Goal: Task Accomplishment & Management: Use online tool/utility

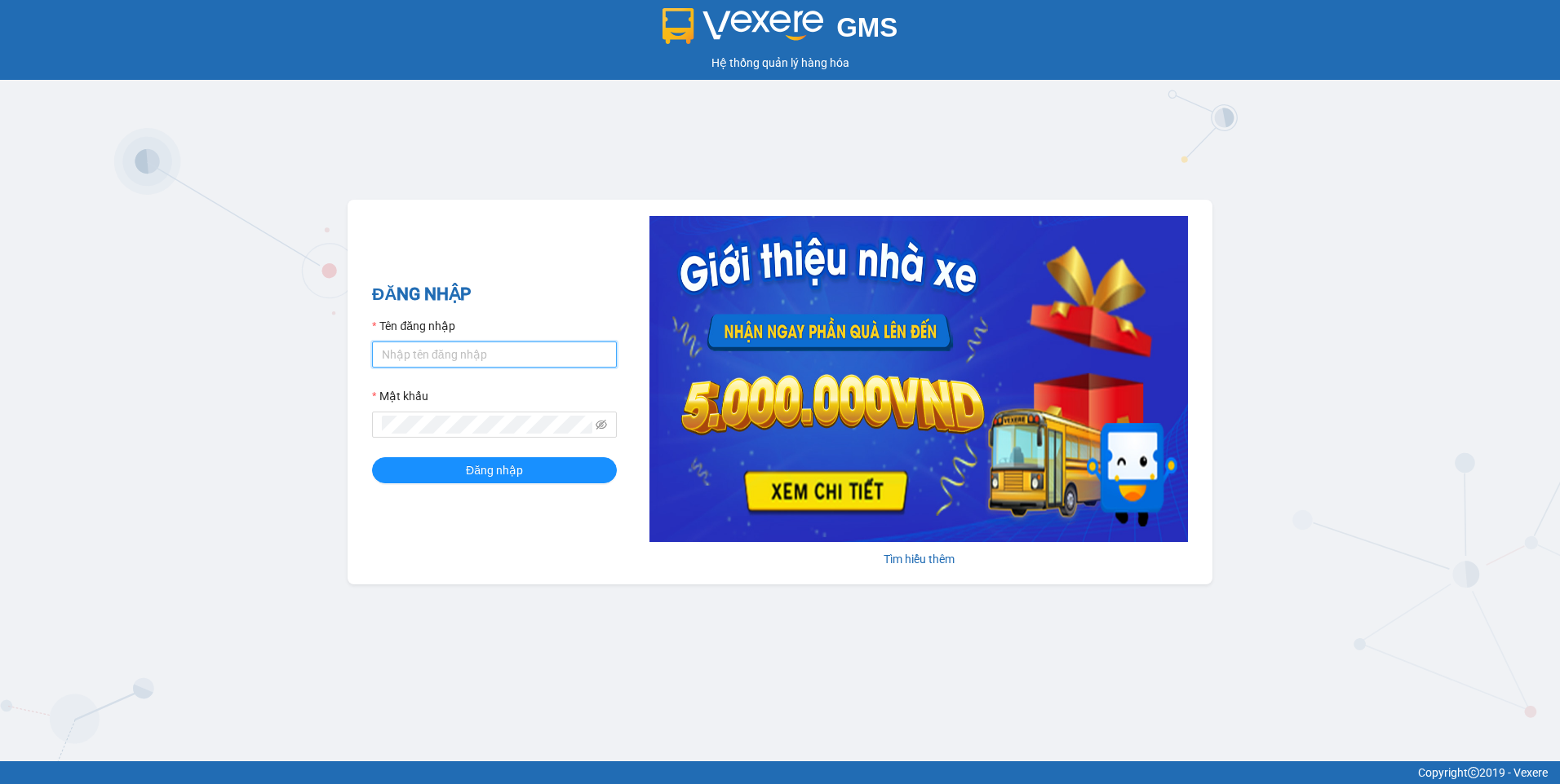
drag, startPoint x: 534, startPoint y: 348, endPoint x: 533, endPoint y: 360, distance: 12.0
click at [534, 348] on input "Tên đăng nhập" at bounding box center [494, 354] width 245 height 26
type input "ngapt.namhailimo"
click at [372, 457] on button "Đăng nhập" at bounding box center [494, 470] width 245 height 26
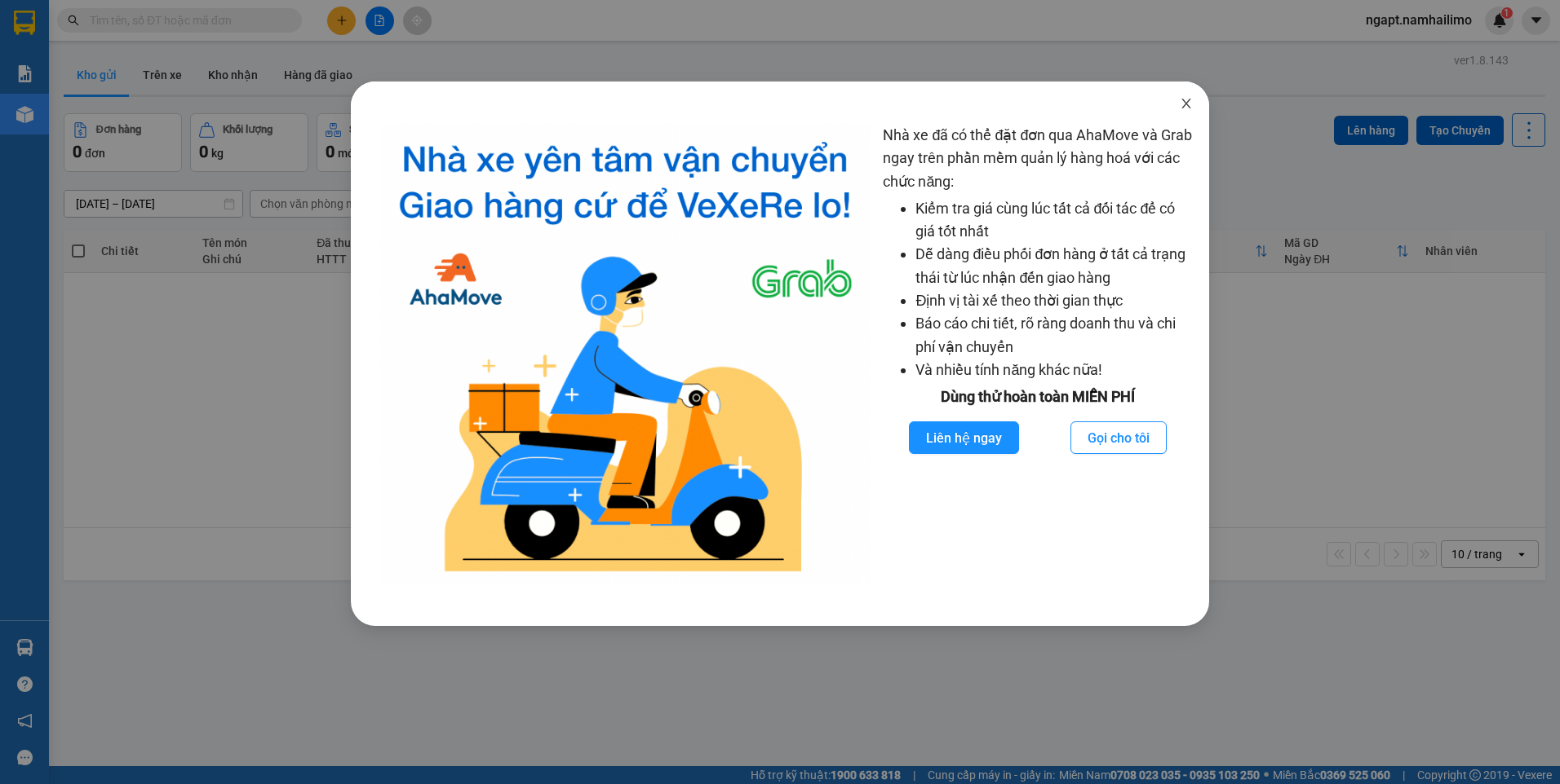
click at [1188, 104] on icon "close" at bounding box center [1186, 104] width 13 height 13
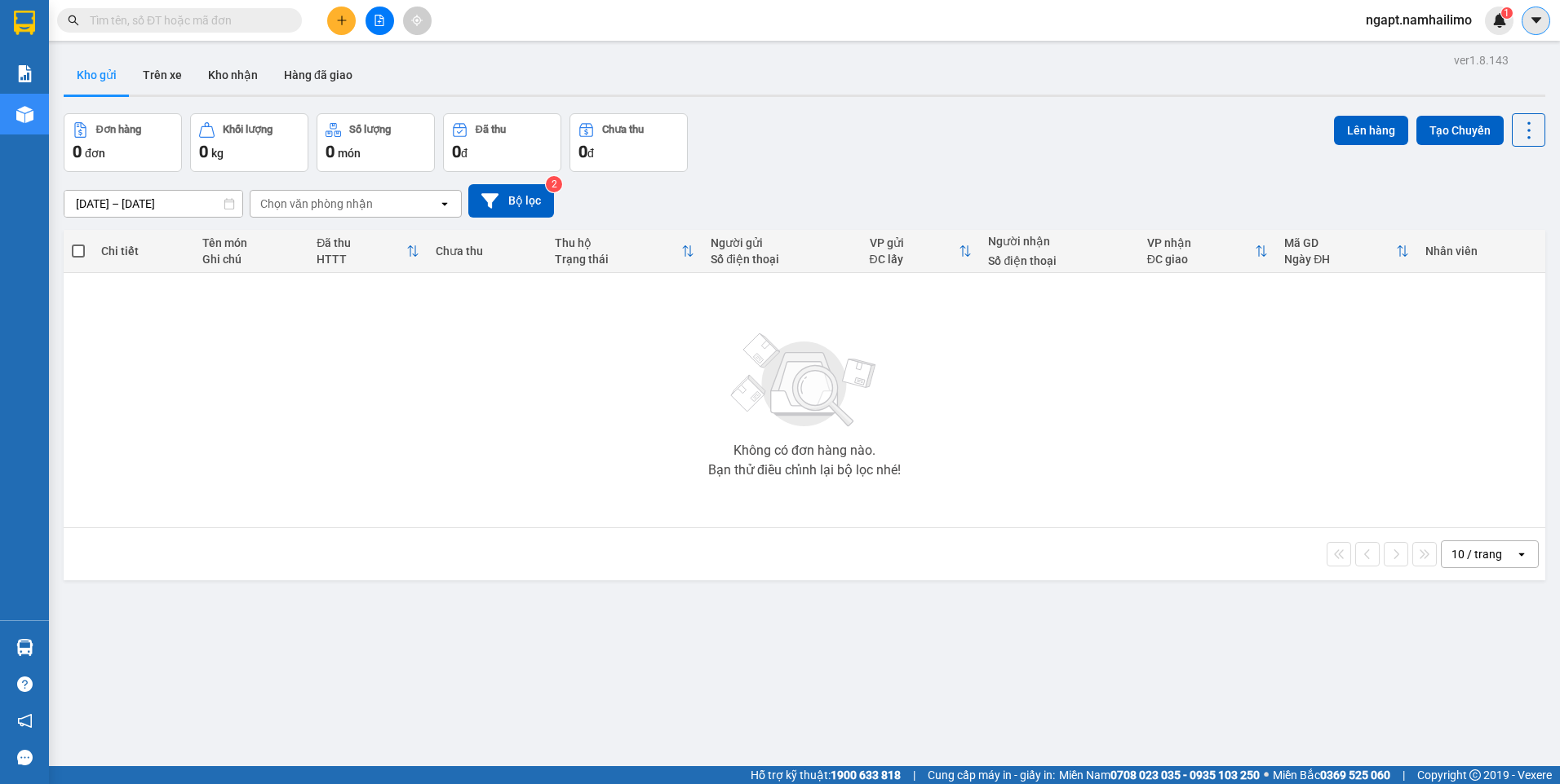
click at [1526, 17] on button at bounding box center [1536, 21] width 29 height 29
click at [1394, 19] on span "ngapt.namhailimo" at bounding box center [1419, 19] width 132 height 20
click at [1416, 49] on span "Đăng xuất" at bounding box center [1425, 51] width 97 height 18
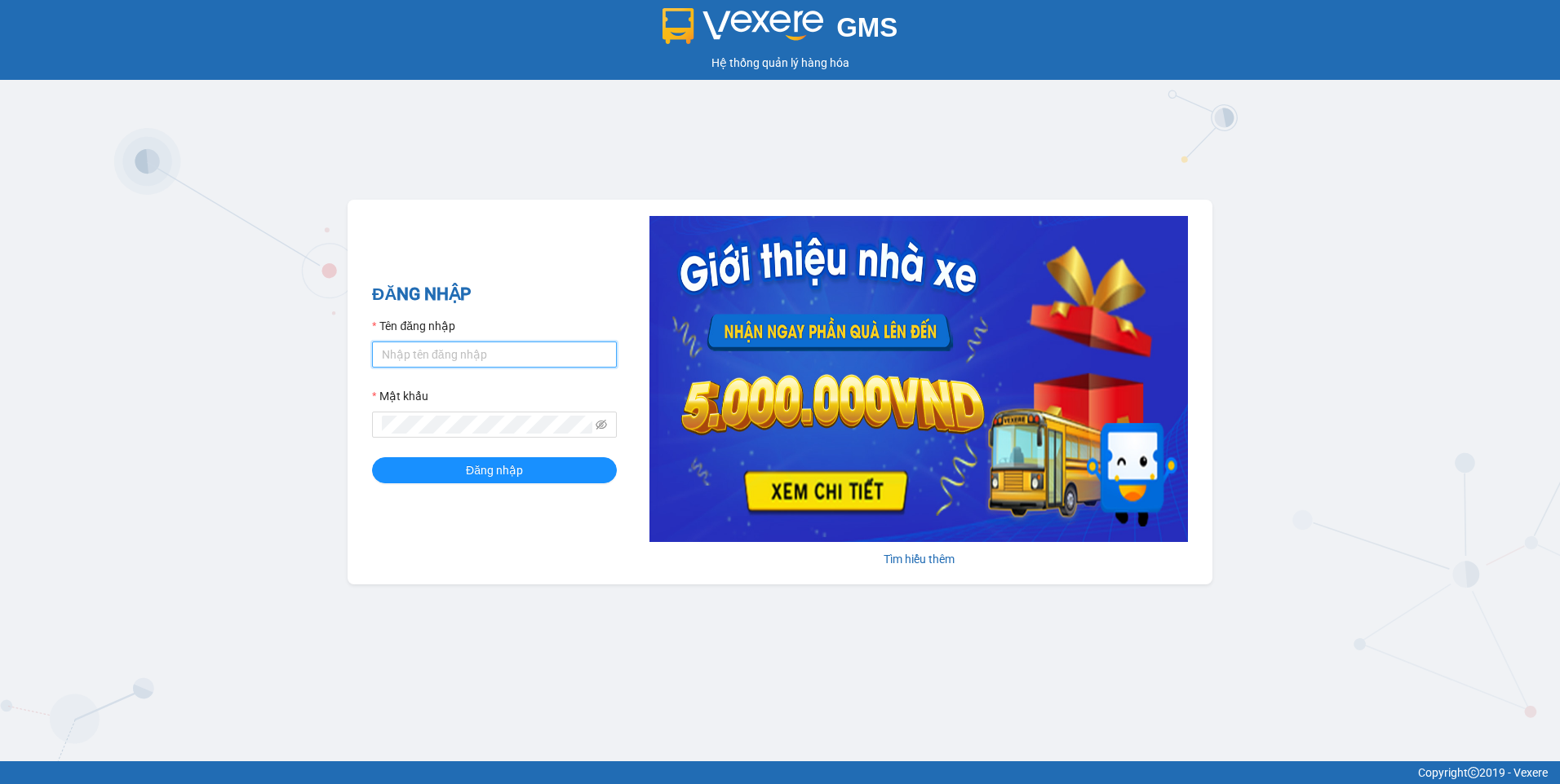
click at [544, 360] on input "Tên đăng nhập" at bounding box center [494, 354] width 245 height 26
type input "ngocbao.namhailimo"
click at [372, 457] on button "Đăng nhập" at bounding box center [494, 470] width 245 height 26
click at [360, 414] on div "ĐĂNG NHẬP Tên đăng nhập ngocbao.[PERSON_NAME] khẩu Đăng nhập [PERSON_NAME] thêm" at bounding box center [780, 392] width 865 height 385
click at [372, 457] on button "Đăng nhập" at bounding box center [494, 470] width 245 height 26
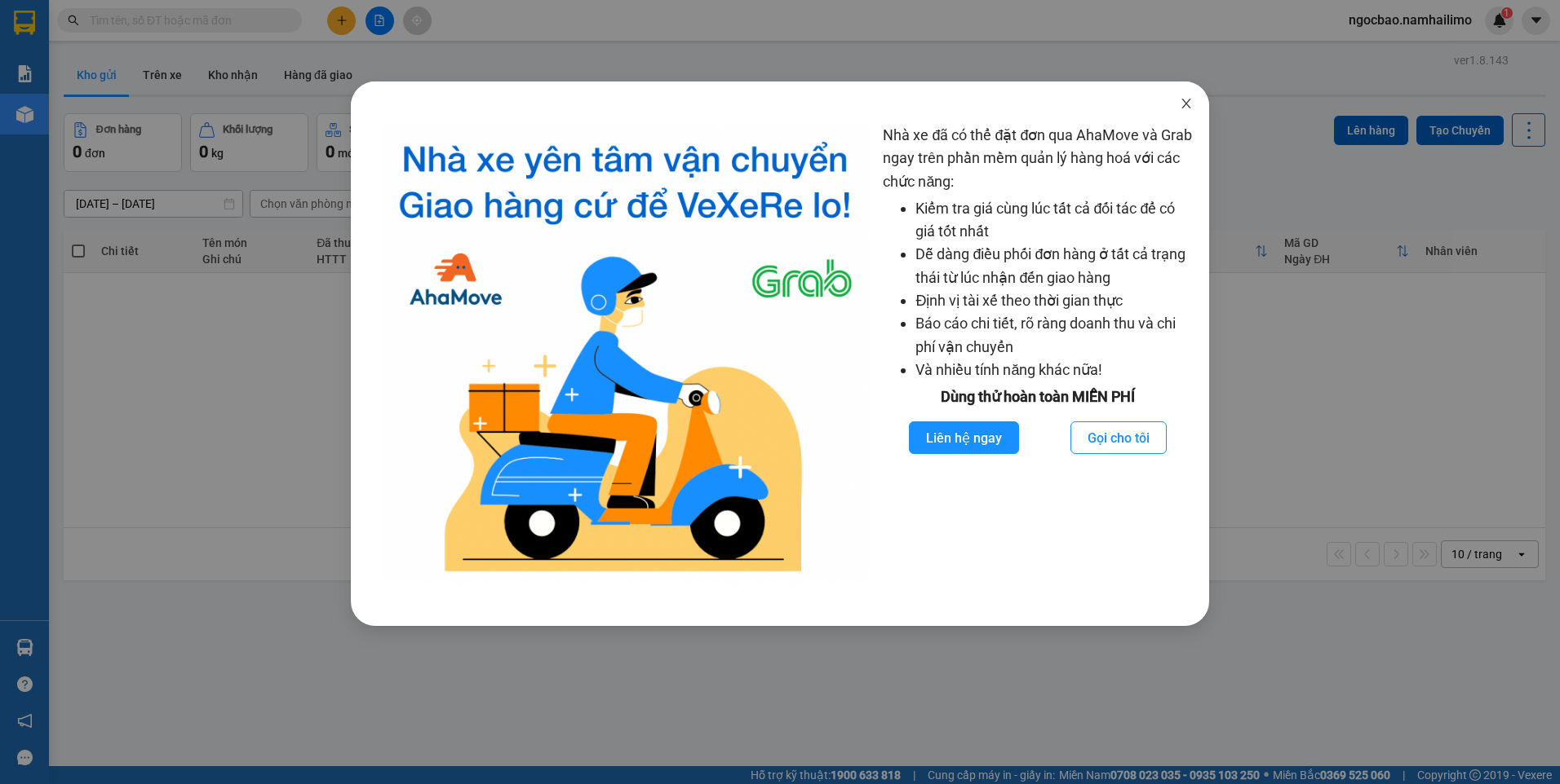
click at [1188, 103] on icon "close" at bounding box center [1186, 104] width 13 height 13
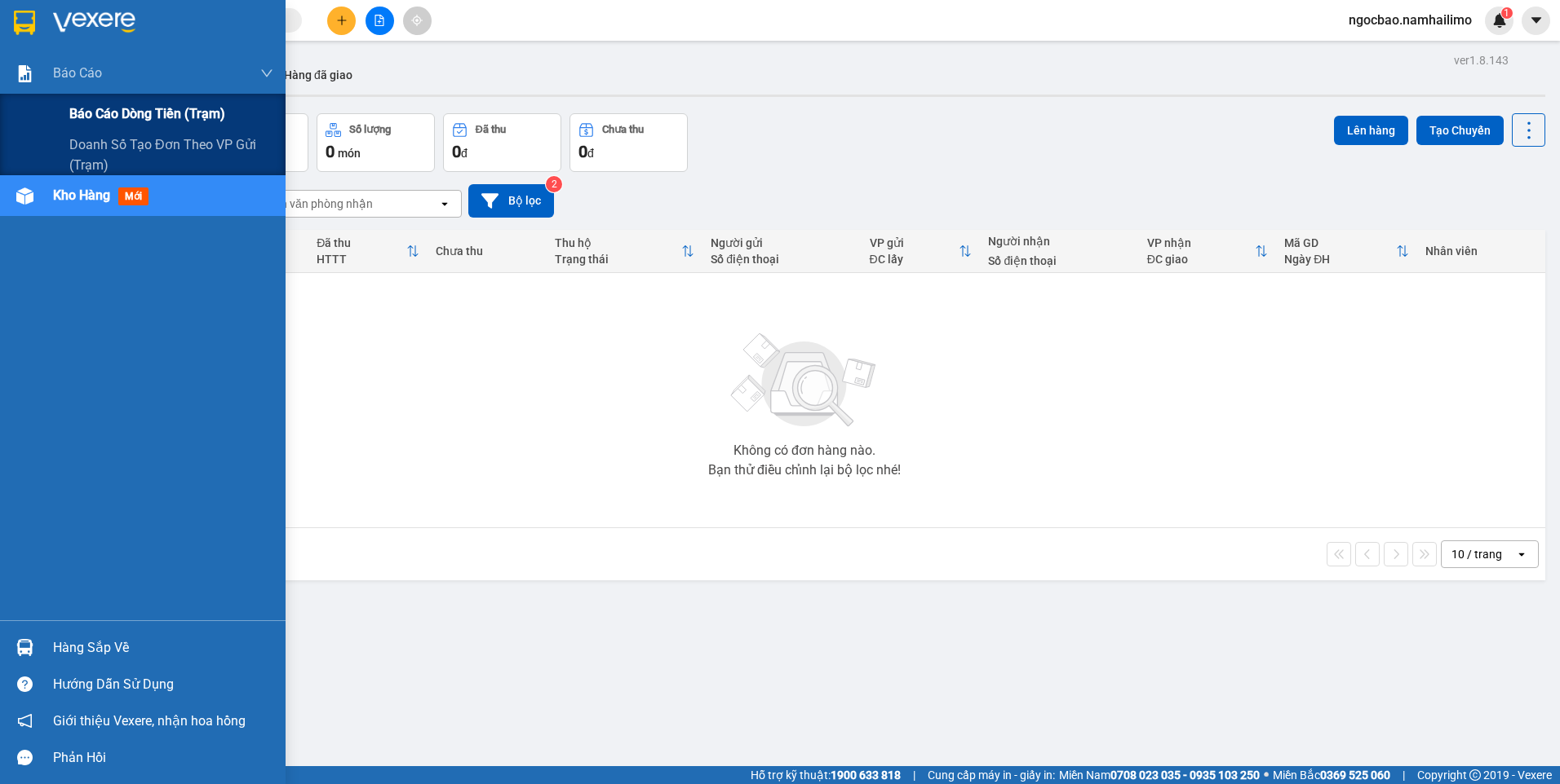
click at [152, 117] on span "Báo cáo dòng tiền (trạm)" at bounding box center [147, 113] width 156 height 20
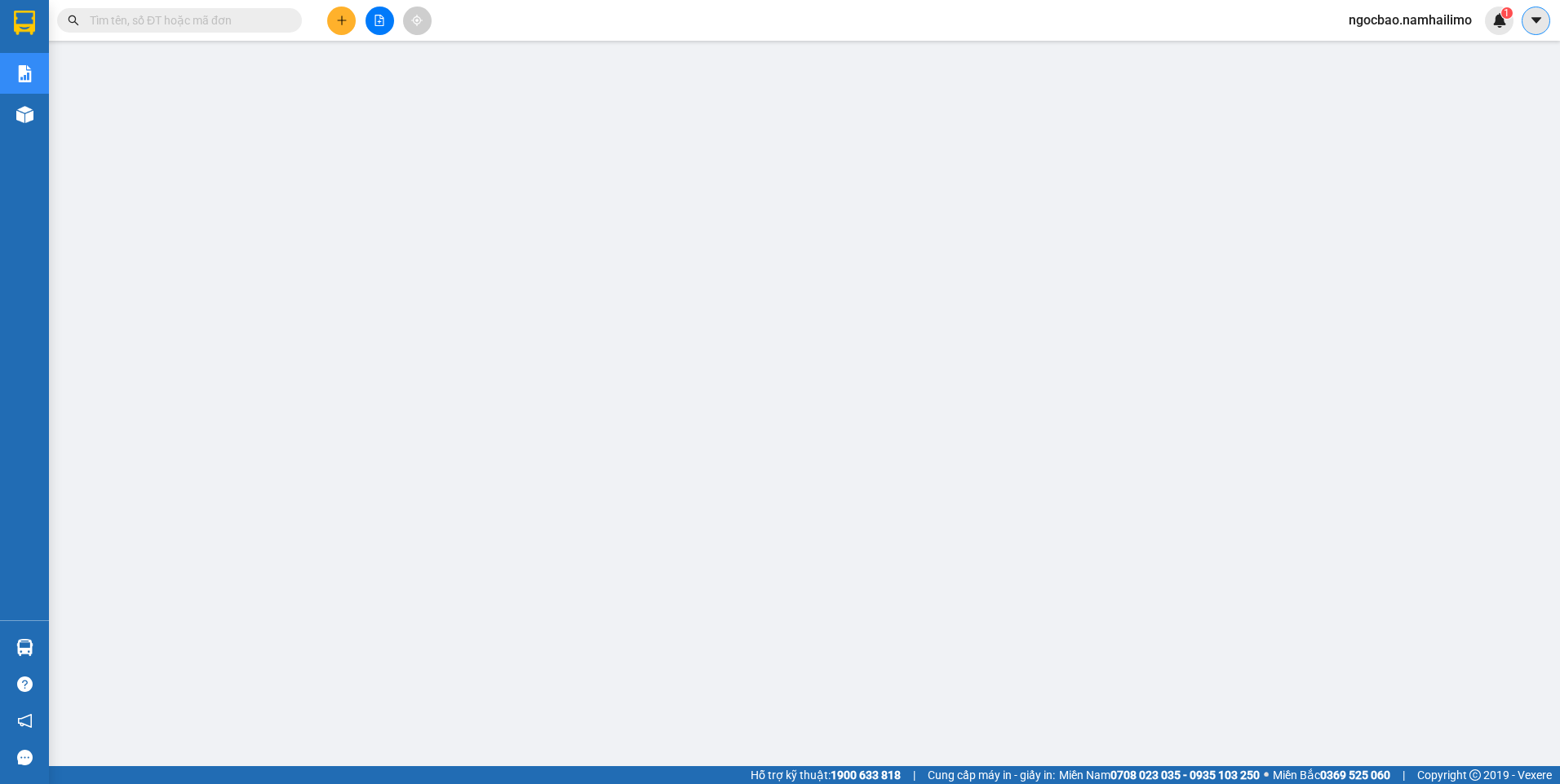
click at [1533, 18] on icon "caret-down" at bounding box center [1535, 20] width 10 height 6
click at [1445, 21] on span "ngocbao.namhailimo" at bounding box center [1410, 19] width 149 height 20
click at [1396, 52] on span "Đăng xuất" at bounding box center [1418, 51] width 115 height 18
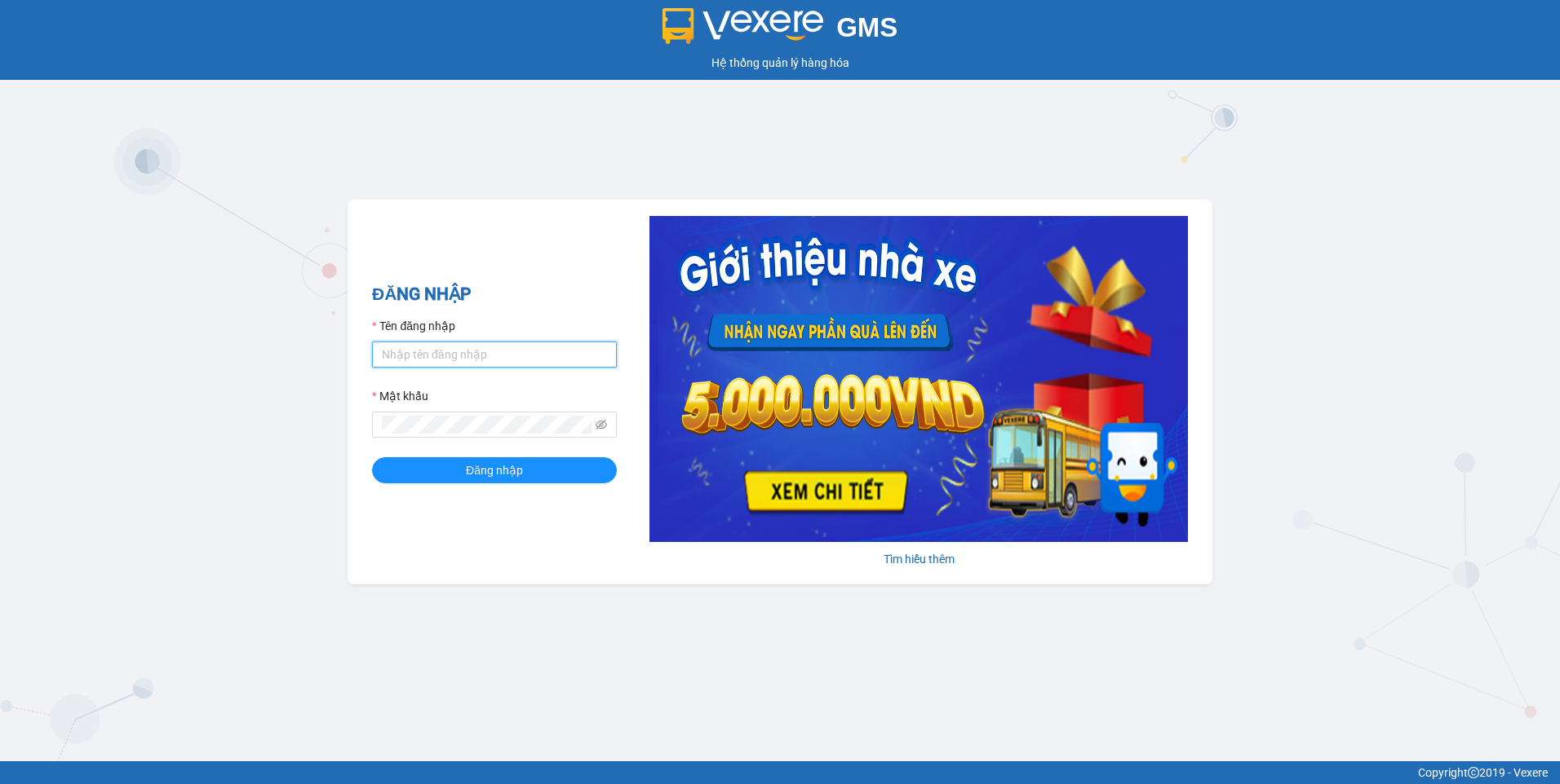
click at [472, 350] on input "Tên đăng nhập" at bounding box center [494, 354] width 245 height 26
click at [415, 350] on input "nga" at bounding box center [494, 354] width 245 height 26
type input "ngapt.namhailimo"
click at [372, 457] on button "Đăng nhập" at bounding box center [494, 470] width 245 height 26
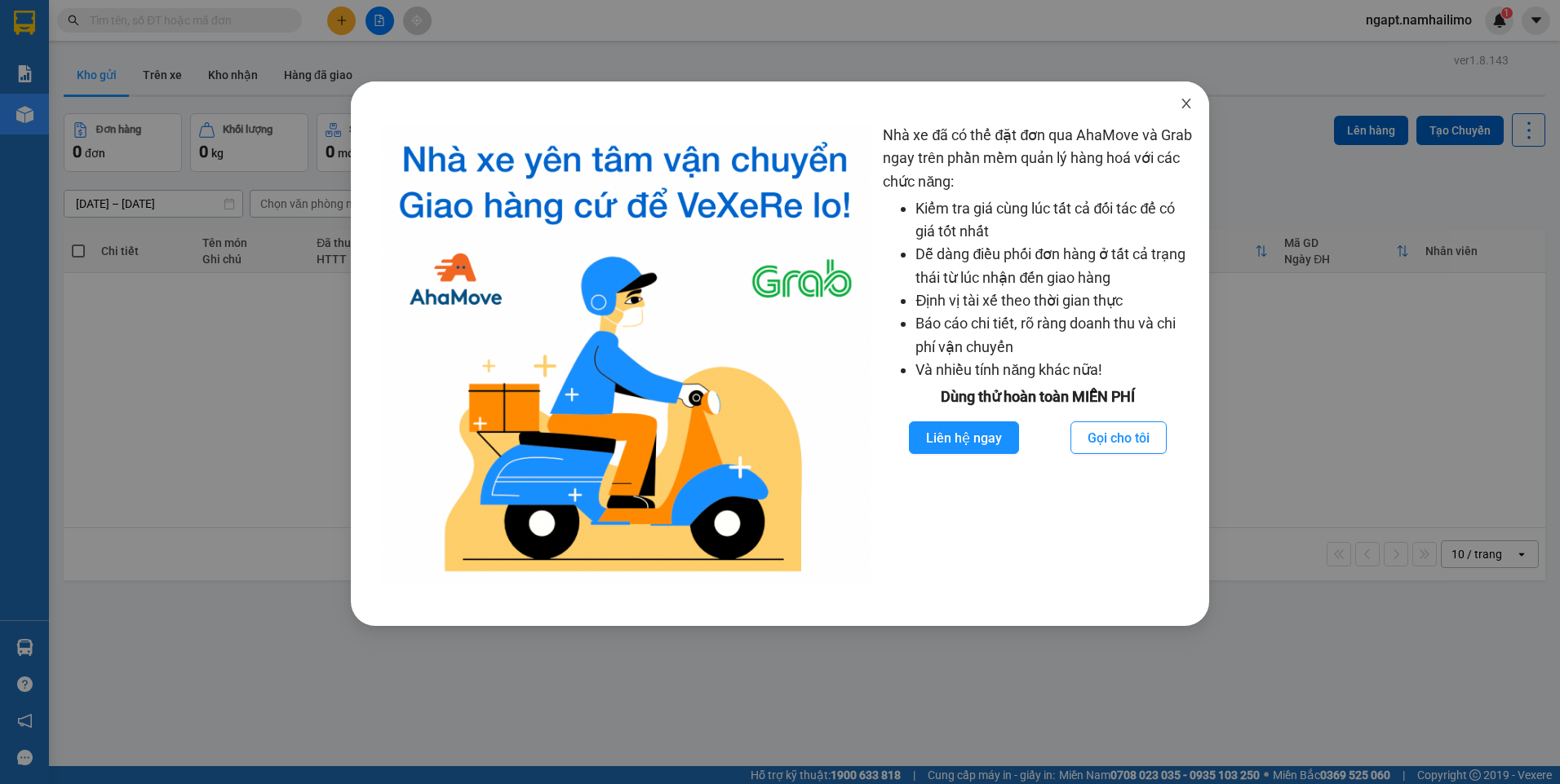
click at [1191, 106] on icon "close" at bounding box center [1186, 104] width 13 height 13
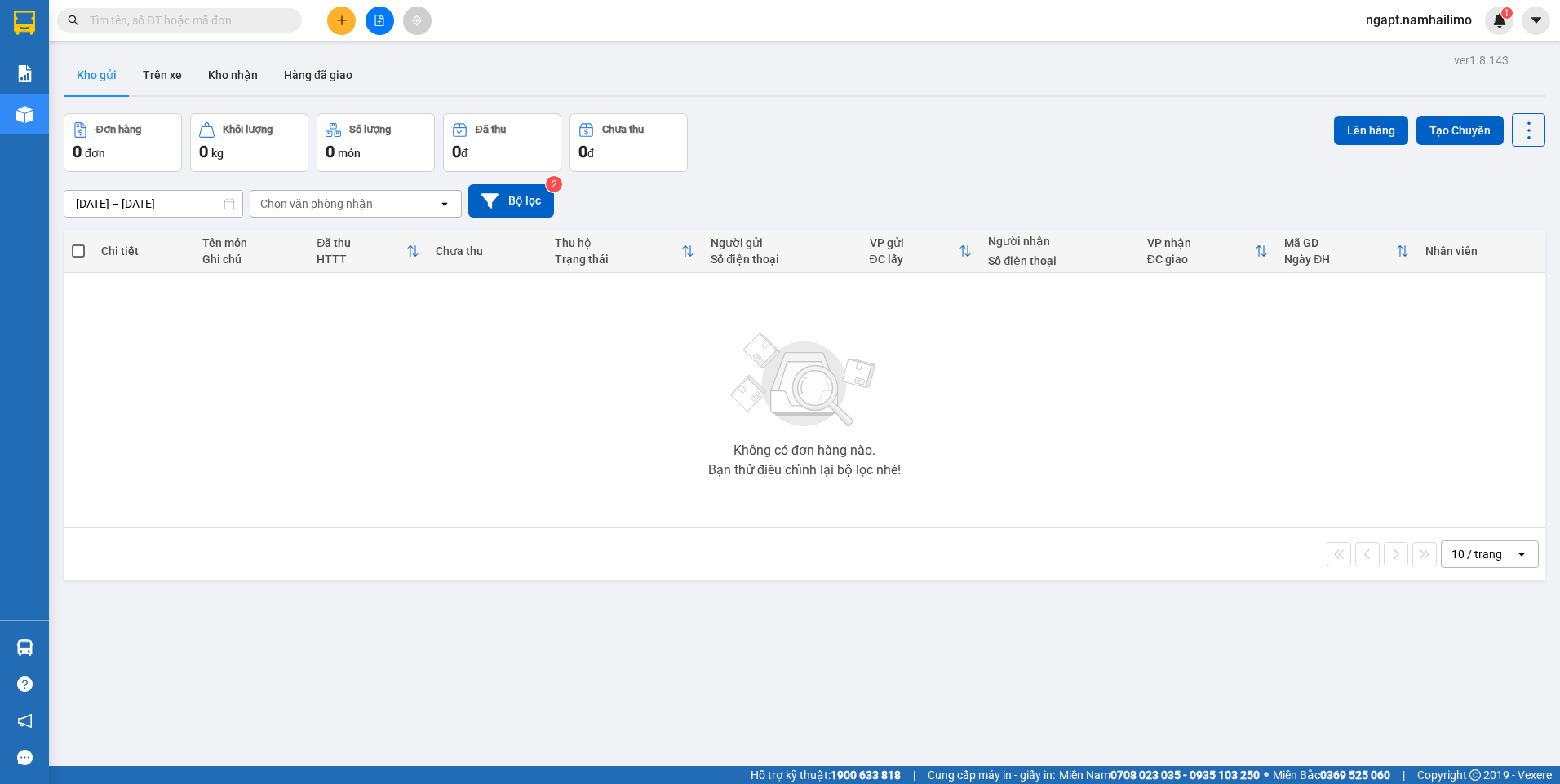
drag, startPoint x: 1397, startPoint y: 18, endPoint x: 1394, endPoint y: 28, distance: 10.4
click at [1397, 17] on span "ngapt.namhailimo" at bounding box center [1419, 19] width 132 height 20
click at [1392, 53] on span "Đăng xuất" at bounding box center [1425, 51] width 97 height 18
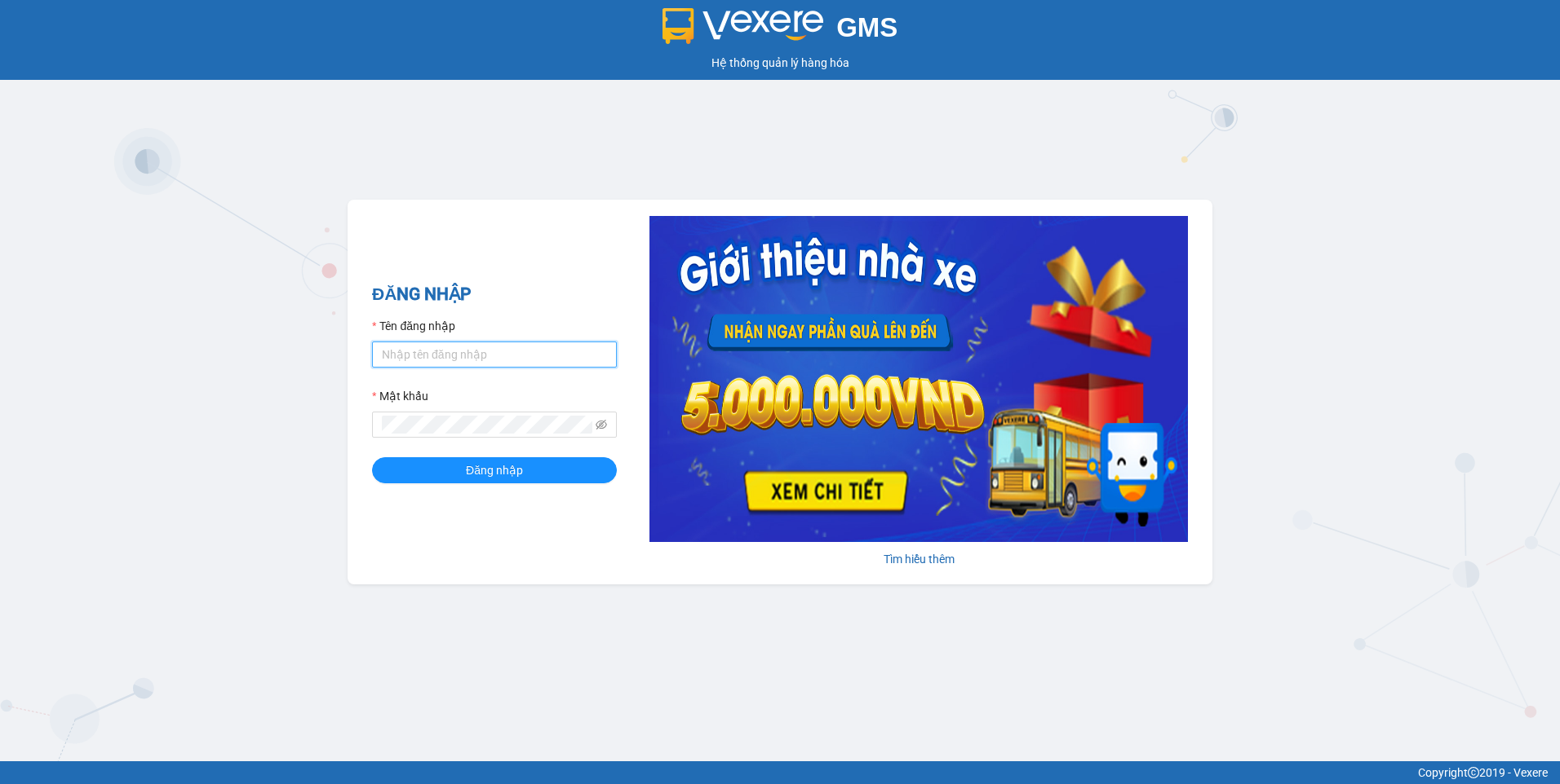
click at [379, 361] on input "Tên đăng nhập" at bounding box center [494, 354] width 245 height 26
type input "thanhvien.namhailimo"
click at [372, 457] on button "Đăng nhập" at bounding box center [494, 470] width 245 height 26
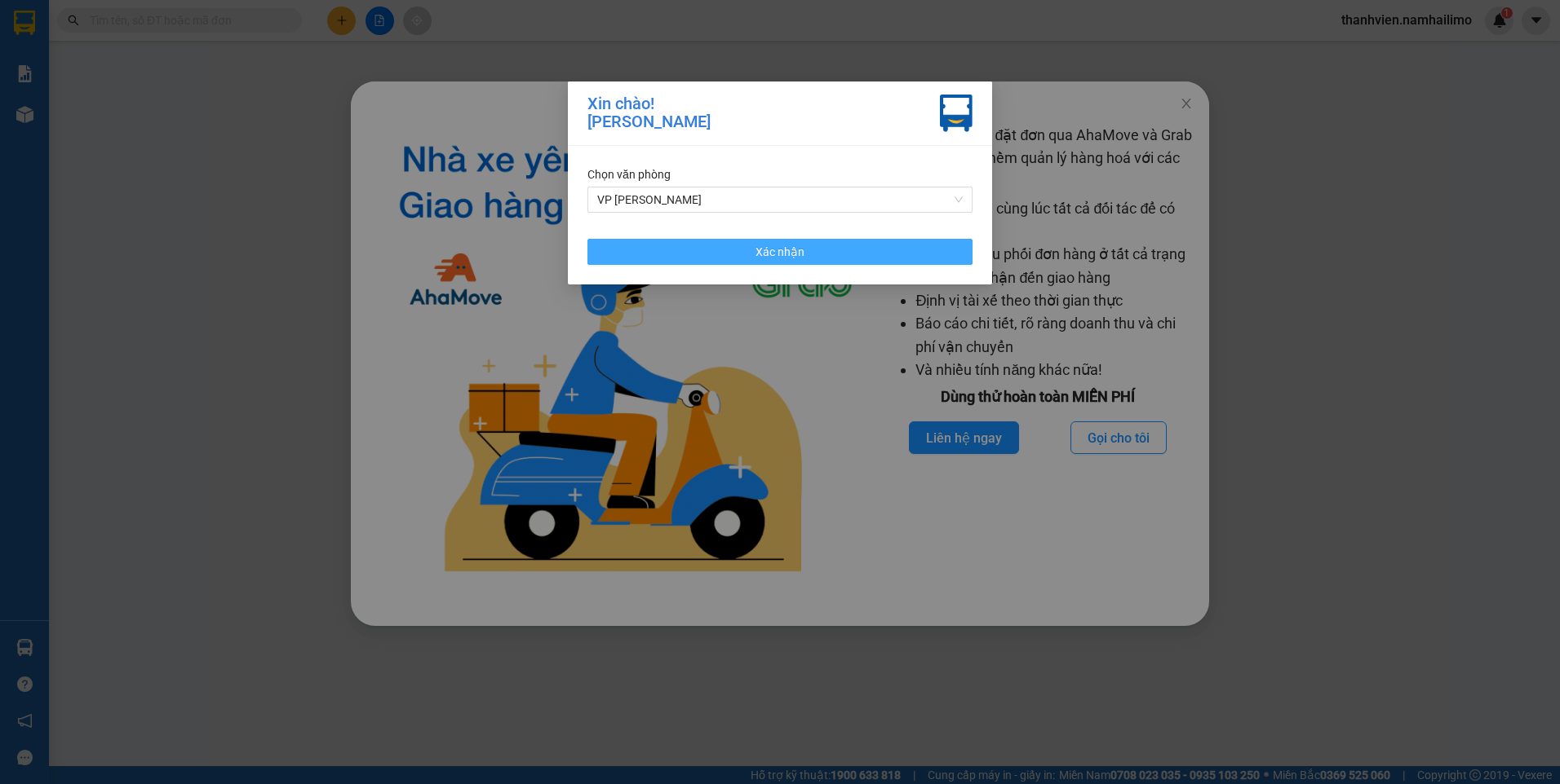
click at [807, 256] on button "Xác nhận" at bounding box center [780, 251] width 385 height 26
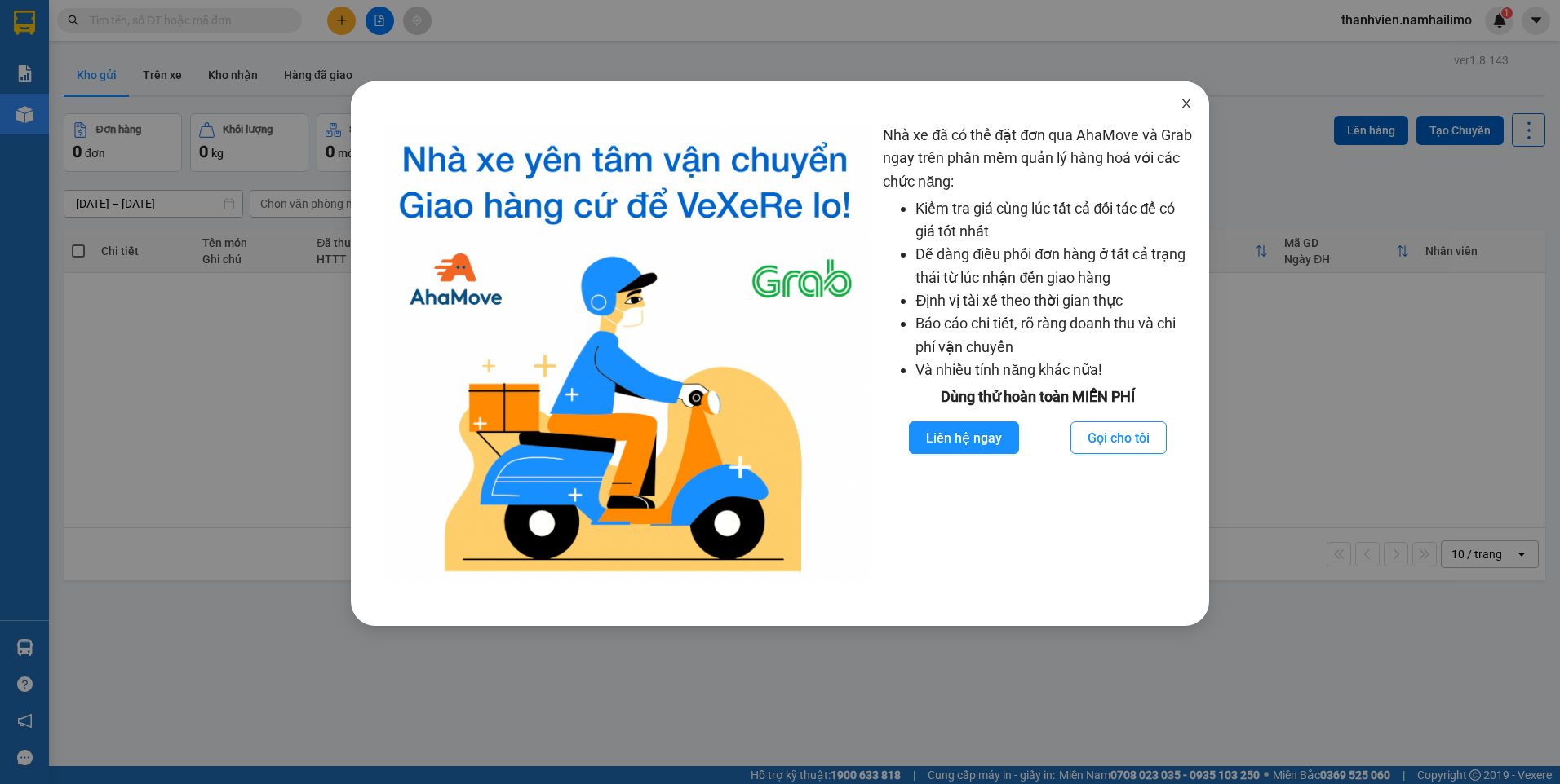
click at [1180, 110] on icon "close" at bounding box center [1186, 104] width 13 height 13
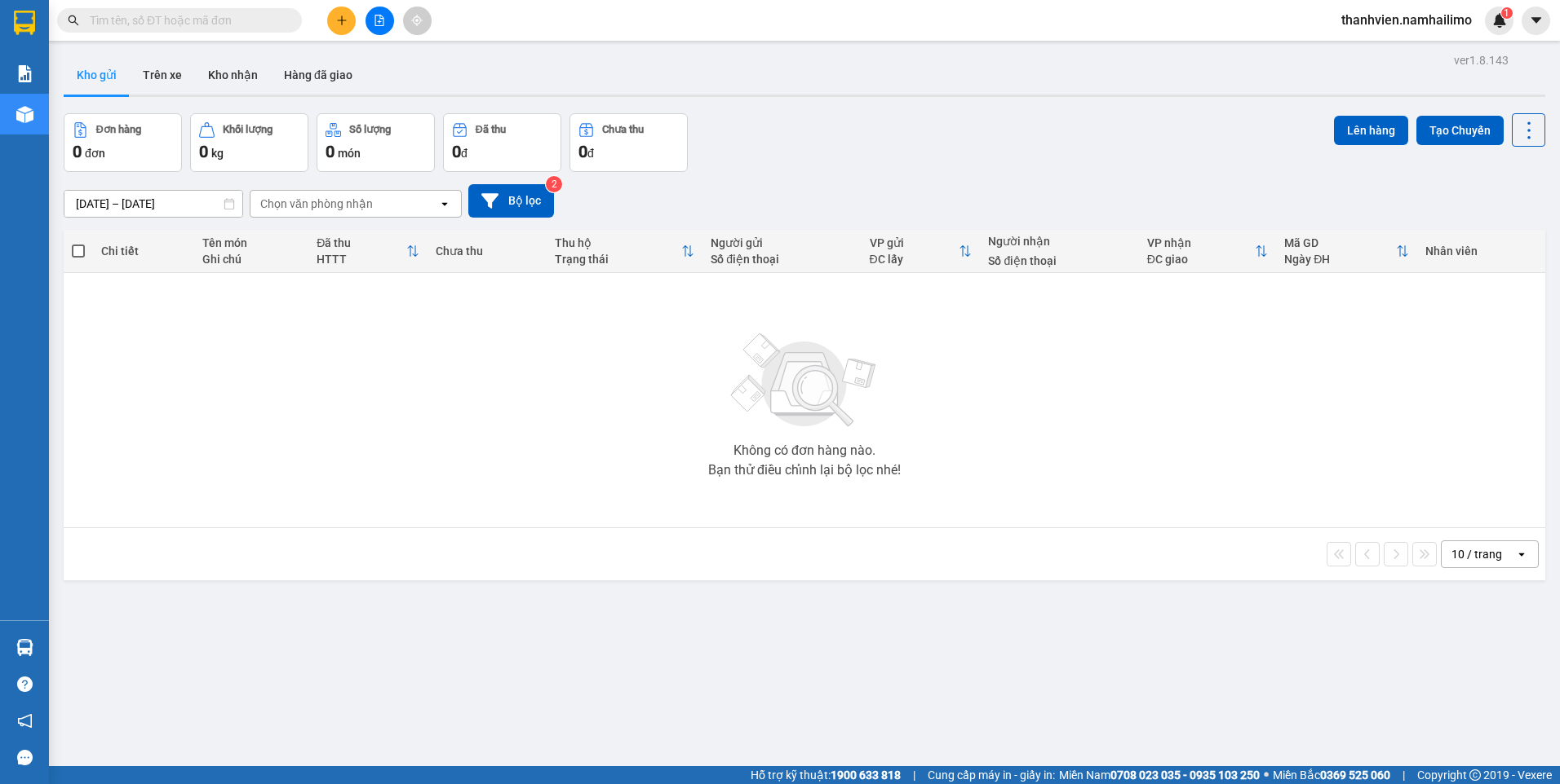
click at [340, 16] on icon "plus" at bounding box center [342, 20] width 11 height 11
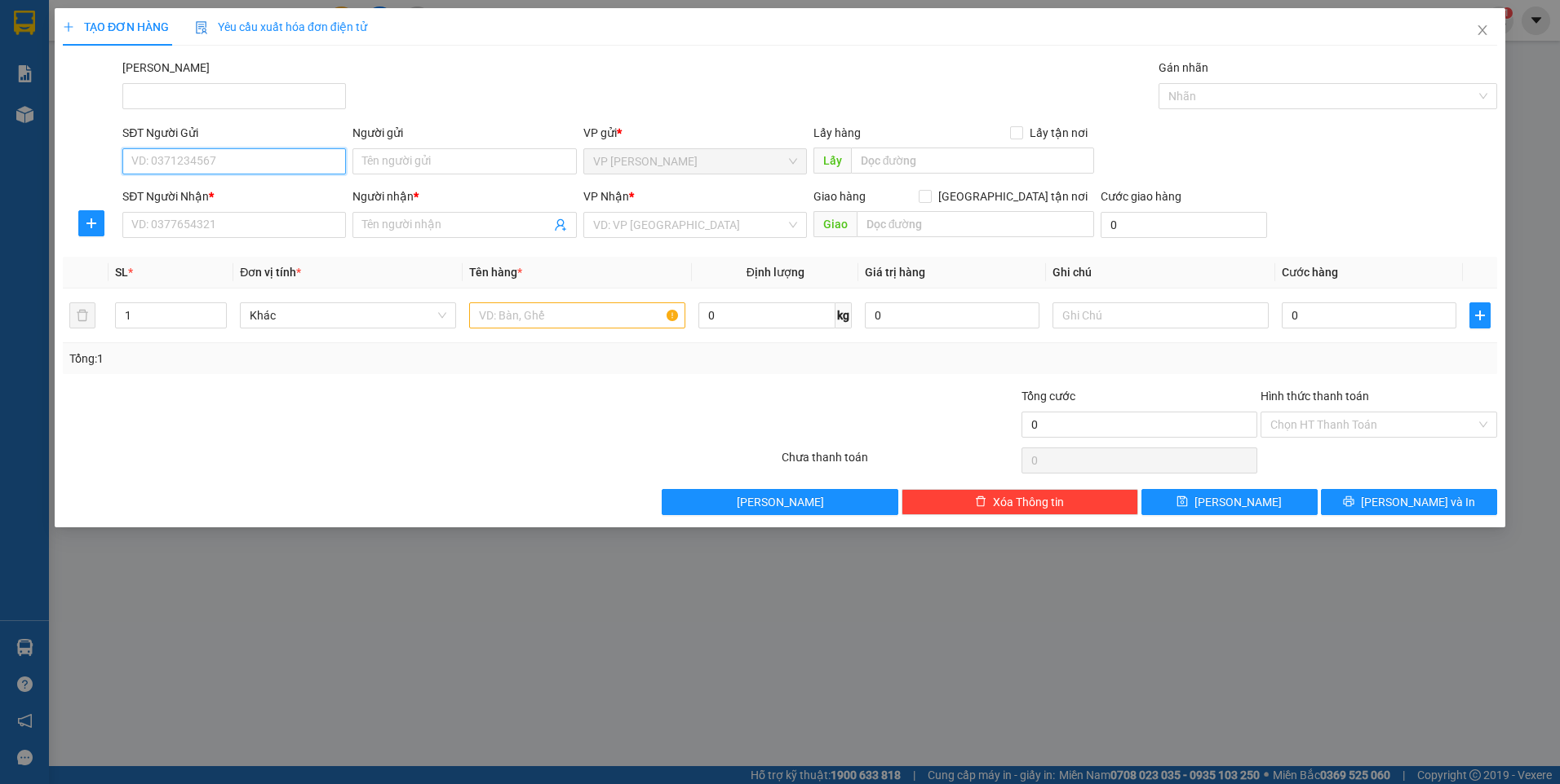
click at [288, 163] on input "SĐT Người Gửi" at bounding box center [234, 160] width 224 height 26
type input "0905559200"
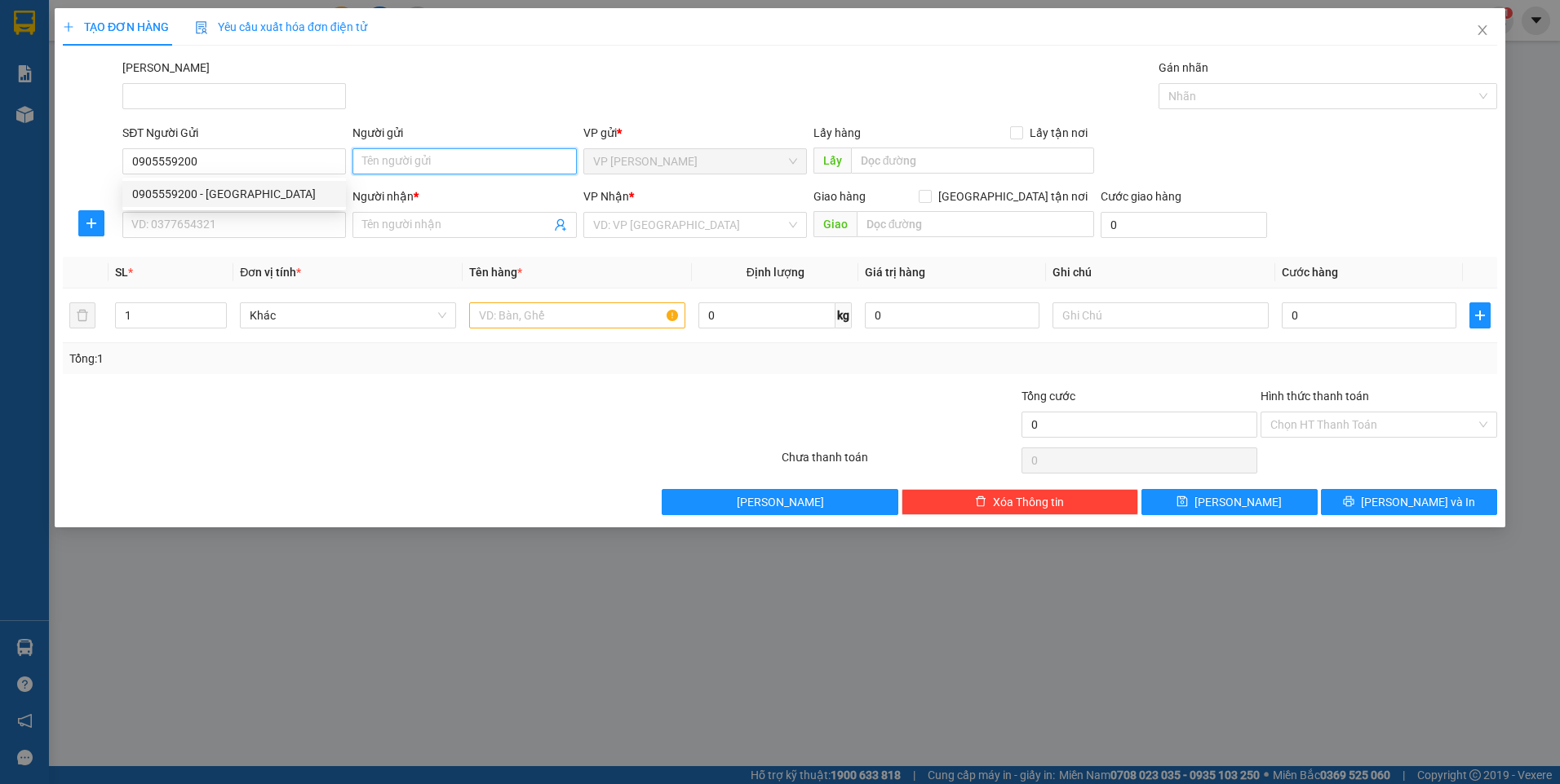
drag, startPoint x: 379, startPoint y: 160, endPoint x: 371, endPoint y: 164, distance: 8.9
click at [380, 160] on input "Người gửi" at bounding box center [464, 160] width 224 height 26
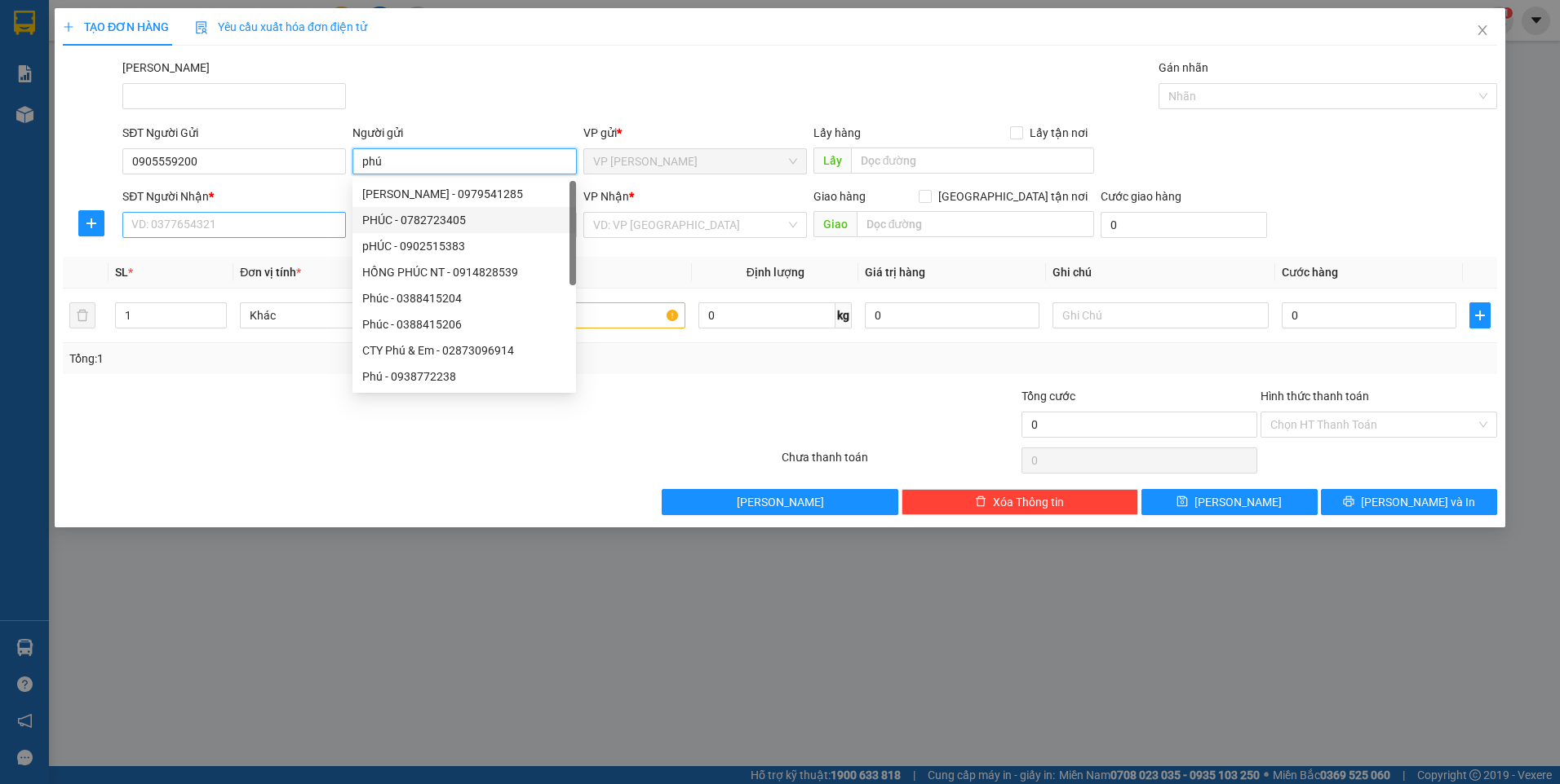
type input "phú"
drag, startPoint x: 293, startPoint y: 233, endPoint x: 303, endPoint y: 230, distance: 10.4
click at [293, 233] on input "SĐT Người Nhận *" at bounding box center [234, 224] width 224 height 26
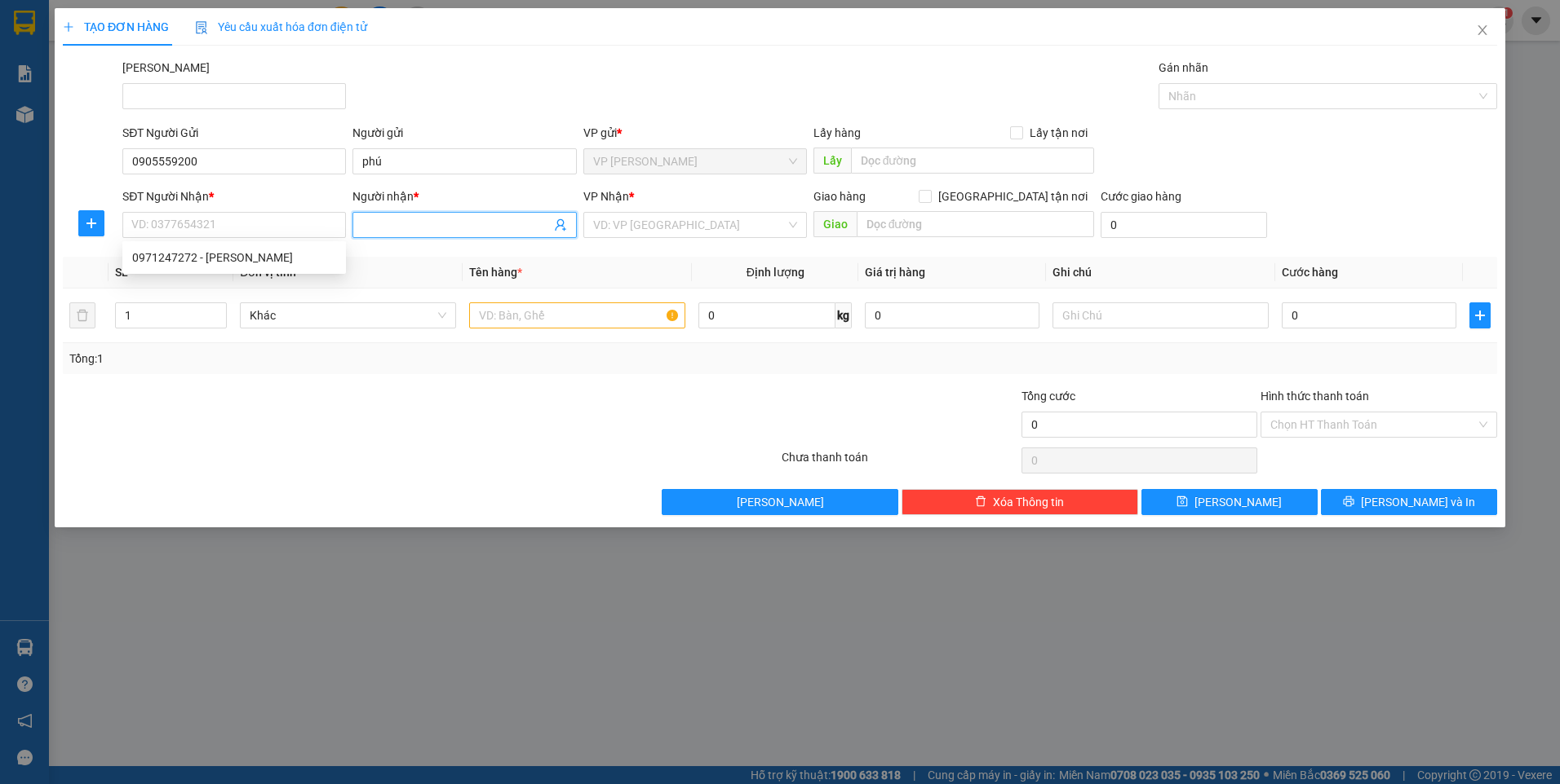
click at [383, 214] on span at bounding box center [464, 224] width 224 height 26
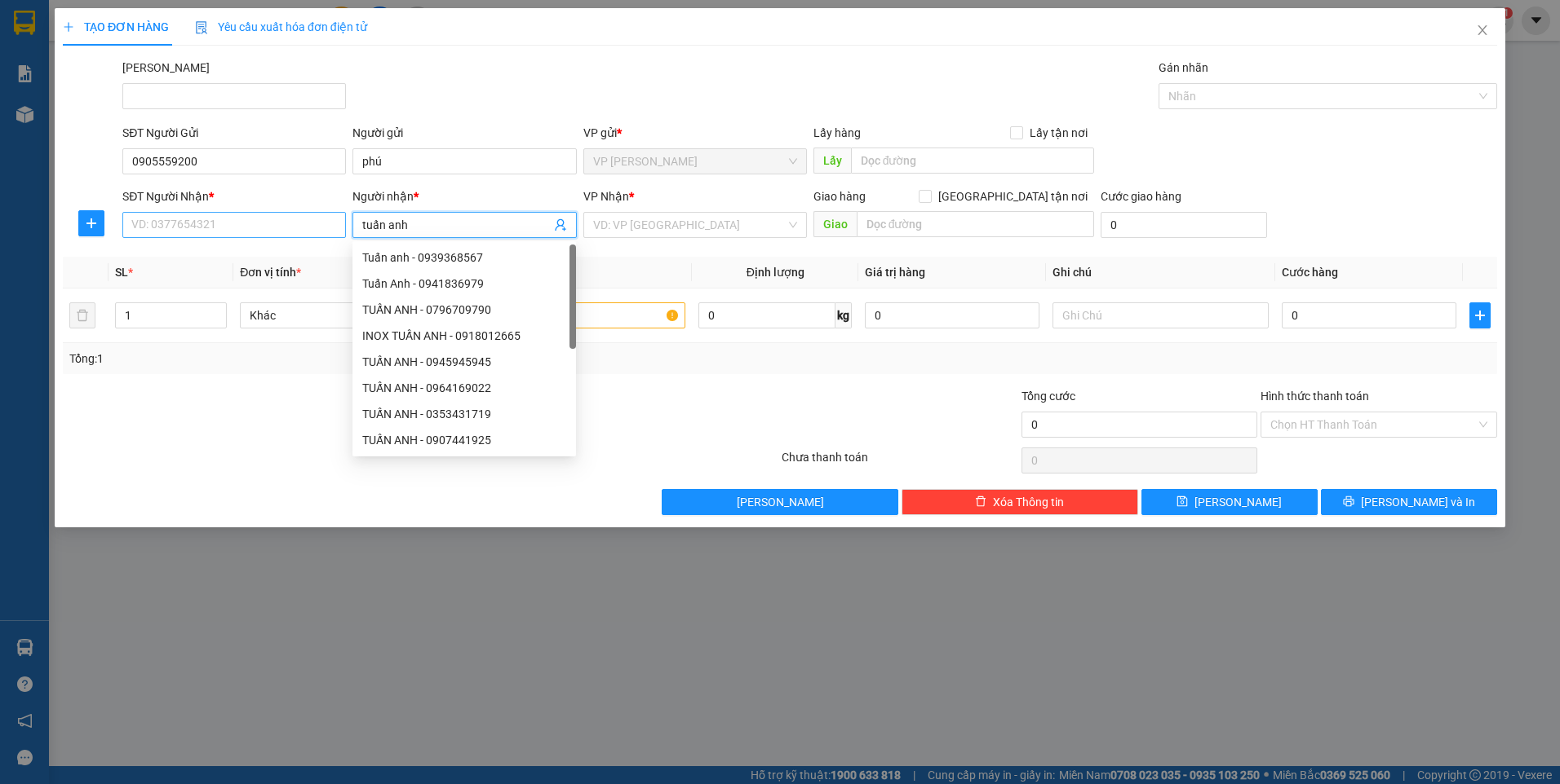
type input "tuấn anh"
click at [222, 228] on input "SĐT Người Nhận *" at bounding box center [234, 224] width 224 height 26
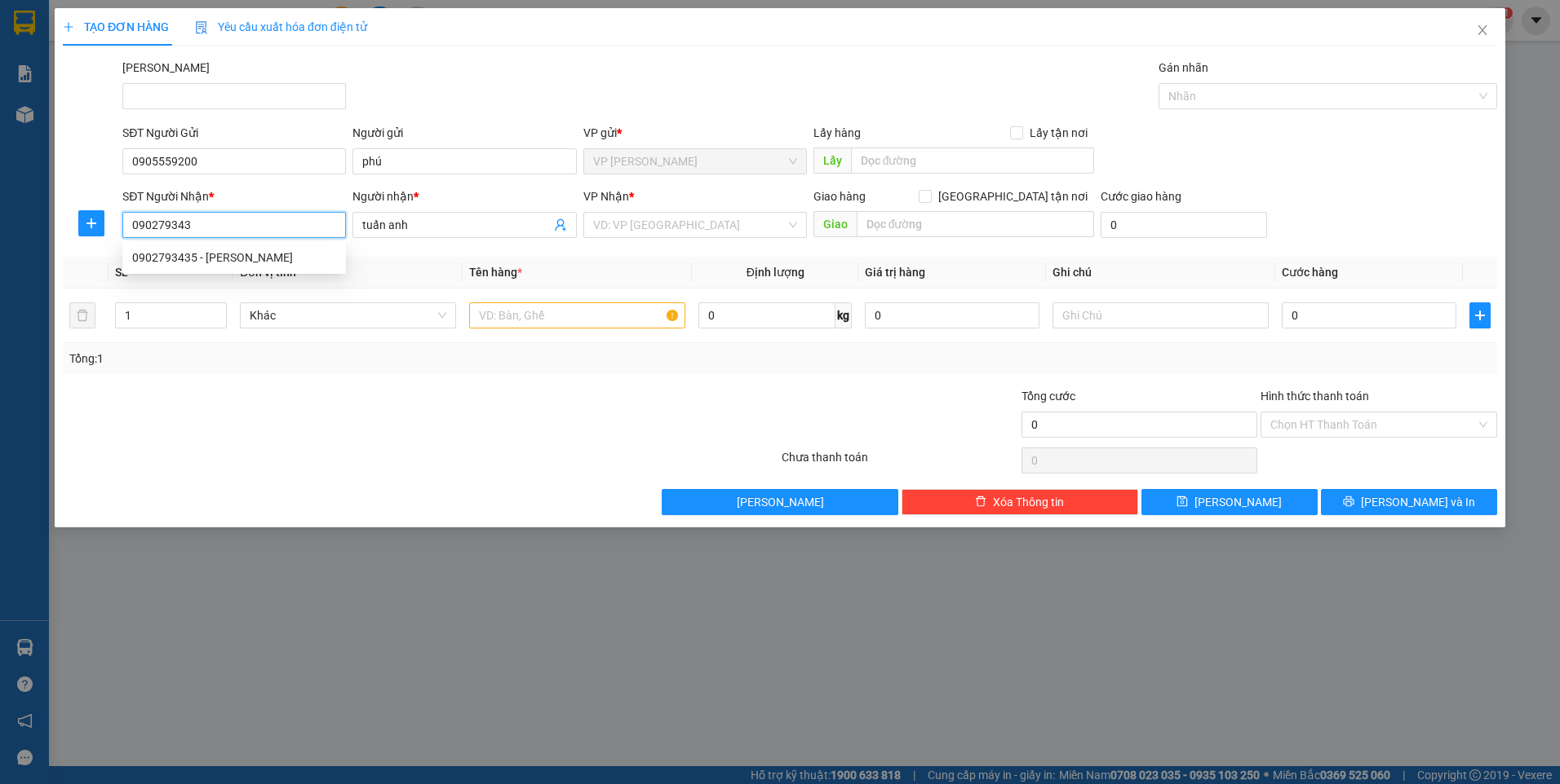
type input "0902793435"
drag, startPoint x: 290, startPoint y: 260, endPoint x: 332, endPoint y: 256, distance: 42.2
click at [297, 260] on div "0902793435 - TUẤN ANH" at bounding box center [233, 257] width 203 height 18
type input "TUẤN ANH"
type input "40.000"
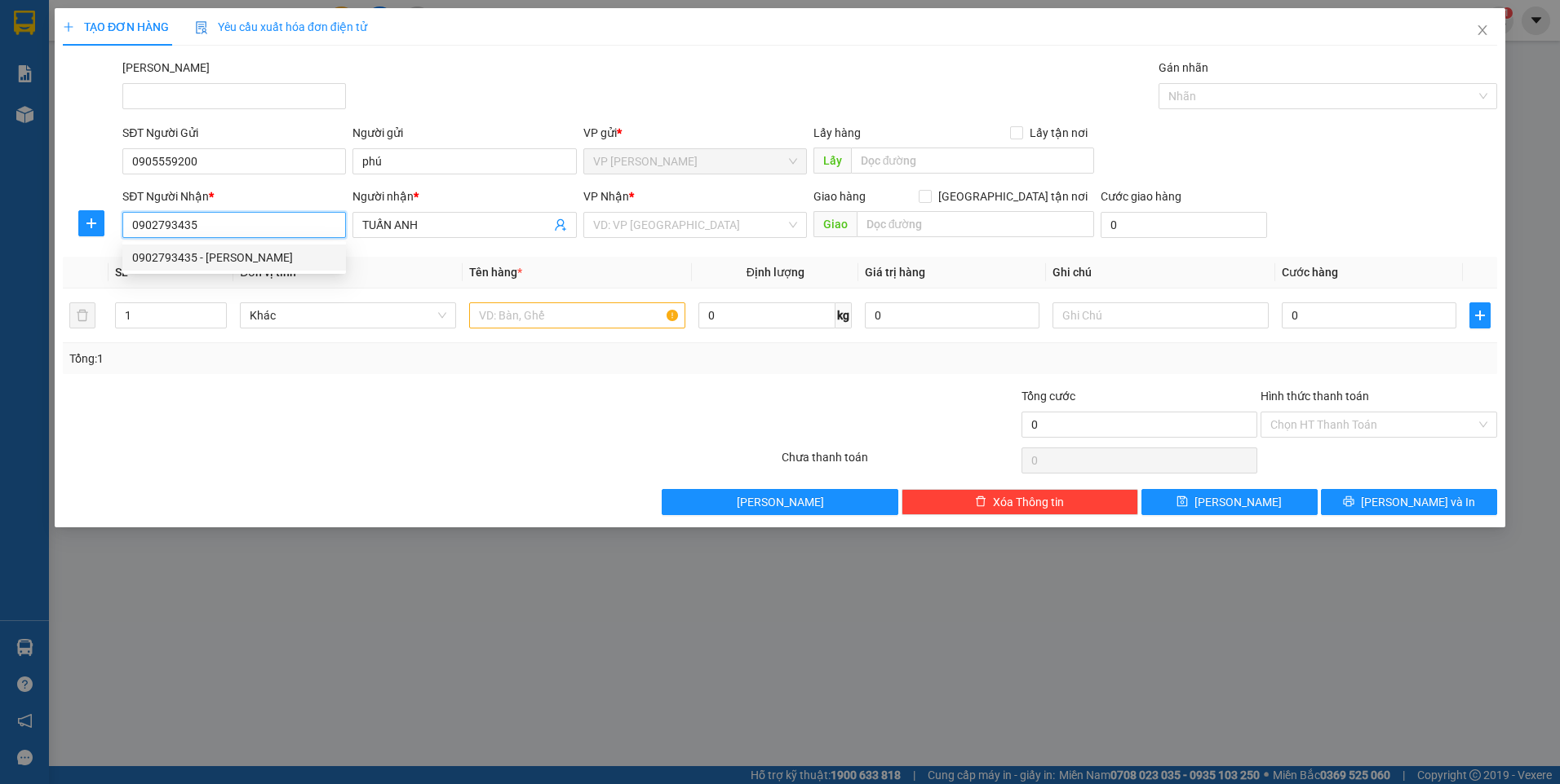
type input "40.000"
type input "0902793435"
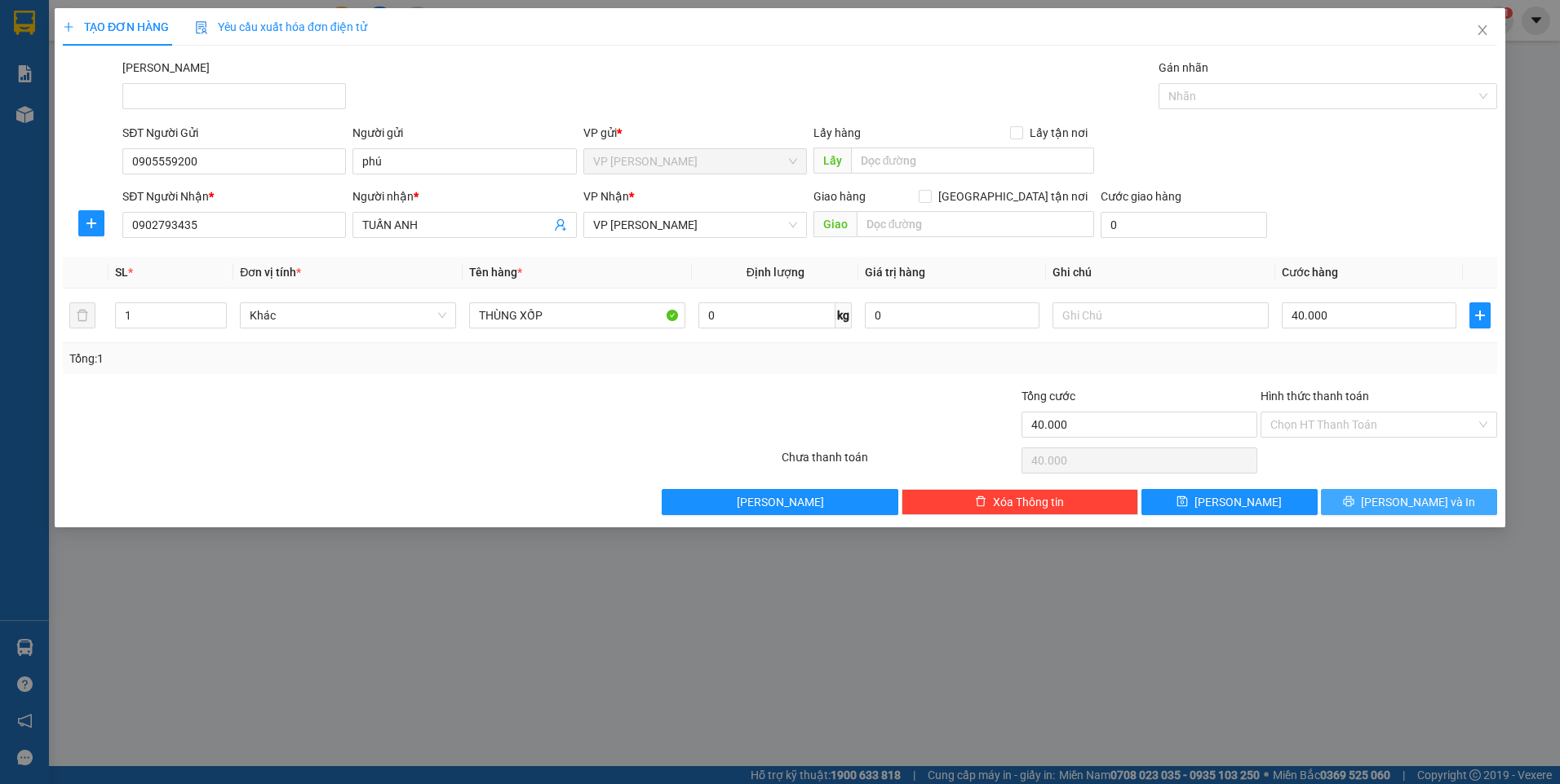
click at [1362, 501] on button "Lưu và In" at bounding box center [1409, 501] width 176 height 26
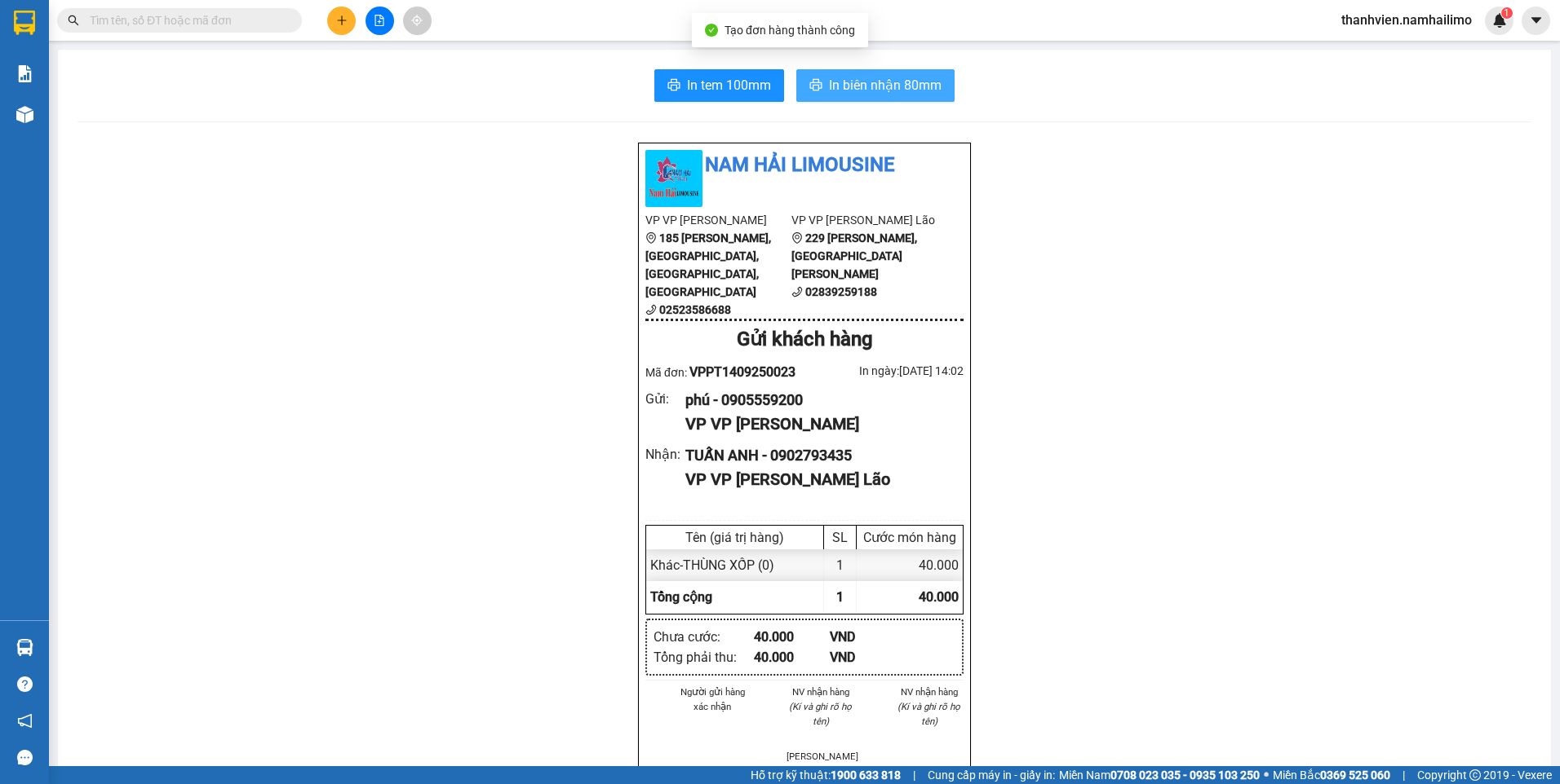
click at [898, 90] on span "In biên nhận 80mm" at bounding box center [886, 85] width 113 height 20
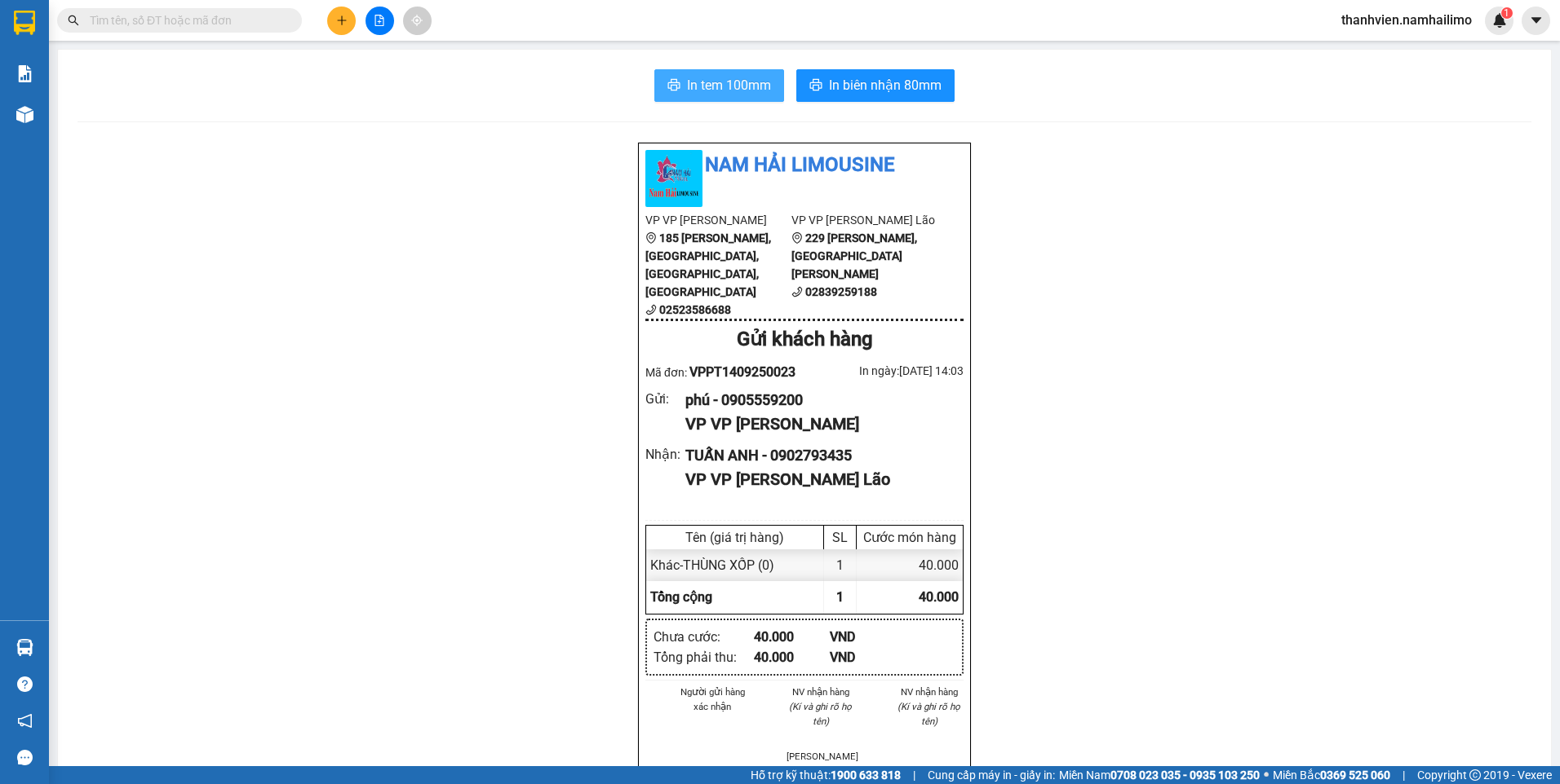
drag, startPoint x: 714, startPoint y: 89, endPoint x: 712, endPoint y: 79, distance: 10.2
click at [712, 82] on span "In tem 100mm" at bounding box center [729, 85] width 84 height 20
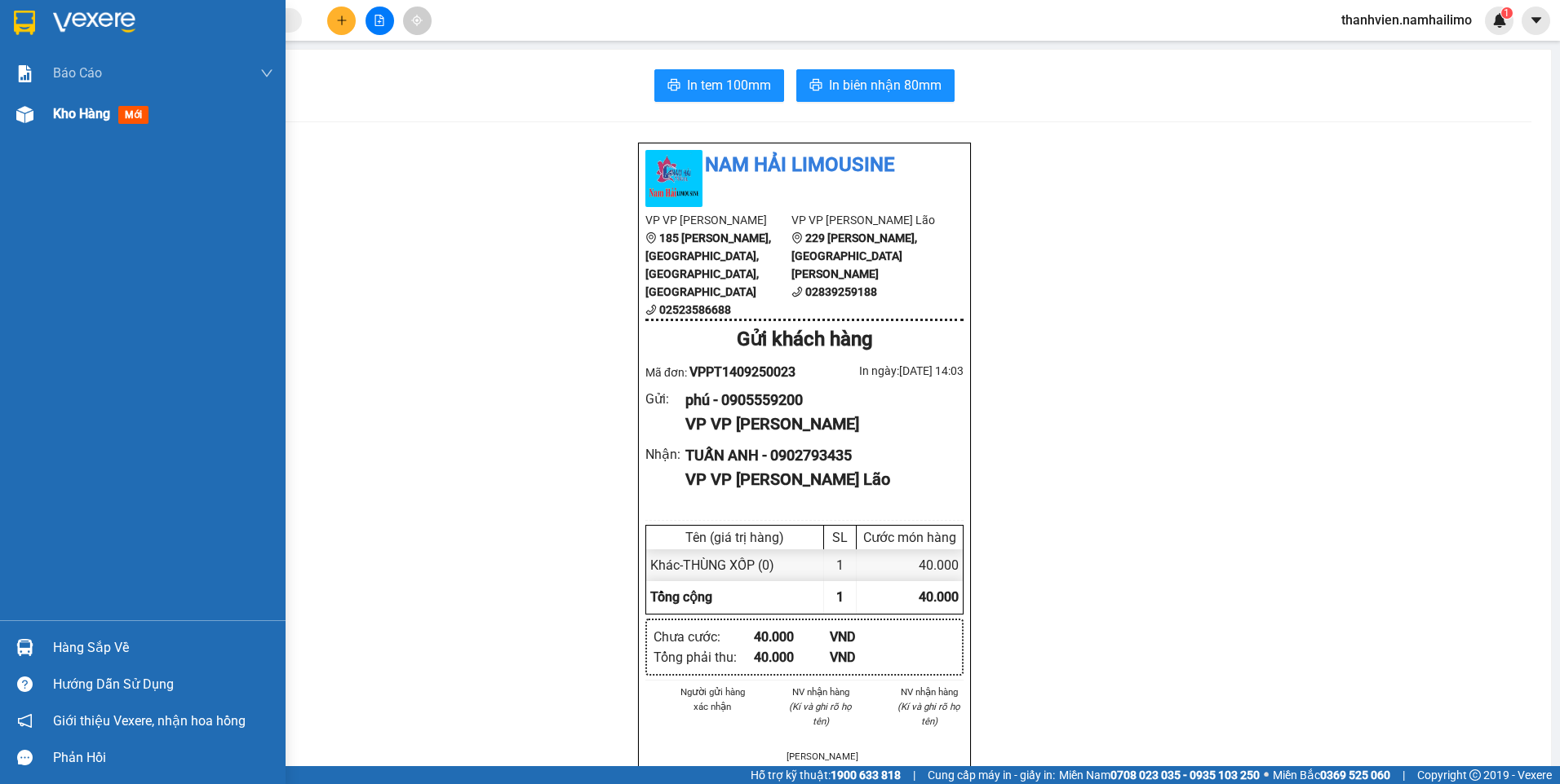
click at [46, 110] on div "Kho hàng mới" at bounding box center [142, 114] width 286 height 41
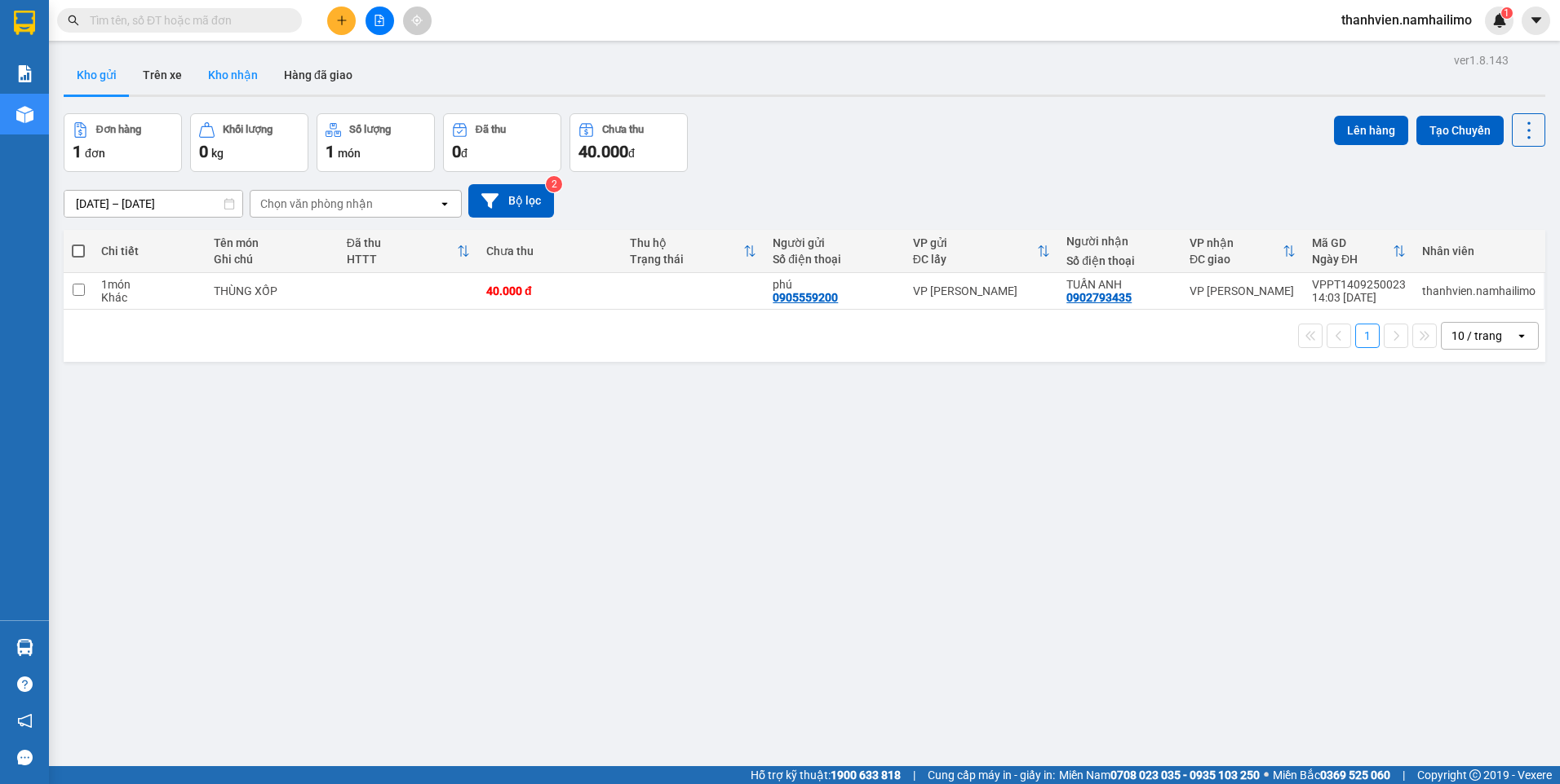
click at [228, 79] on button "Kho nhận" at bounding box center [232, 74] width 75 height 39
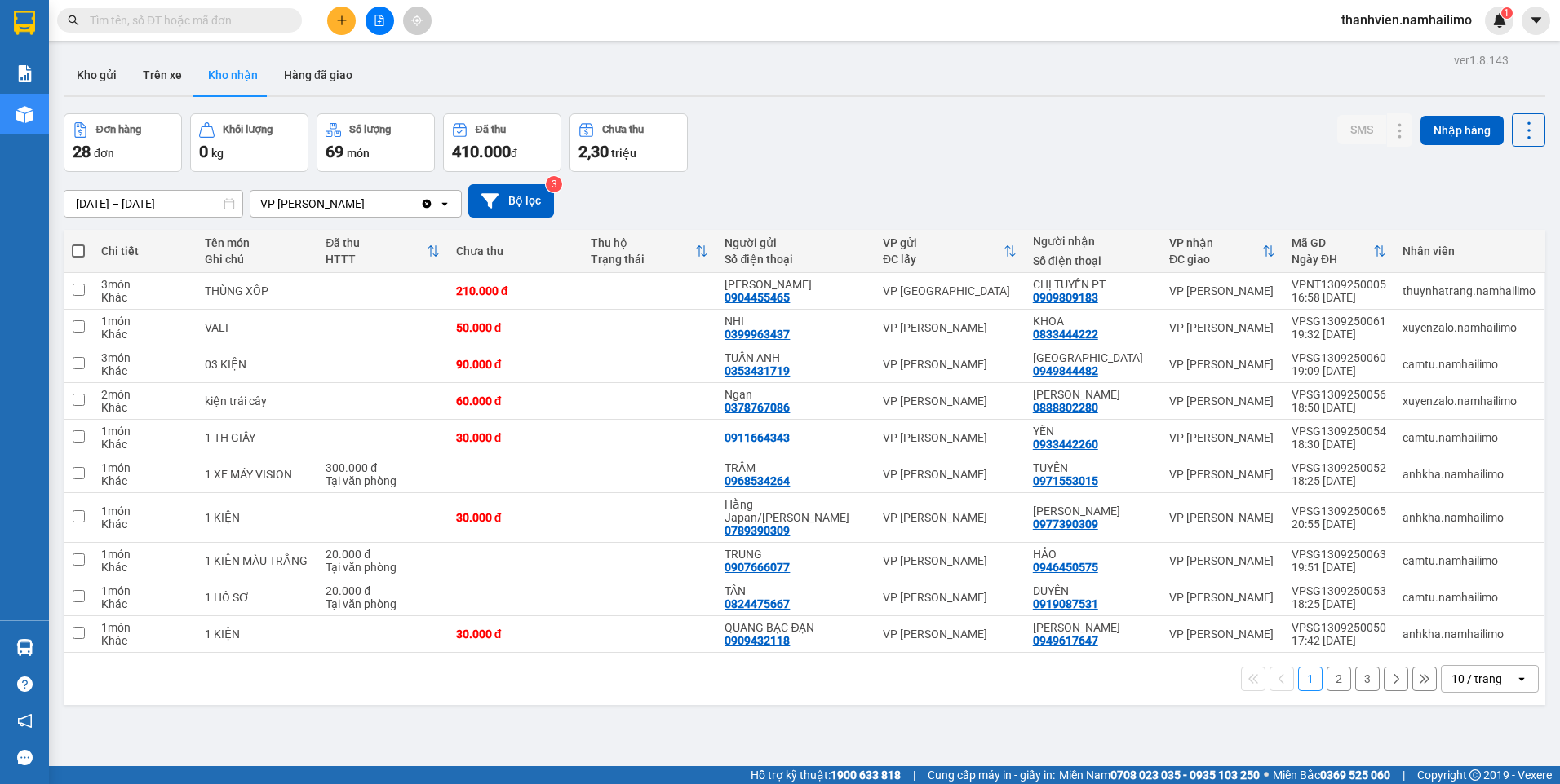
click at [110, 74] on button "Kho gửi" at bounding box center [96, 74] width 66 height 39
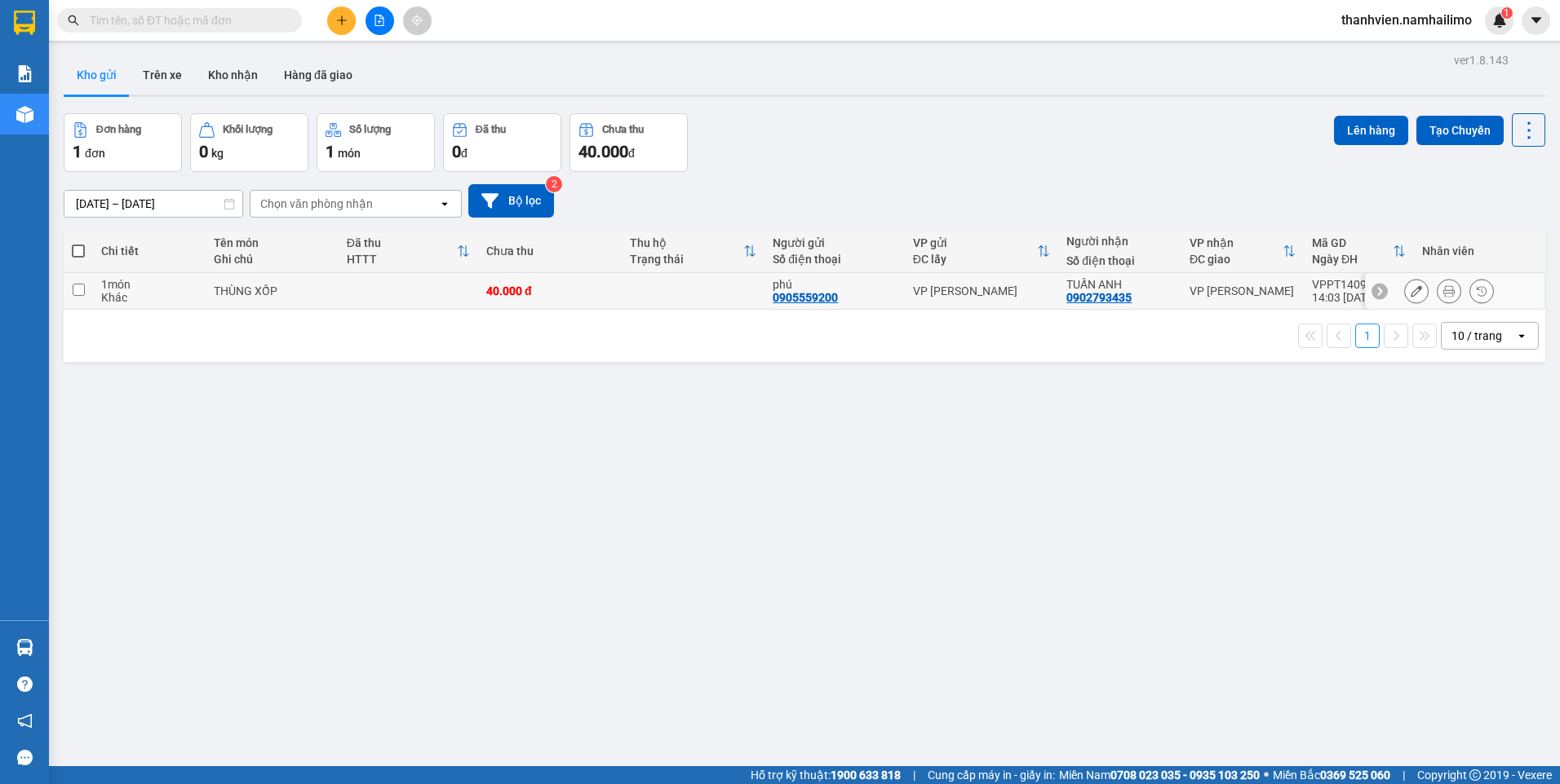
drag, startPoint x: 70, startPoint y: 287, endPoint x: 111, endPoint y: 314, distance: 49.1
click at [70, 293] on td at bounding box center [78, 291] width 30 height 36
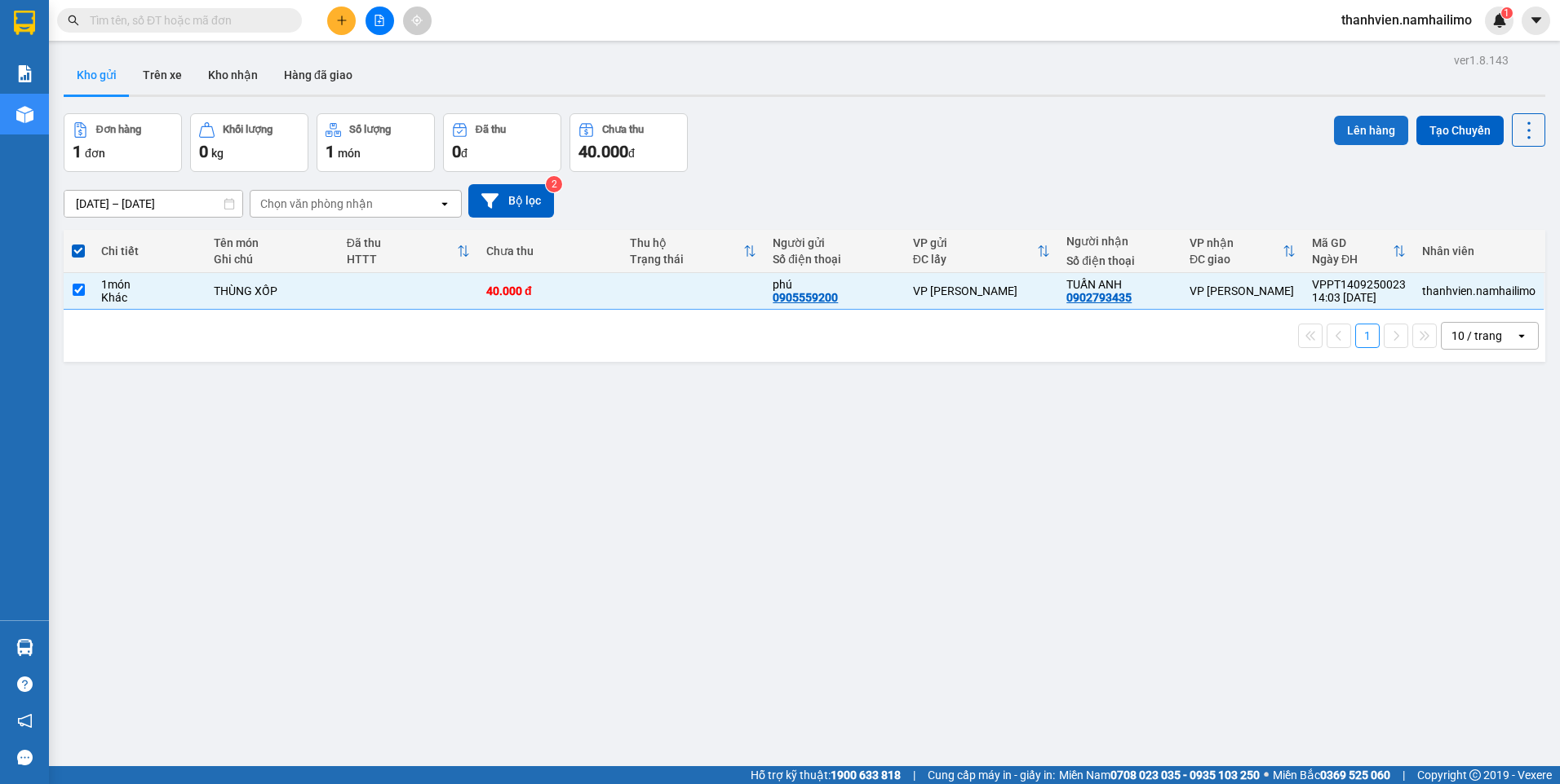
click at [1337, 126] on button "Lên hàng" at bounding box center [1371, 130] width 75 height 30
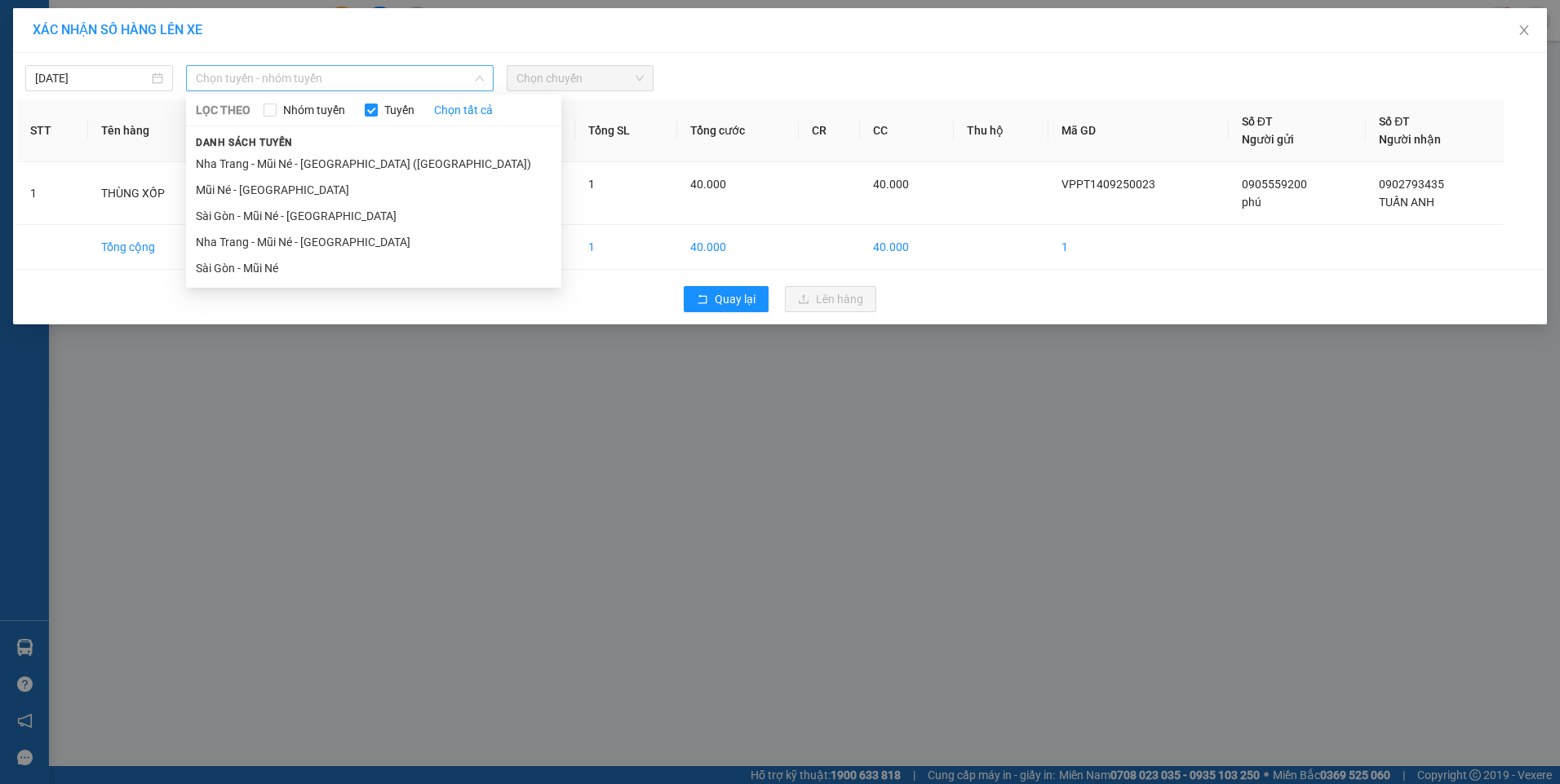
click at [364, 75] on span "Chọn tuyến - nhóm tuyến" at bounding box center [339, 78] width 288 height 25
drag, startPoint x: 273, startPoint y: 194, endPoint x: 311, endPoint y: 186, distance: 38.8
click at [272, 193] on li "Mũi Né - Sài Gòn" at bounding box center [374, 189] width 375 height 26
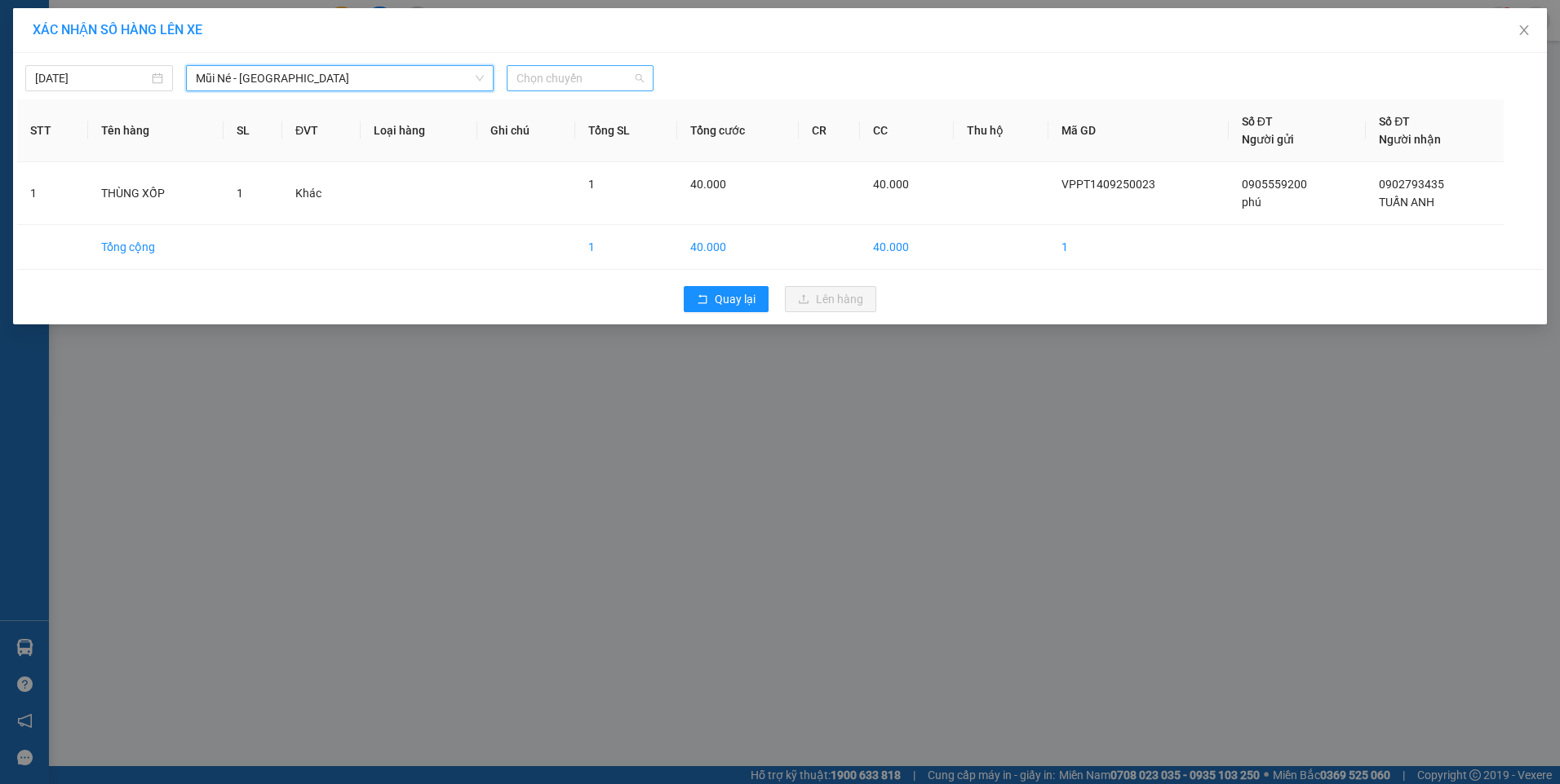
drag, startPoint x: 623, startPoint y: 72, endPoint x: 613, endPoint y: 66, distance: 11.7
click at [613, 66] on span "Chọn chuyến" at bounding box center [581, 78] width 128 height 25
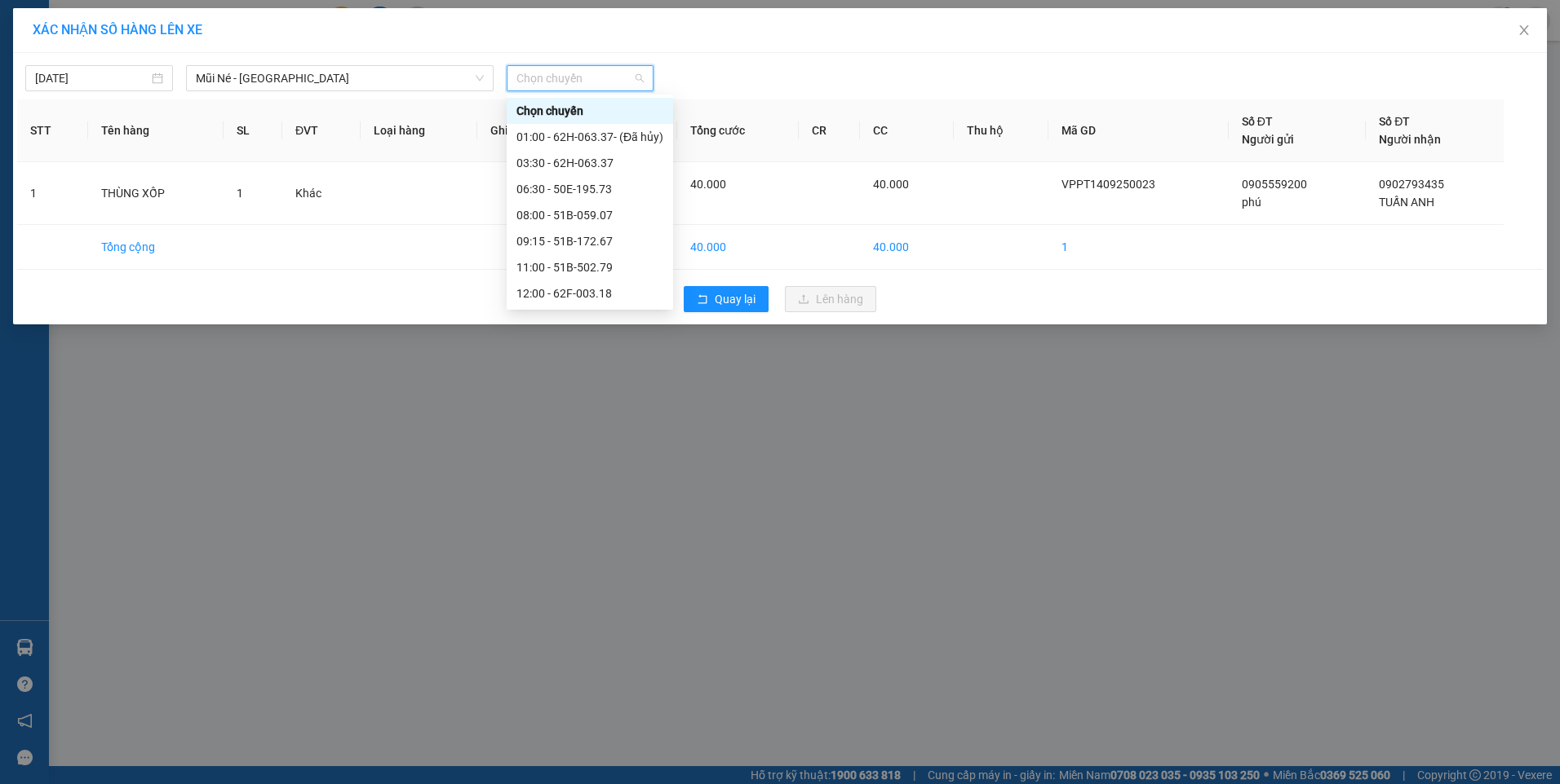
click at [612, 337] on div "13:15 - 62E-004.30" at bounding box center [590, 346] width 147 height 18
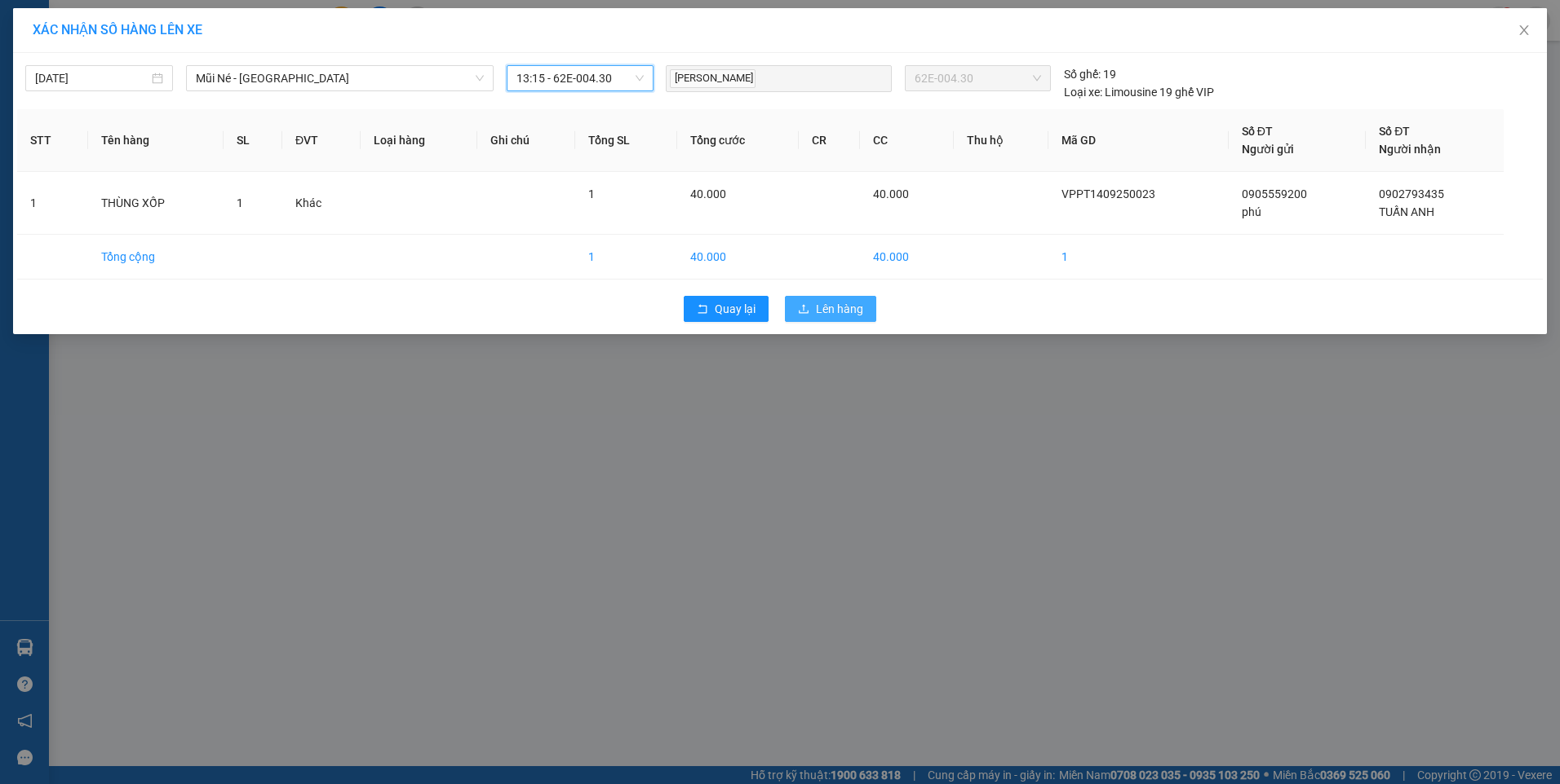
click at [849, 307] on span "Lên hàng" at bounding box center [840, 308] width 48 height 18
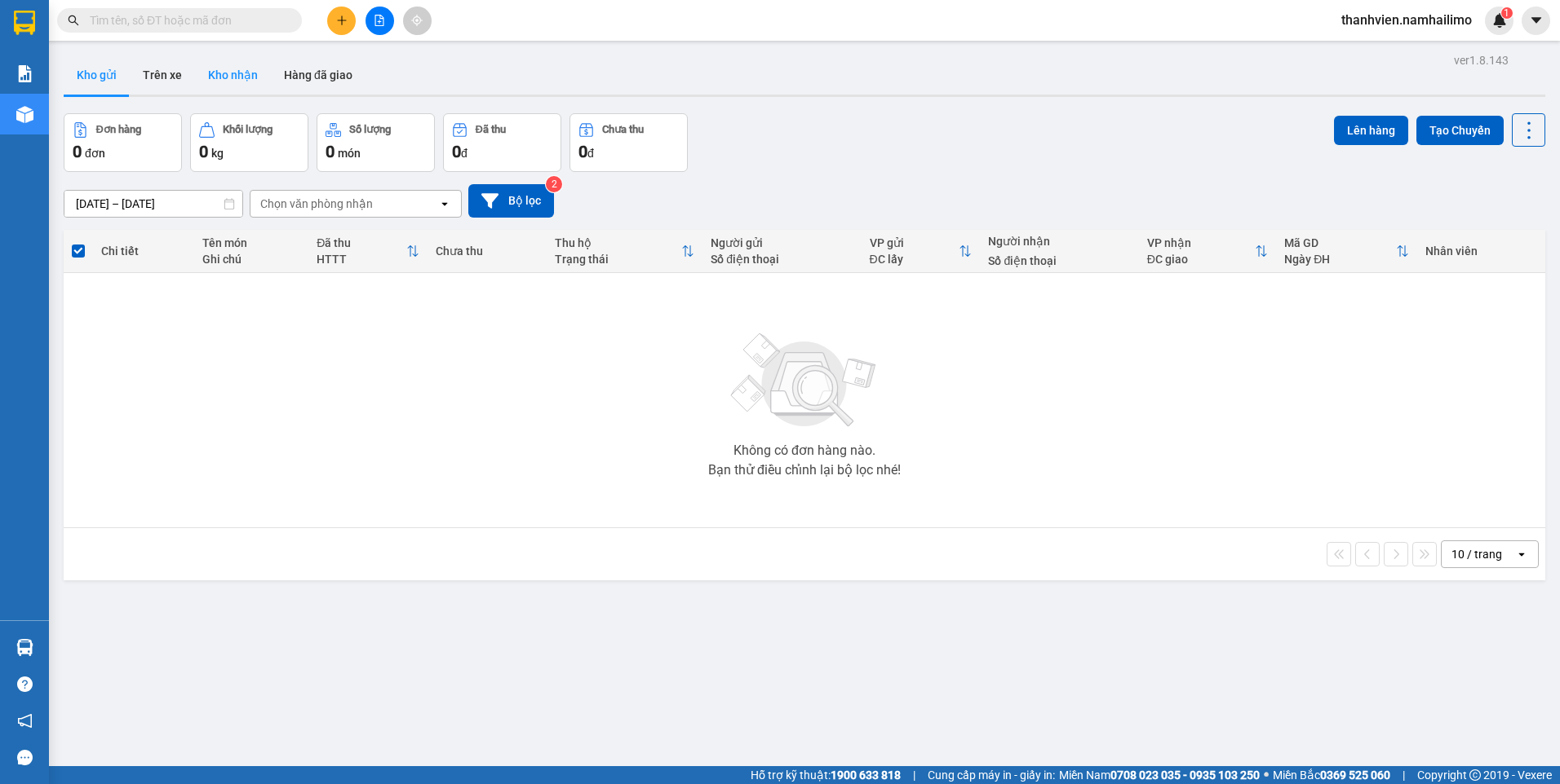
drag, startPoint x: 231, startPoint y: 74, endPoint x: 246, endPoint y: 72, distance: 15.1
click at [234, 73] on button "Kho nhận" at bounding box center [232, 74] width 75 height 39
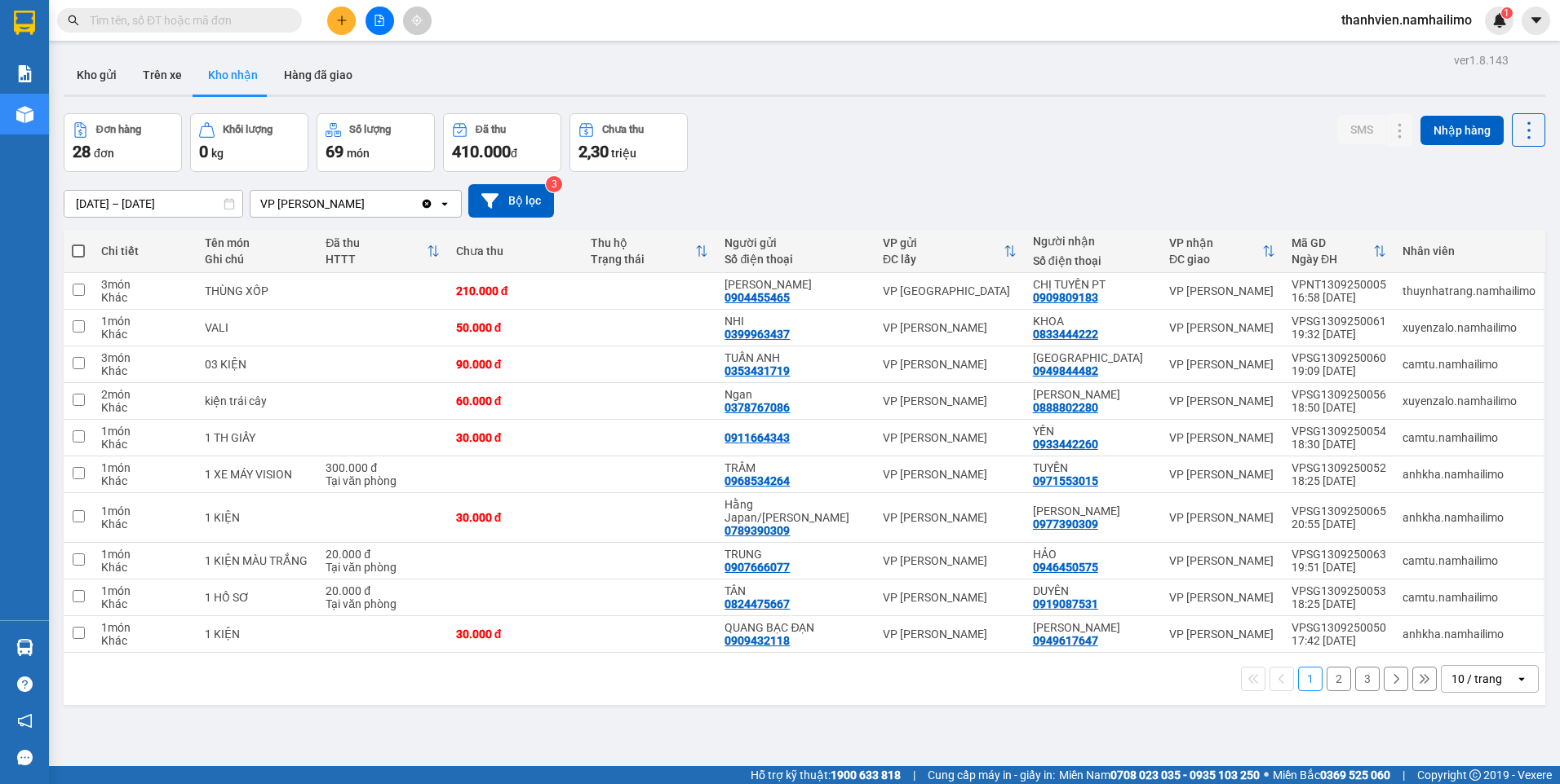
click at [1326, 684] on button "2" at bounding box center [1338, 680] width 25 height 25
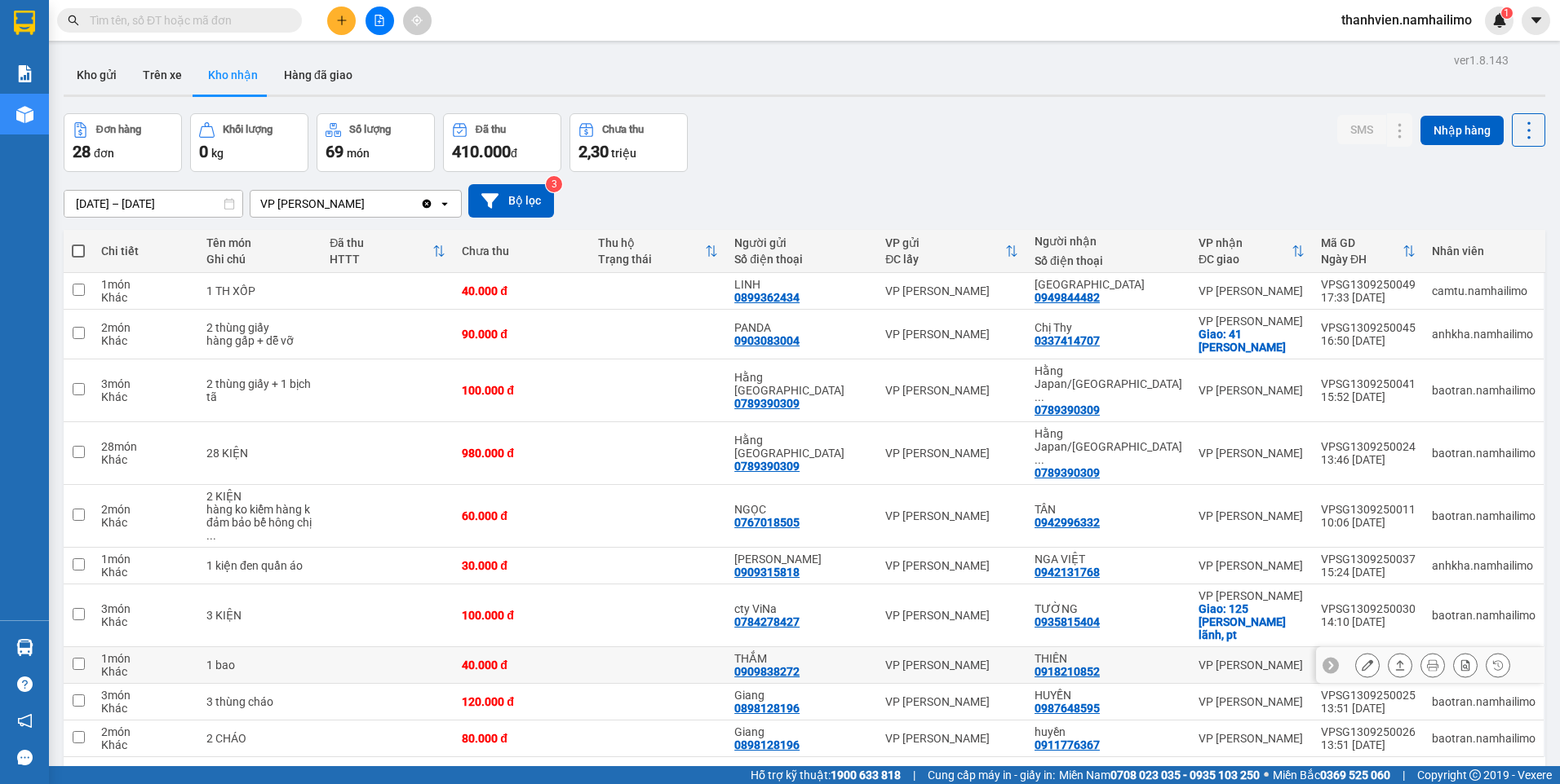
click at [1143, 652] on div "THIÊN 0918210852" at bounding box center [1108, 665] width 148 height 26
checkbox input "true"
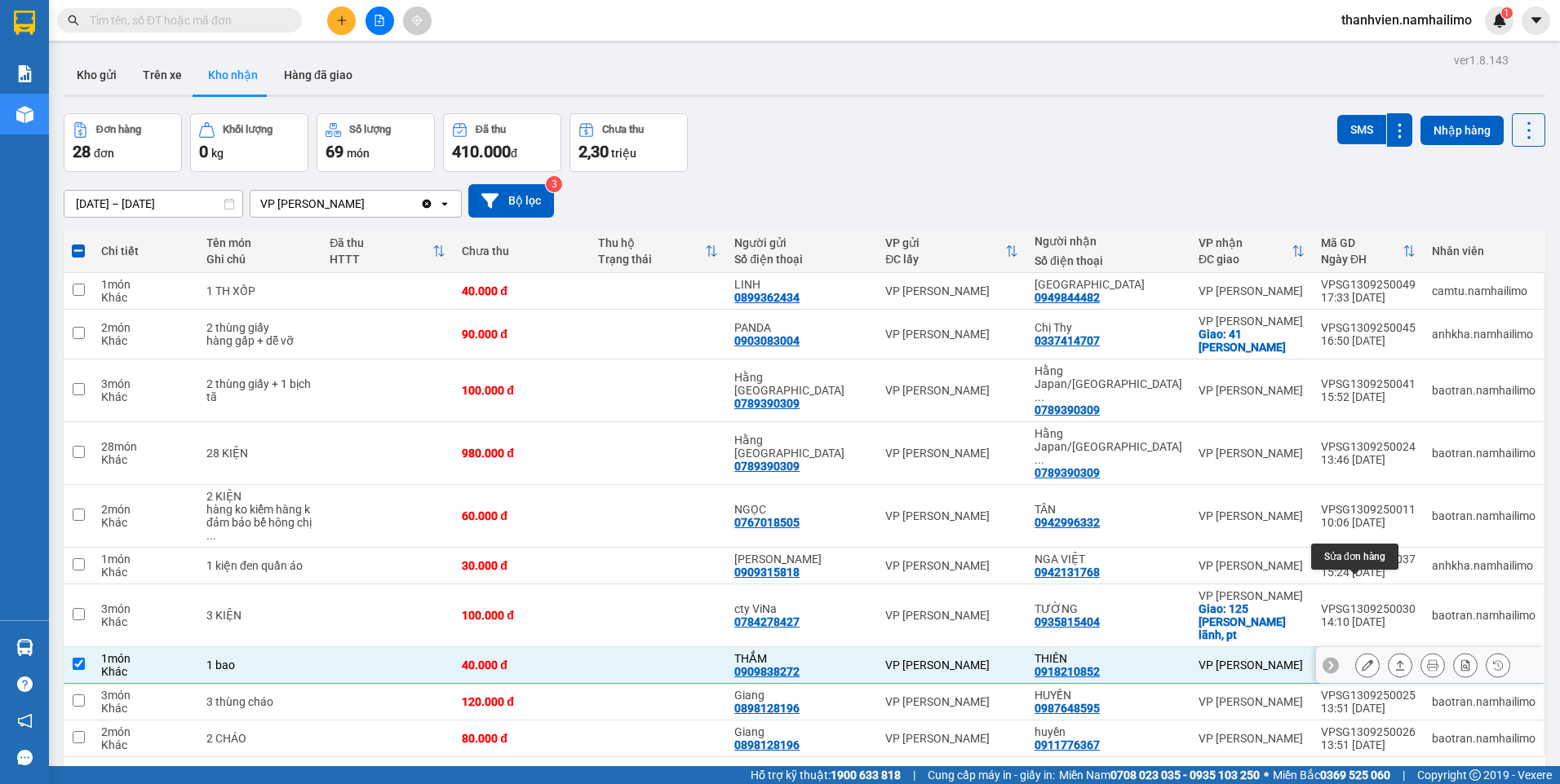
click at [1361, 660] on icon at bounding box center [1367, 666] width 11 height 11
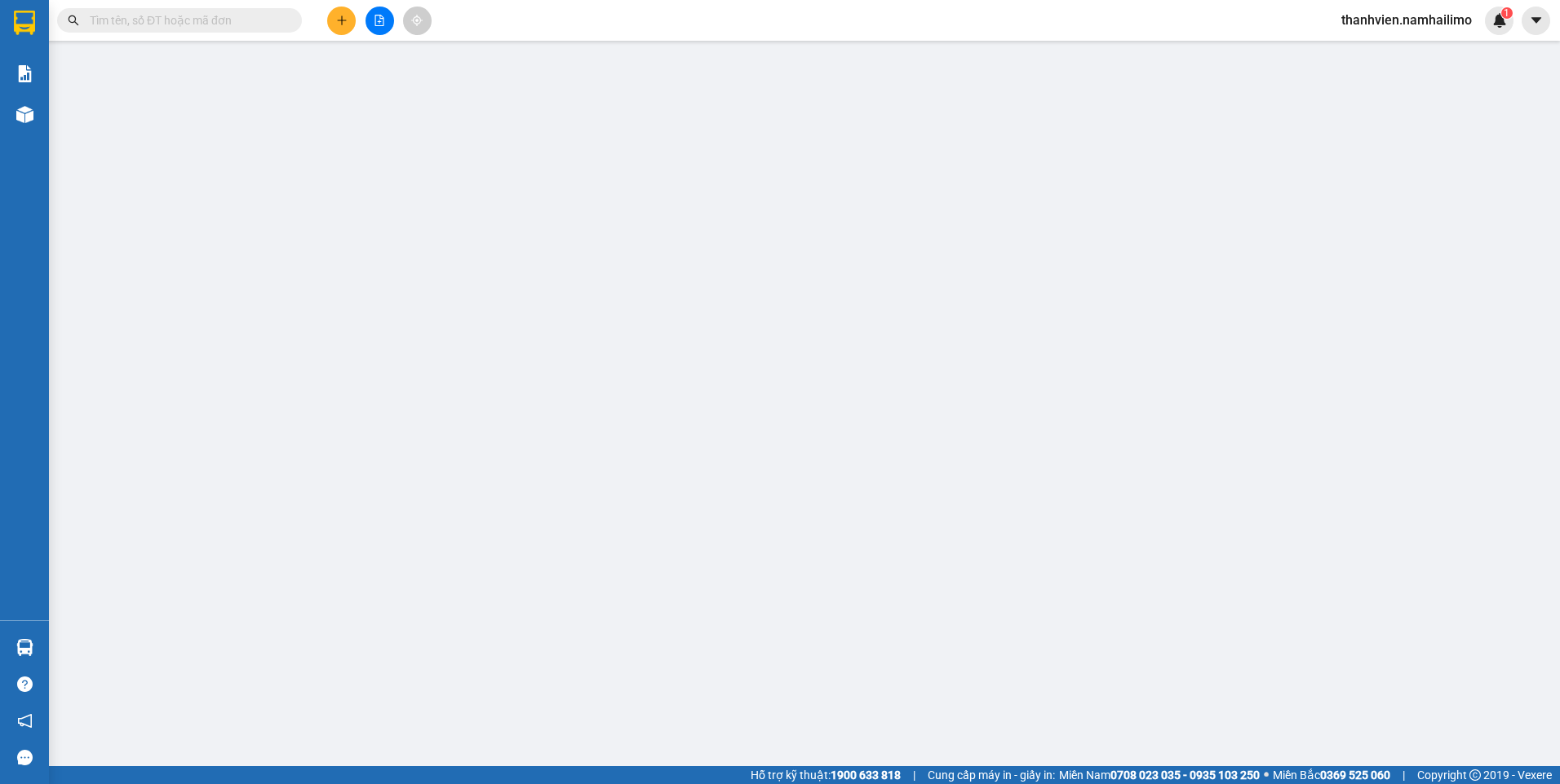
type input "0909838272"
type input "THẮM"
type input "0918210852"
type input "THIÊN"
type input "40.000"
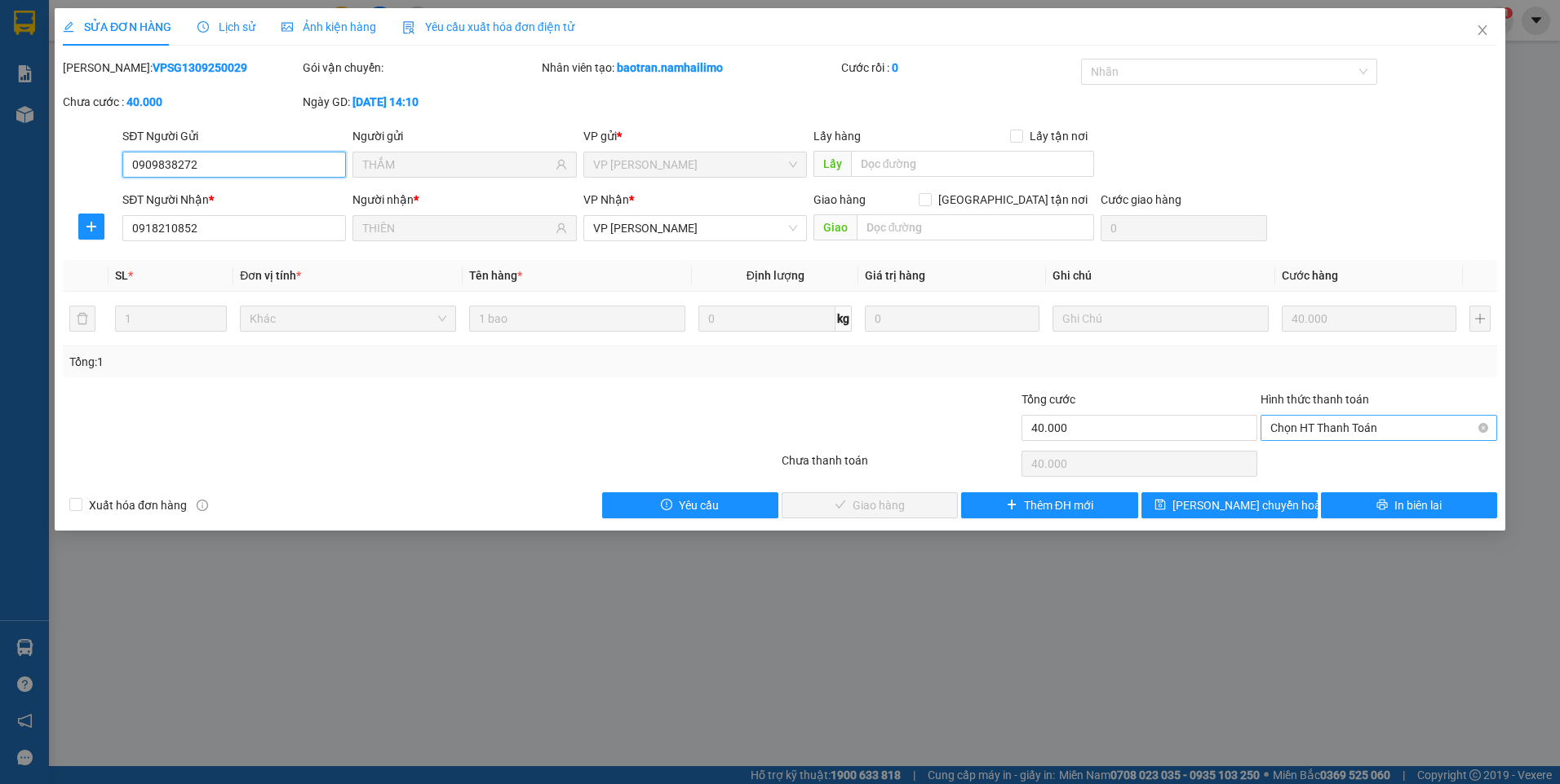
click at [1407, 427] on span "Chọn HT Thanh Toán" at bounding box center [1378, 429] width 217 height 25
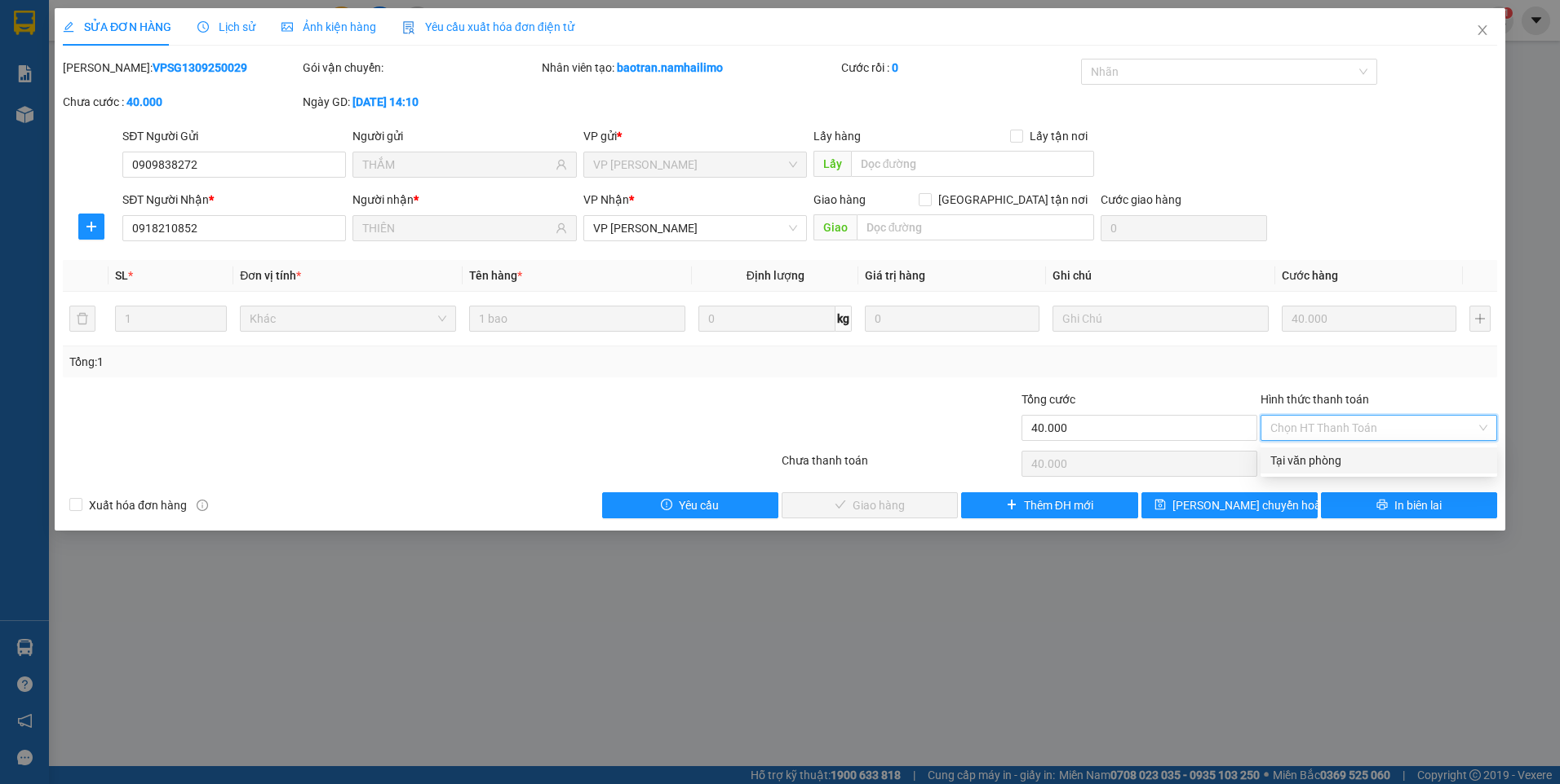
click at [1377, 455] on div "Tại văn phòng" at bounding box center [1378, 460] width 217 height 18
type input "0"
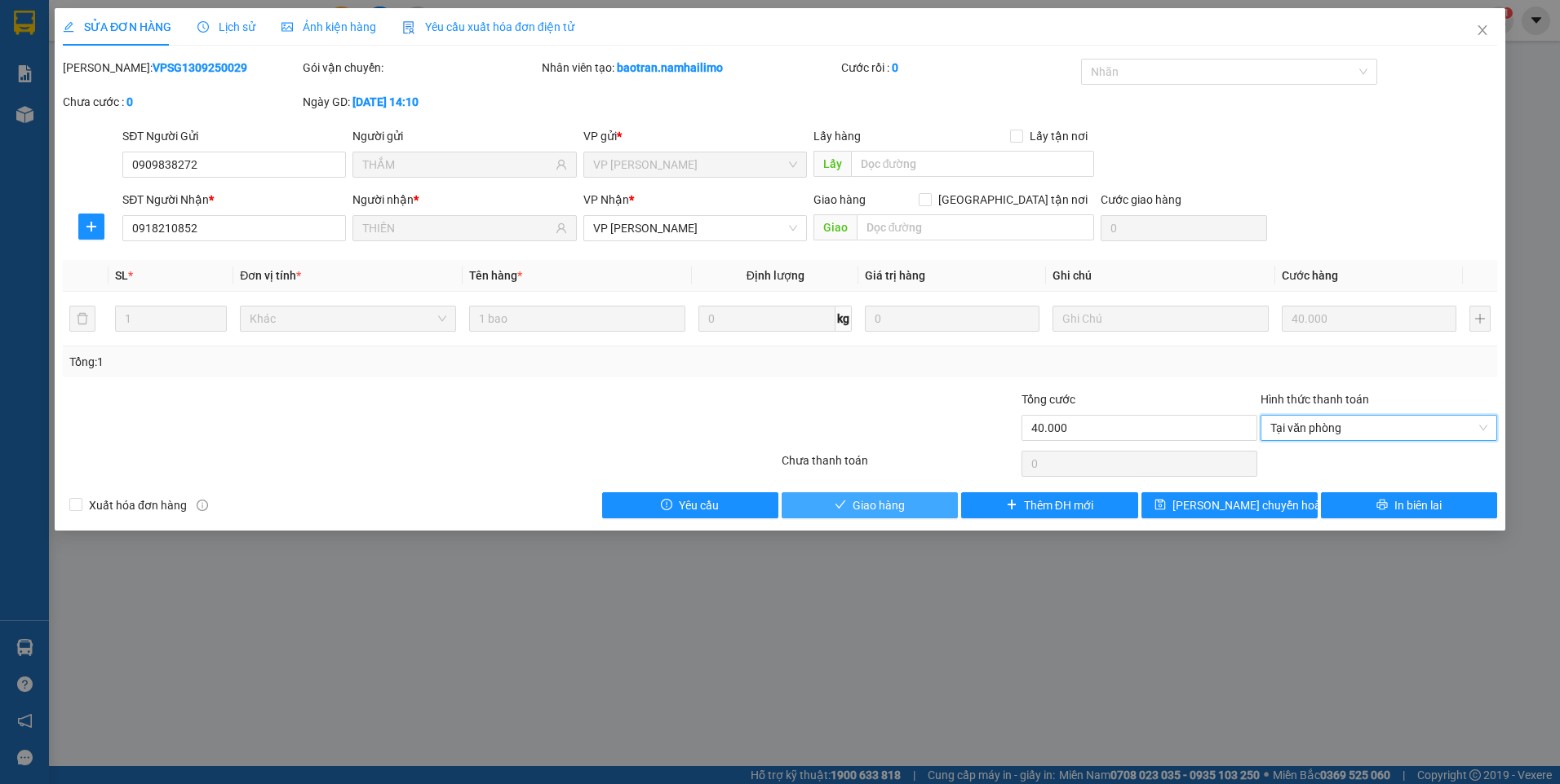
click at [896, 507] on span "Giao hàng" at bounding box center [878, 505] width 53 height 18
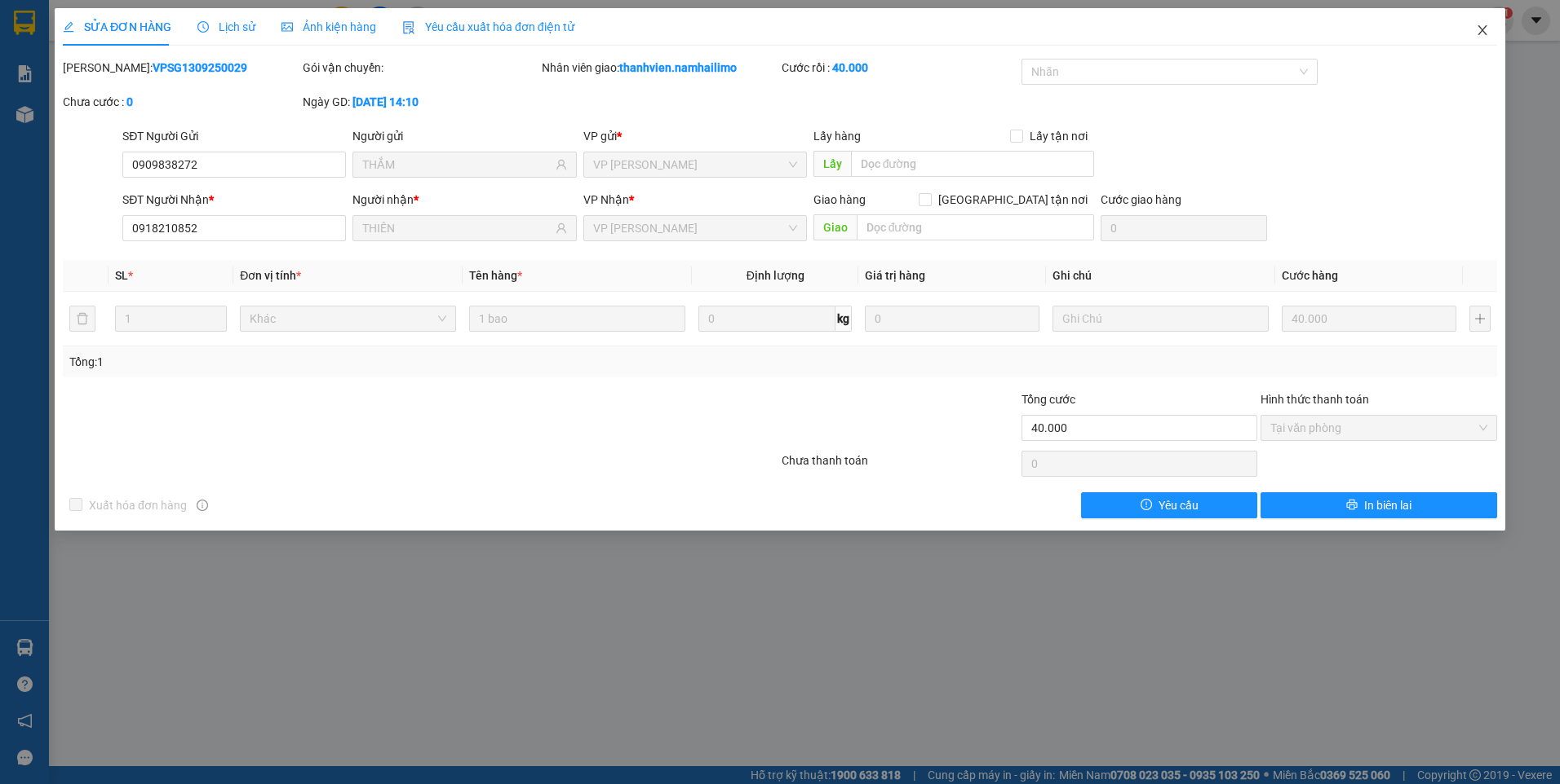
click at [1480, 29] on icon "close" at bounding box center [1481, 30] width 9 height 10
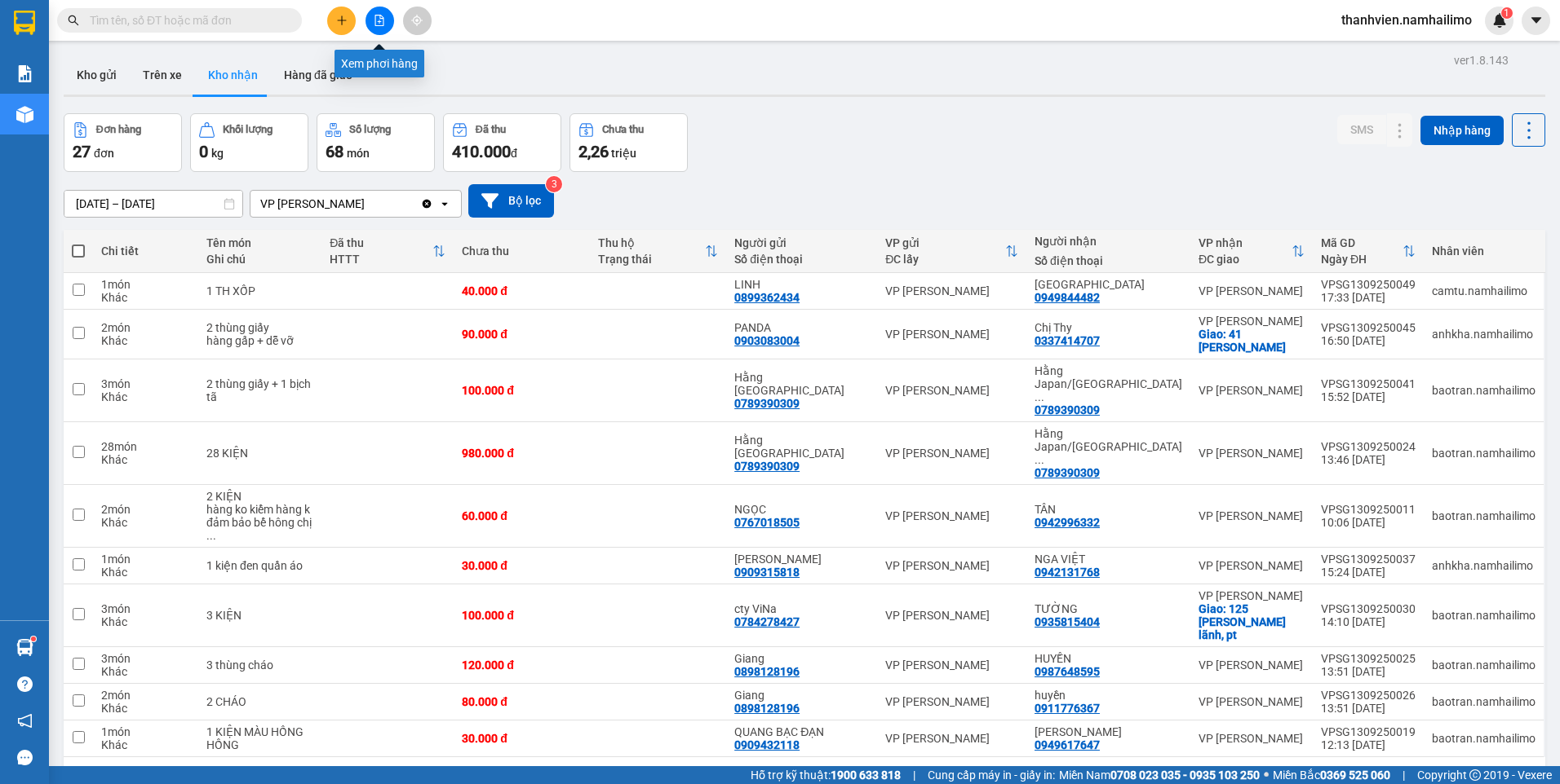
click at [374, 26] on button at bounding box center [380, 21] width 29 height 29
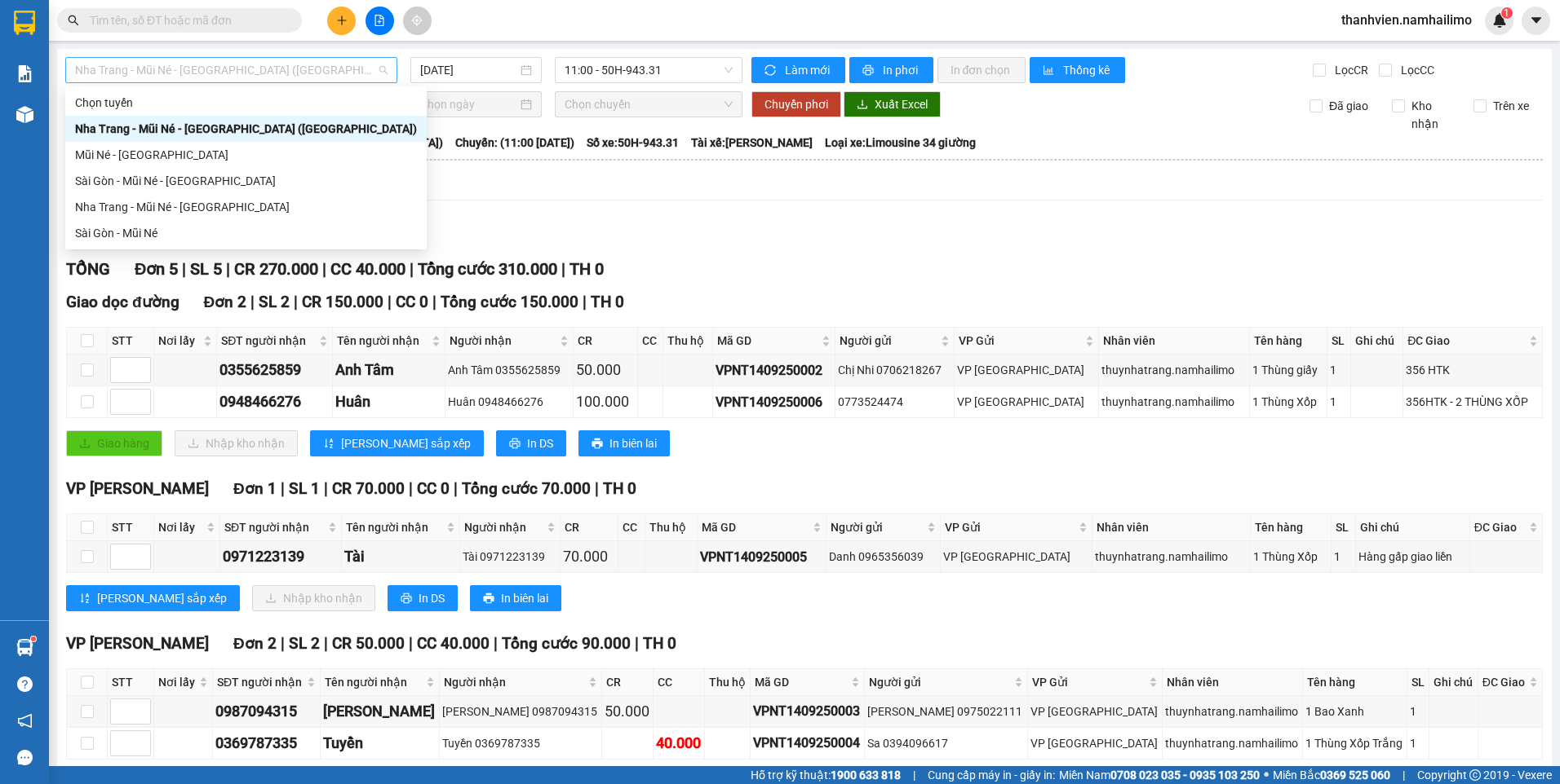
click at [272, 74] on span "Nha Trang - Mũi Né - Sài Gòn (Sáng)" at bounding box center [231, 71] width 312 height 25
click at [156, 231] on div "Sài Gòn - Mũi Né" at bounding box center [246, 233] width 342 height 18
type input "14/09/2025"
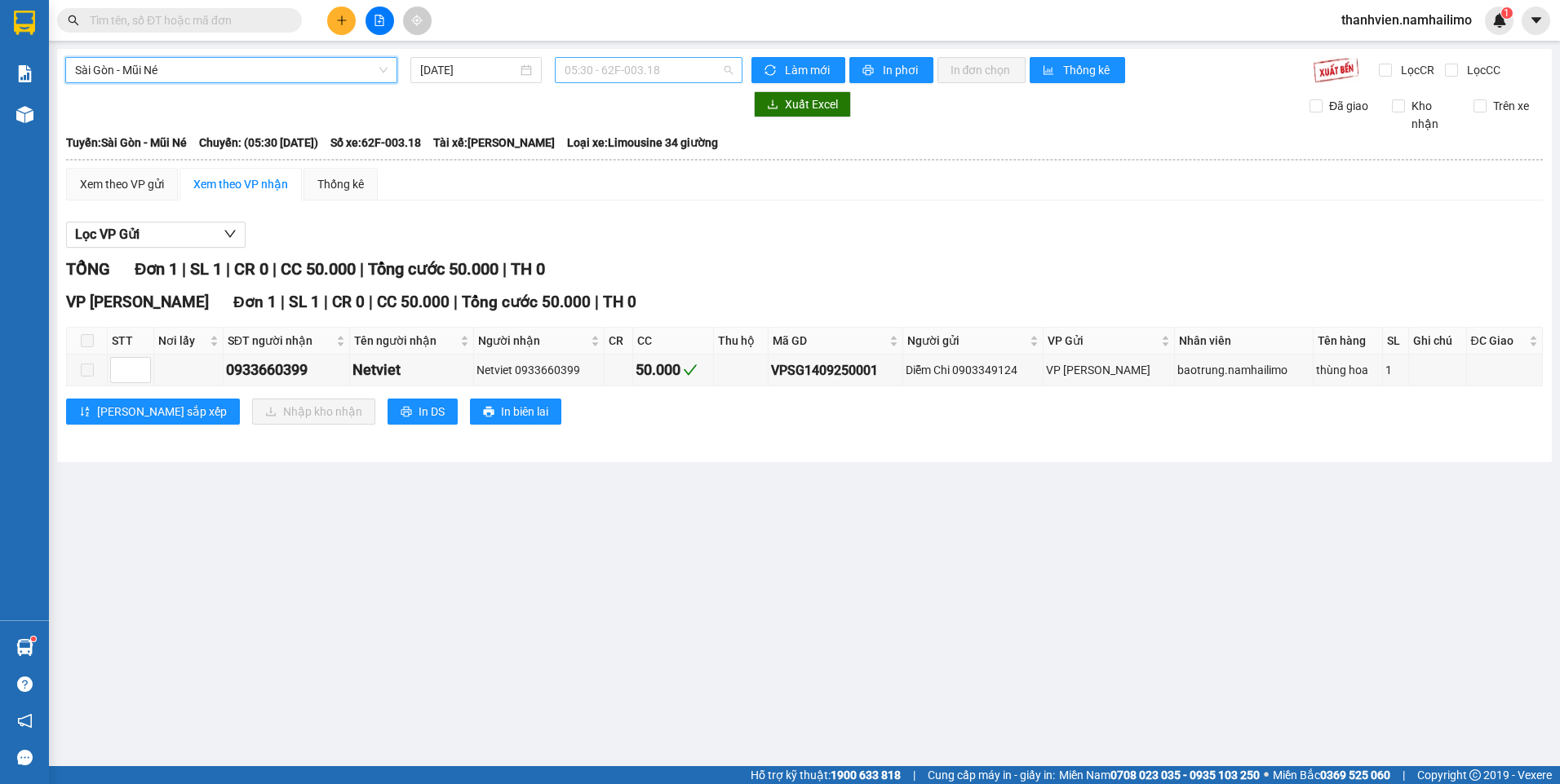
click at [684, 73] on span "05:30 - 62F-003.18" at bounding box center [649, 71] width 169 height 25
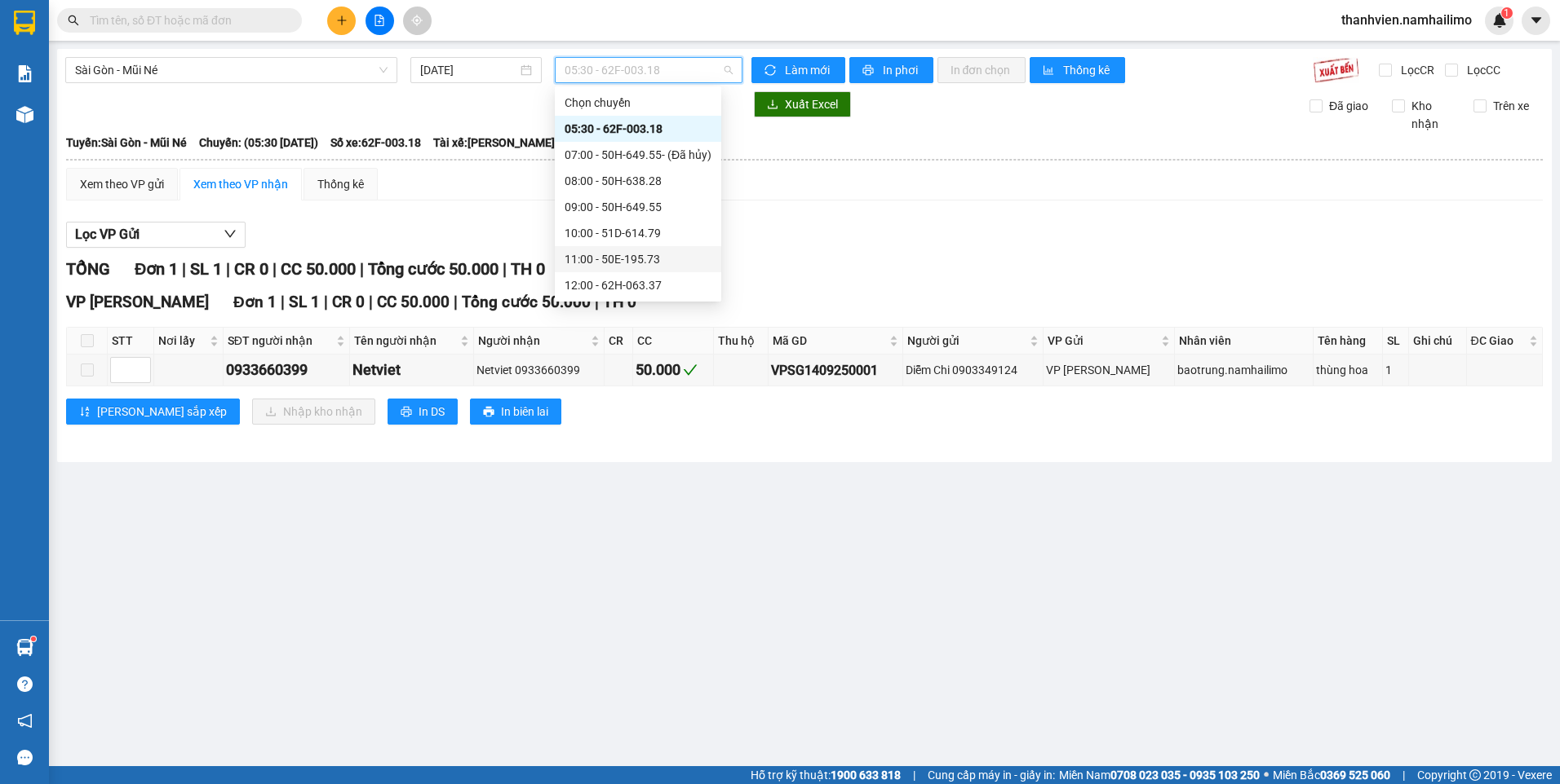
click at [629, 257] on div "11:00 - 50E-195.73" at bounding box center [638, 259] width 147 height 18
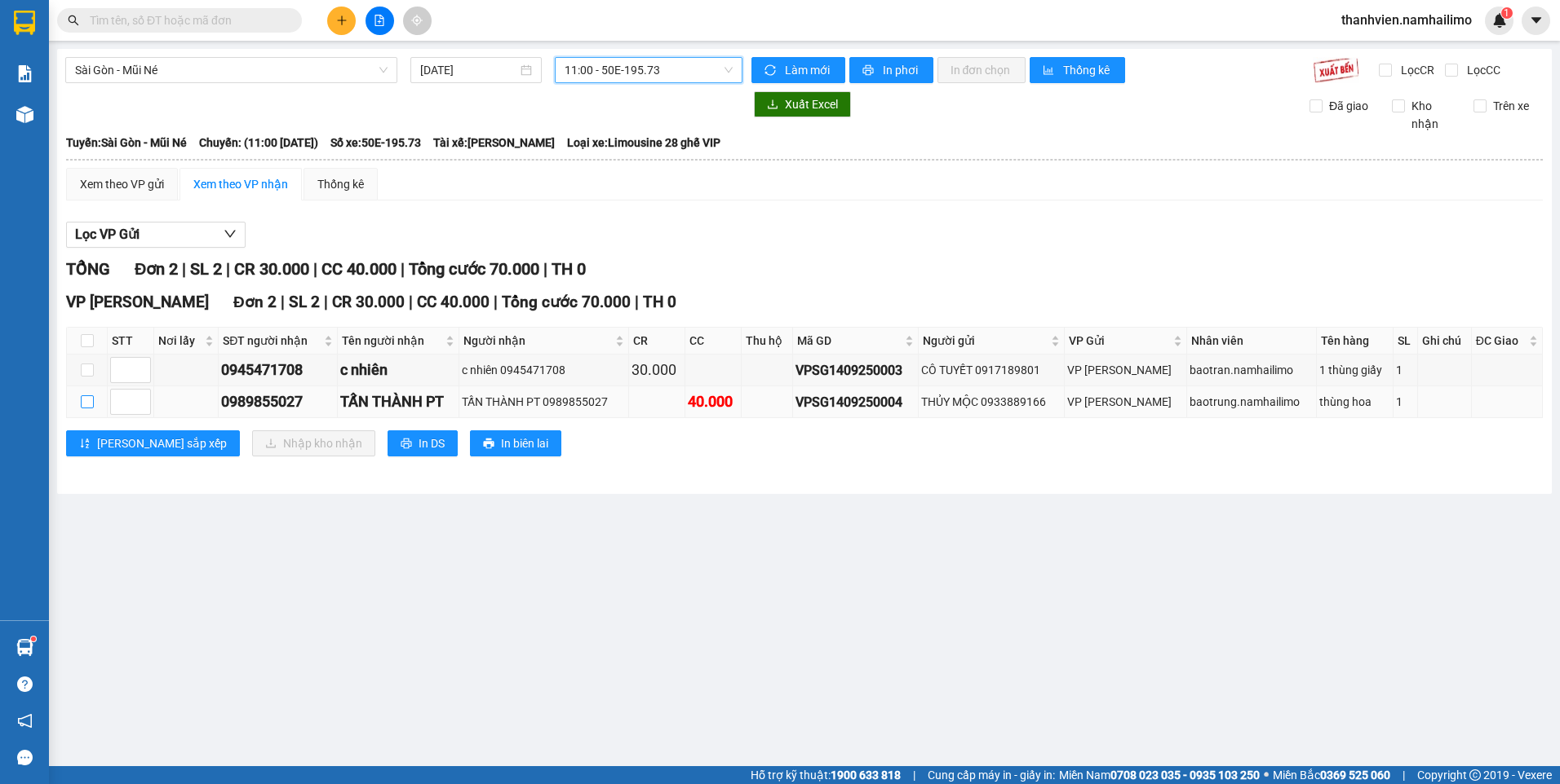
click at [87, 404] on input "checkbox" at bounding box center [88, 402] width 13 height 13
checkbox input "true"
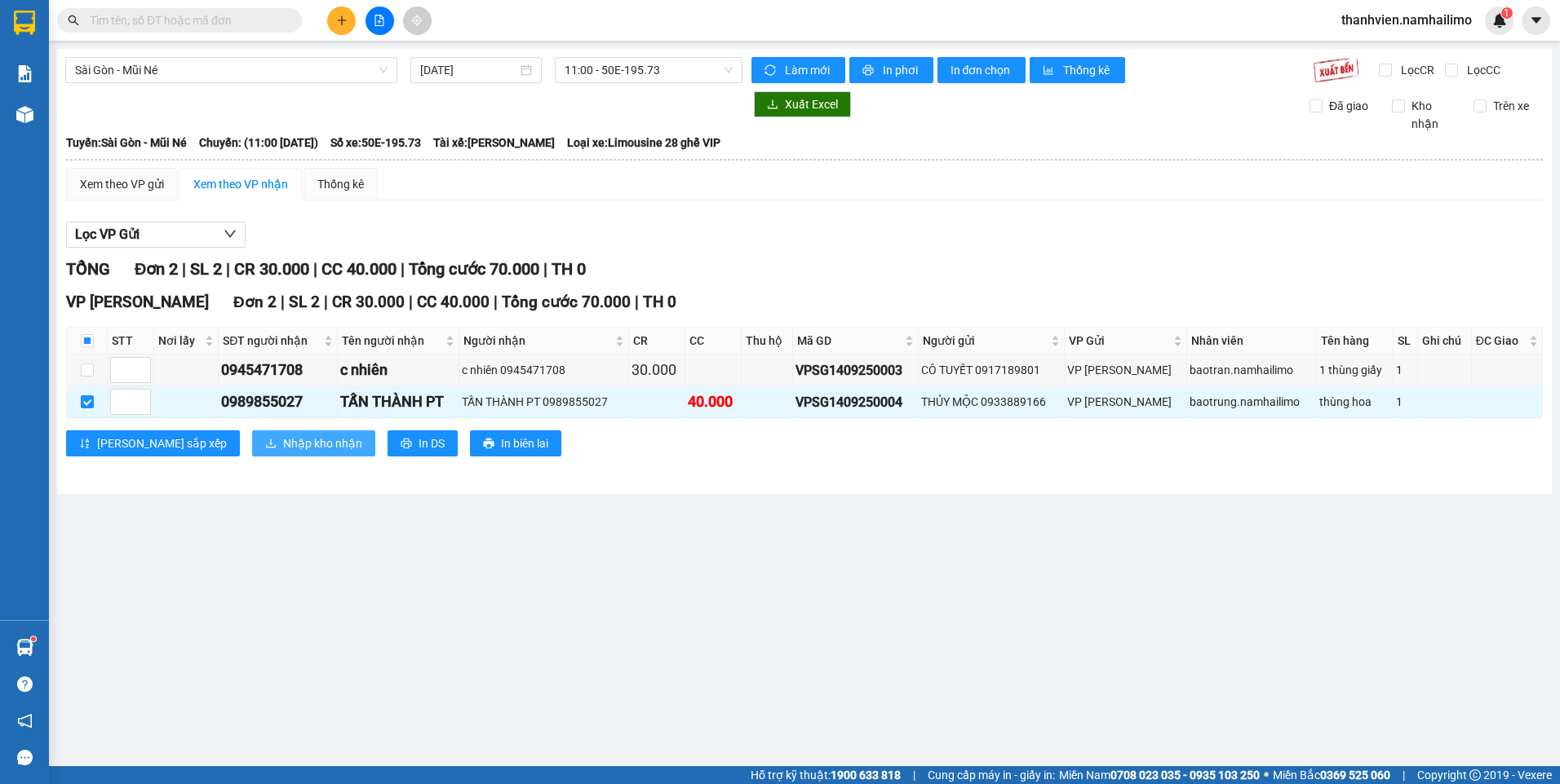
click at [291, 445] on span "Nhập kho nhận" at bounding box center [322, 443] width 79 height 18
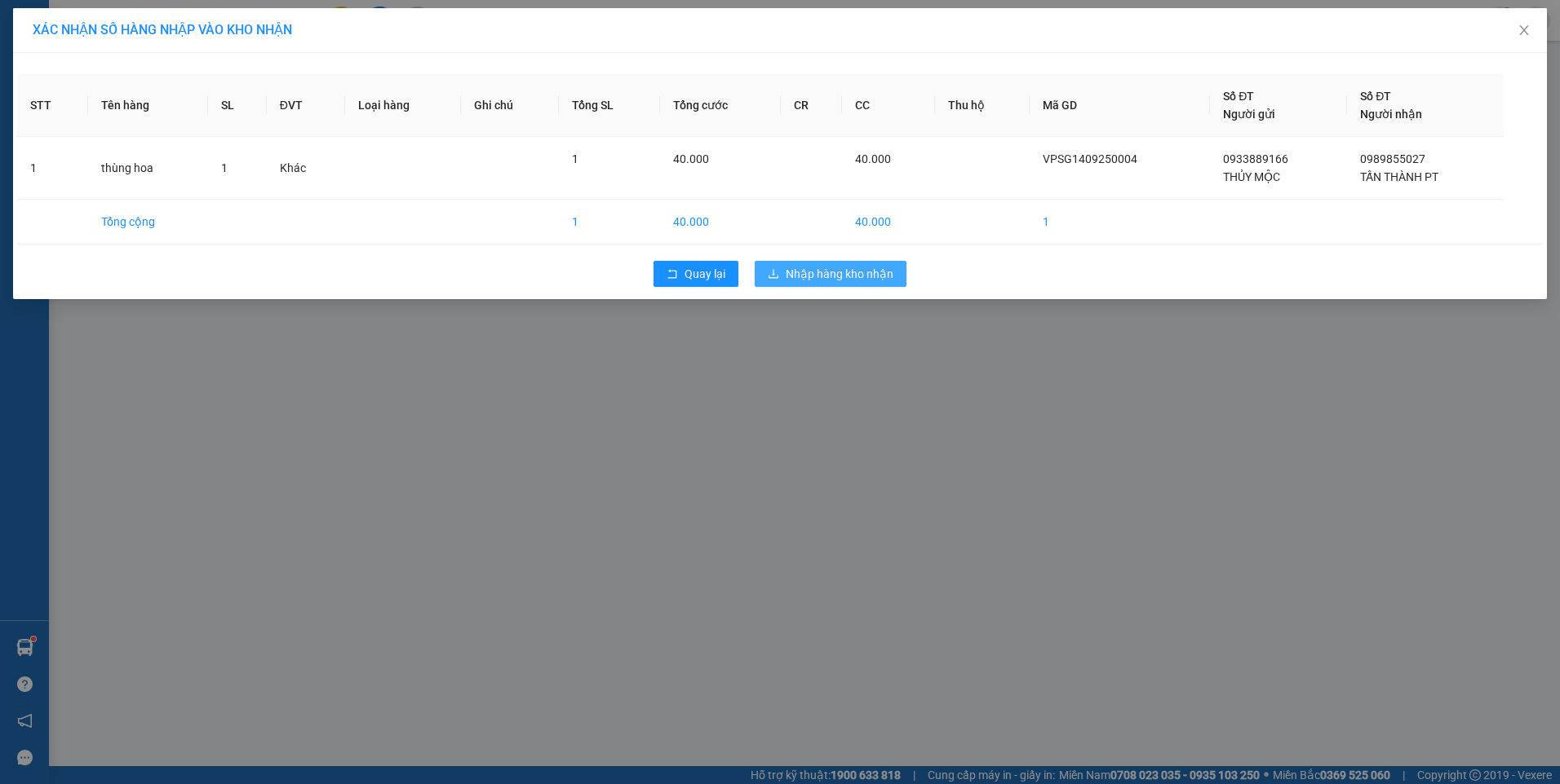
click at [822, 269] on span "Nhập hàng kho nhận" at bounding box center [839, 274] width 108 height 18
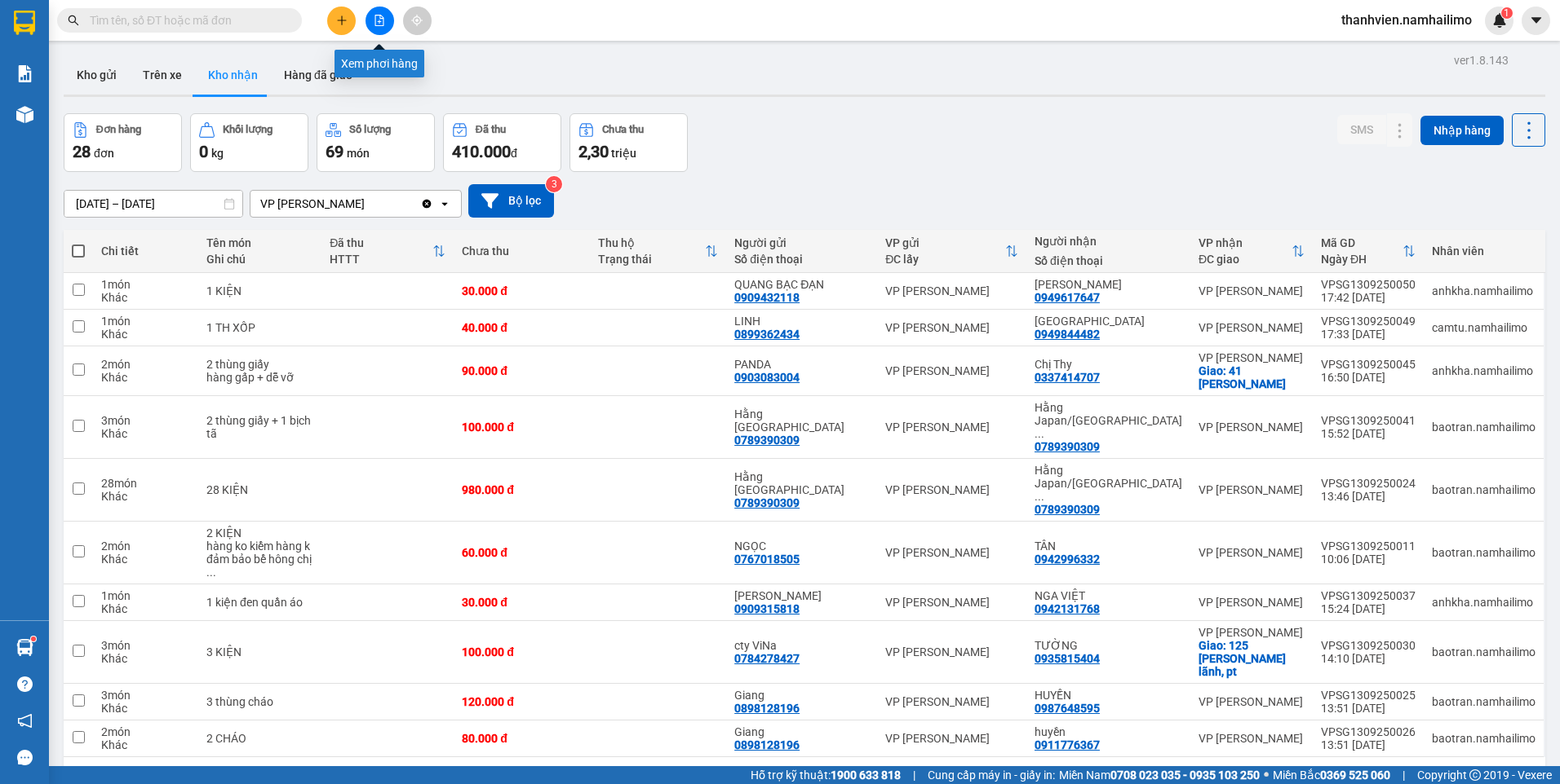
click at [377, 19] on icon "file-add" at bounding box center [379, 20] width 11 height 11
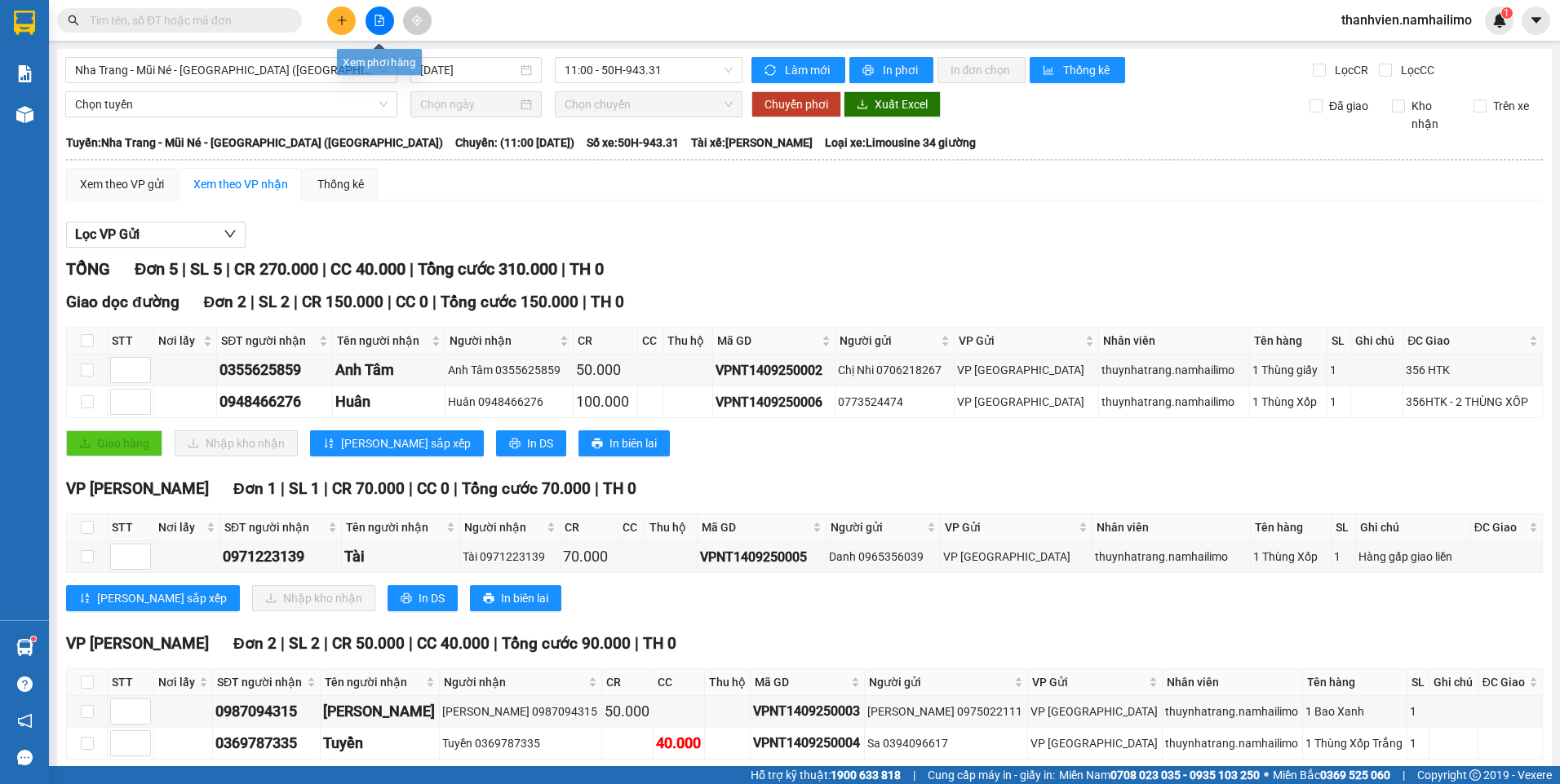
click at [378, 14] on button at bounding box center [380, 21] width 29 height 29
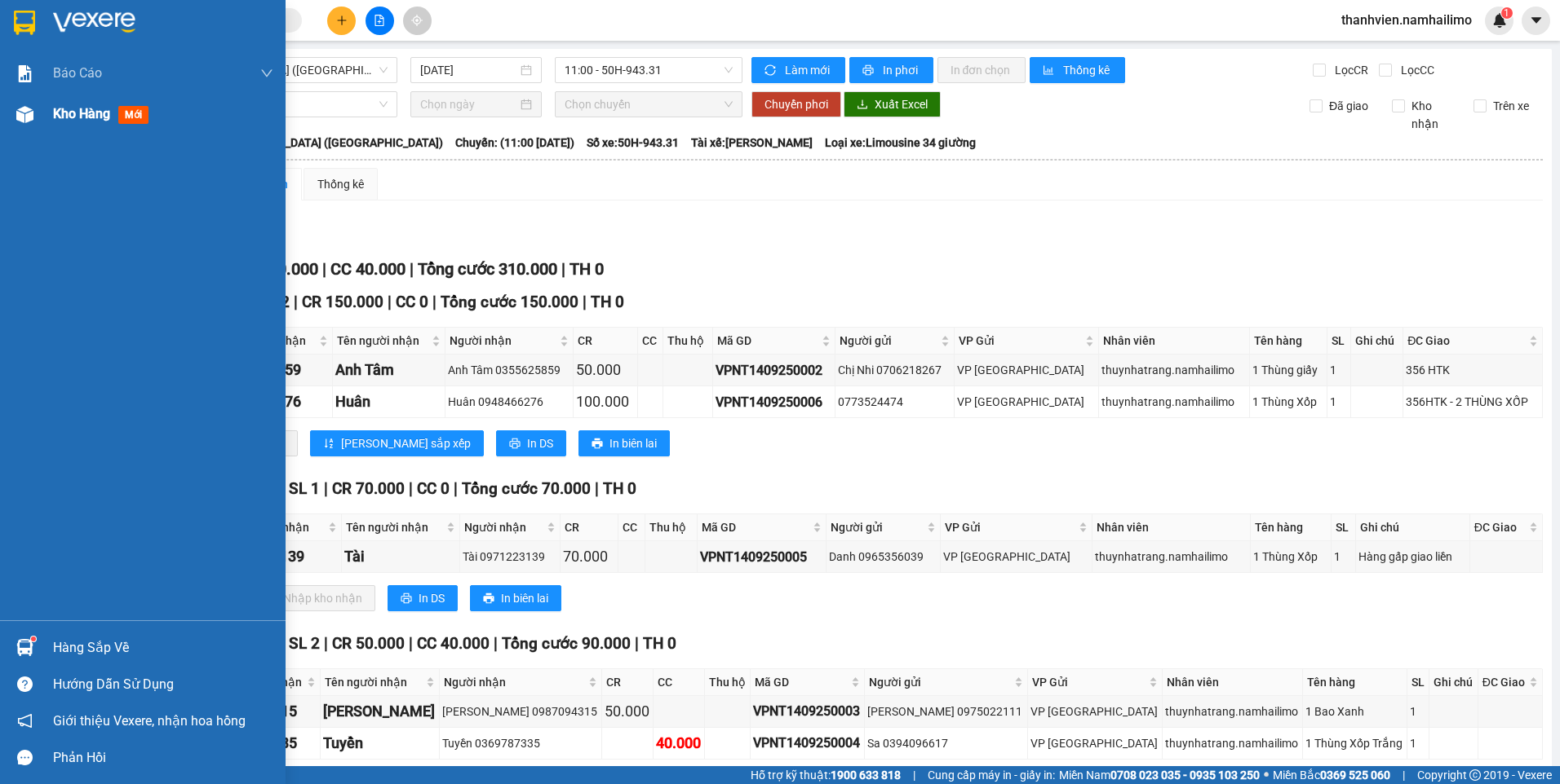
click at [78, 113] on span "Kho hàng" at bounding box center [82, 114] width 57 height 15
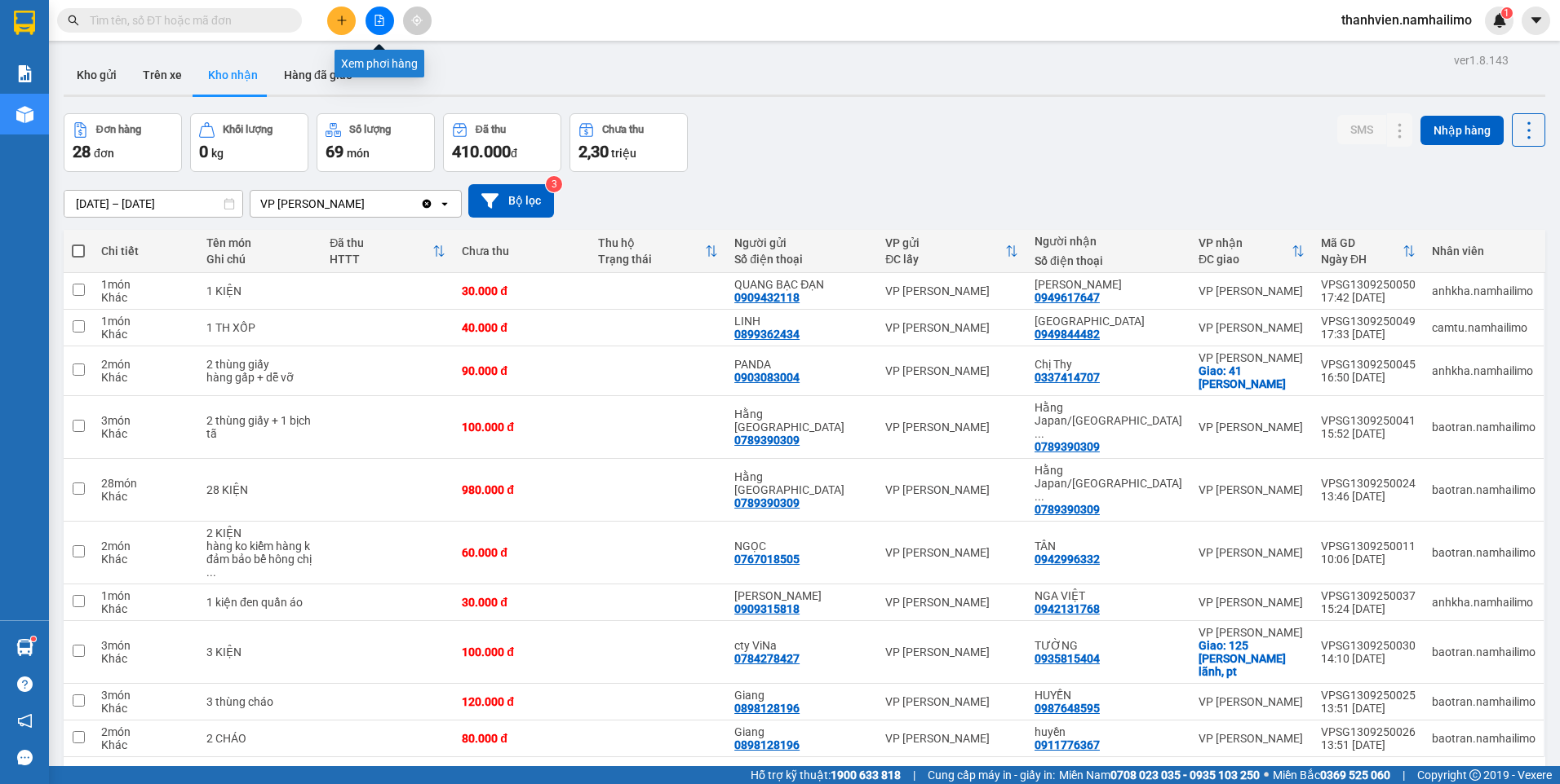
click at [370, 21] on button at bounding box center [380, 21] width 29 height 29
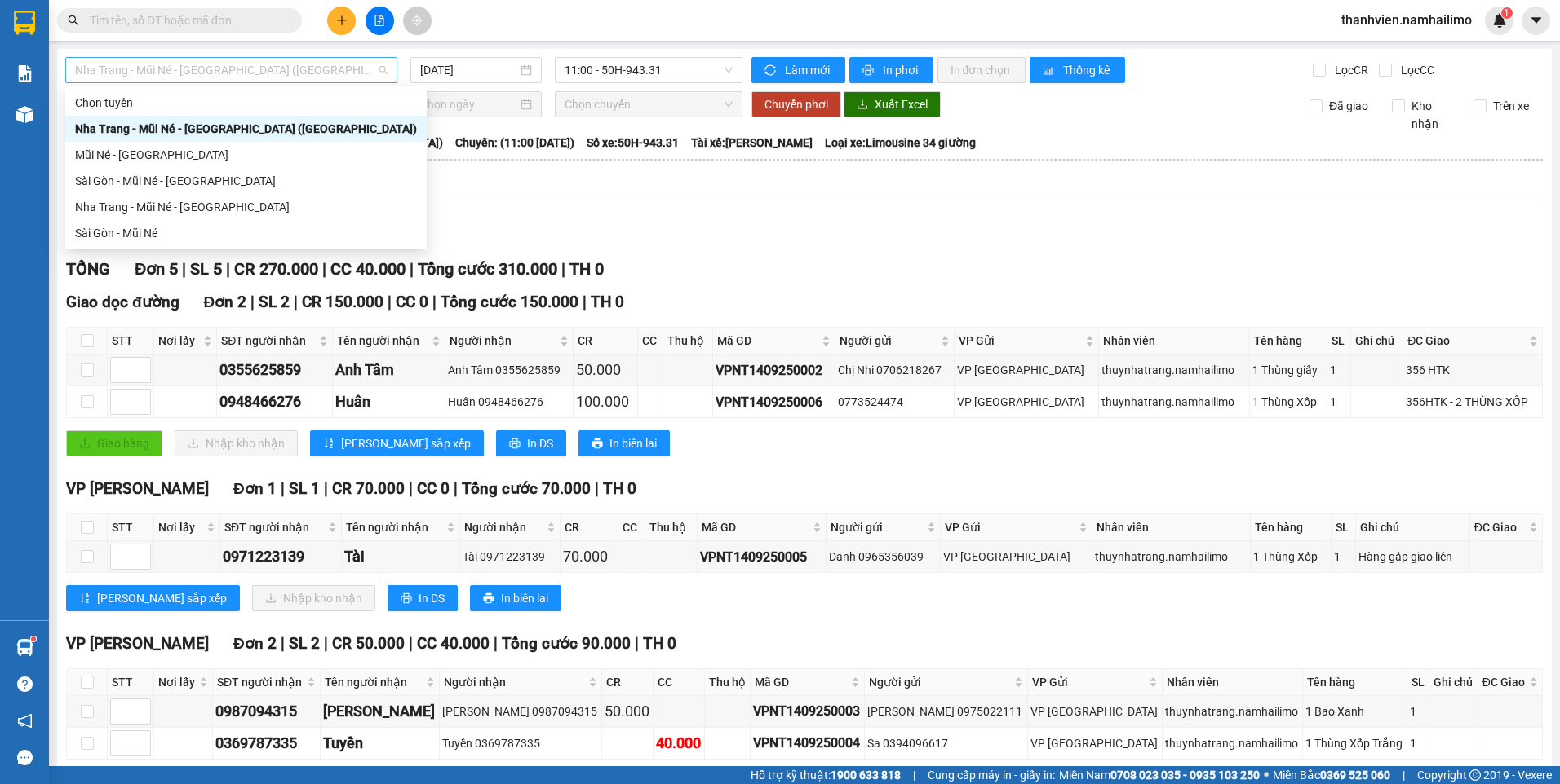
click at [276, 62] on span "Nha Trang - Mũi Né - Sài Gòn (Sáng)" at bounding box center [231, 71] width 312 height 25
click at [158, 232] on div "Sài Gòn - Mũi Né" at bounding box center [246, 233] width 342 height 18
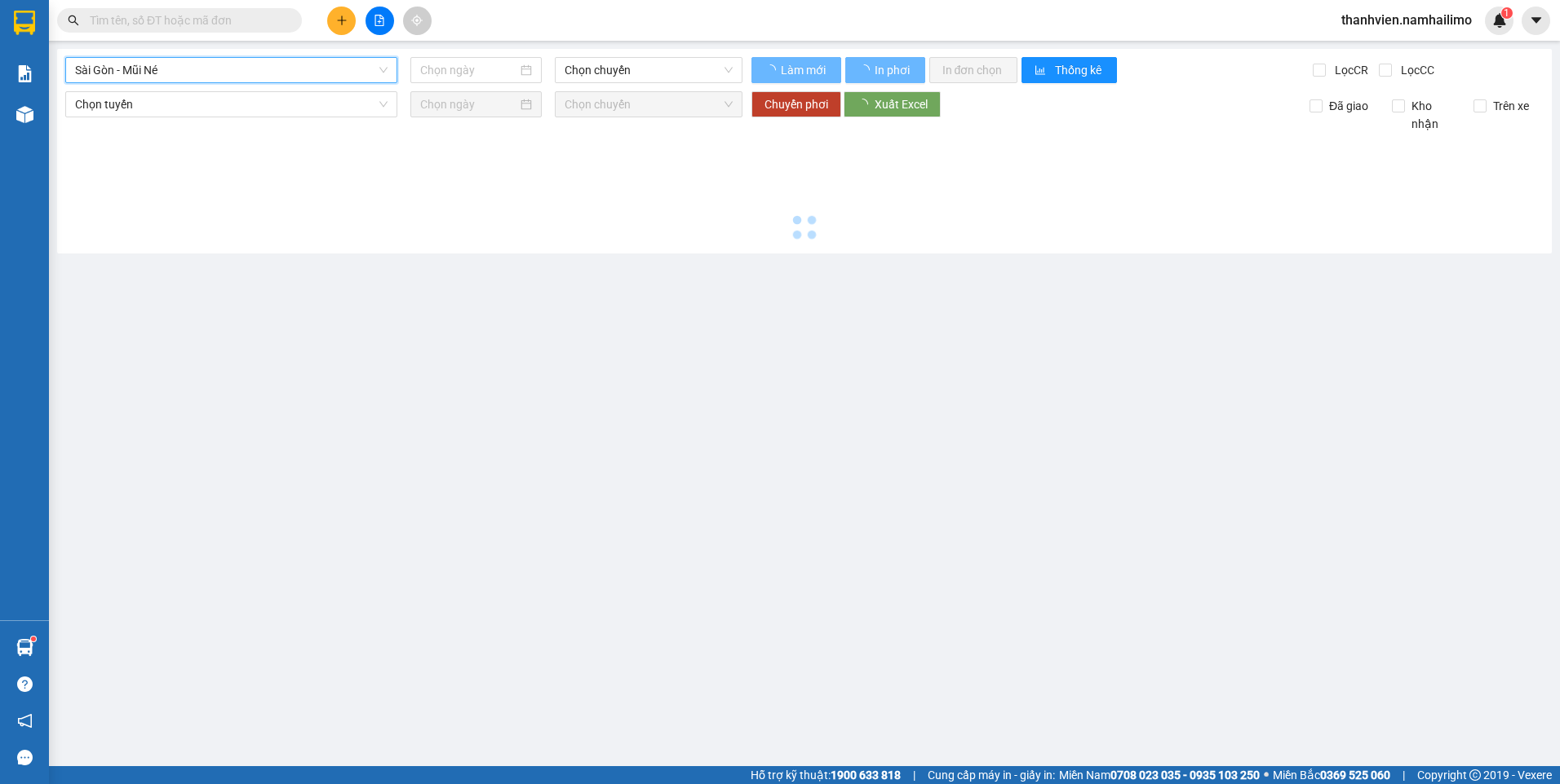
type input "14/09/2025"
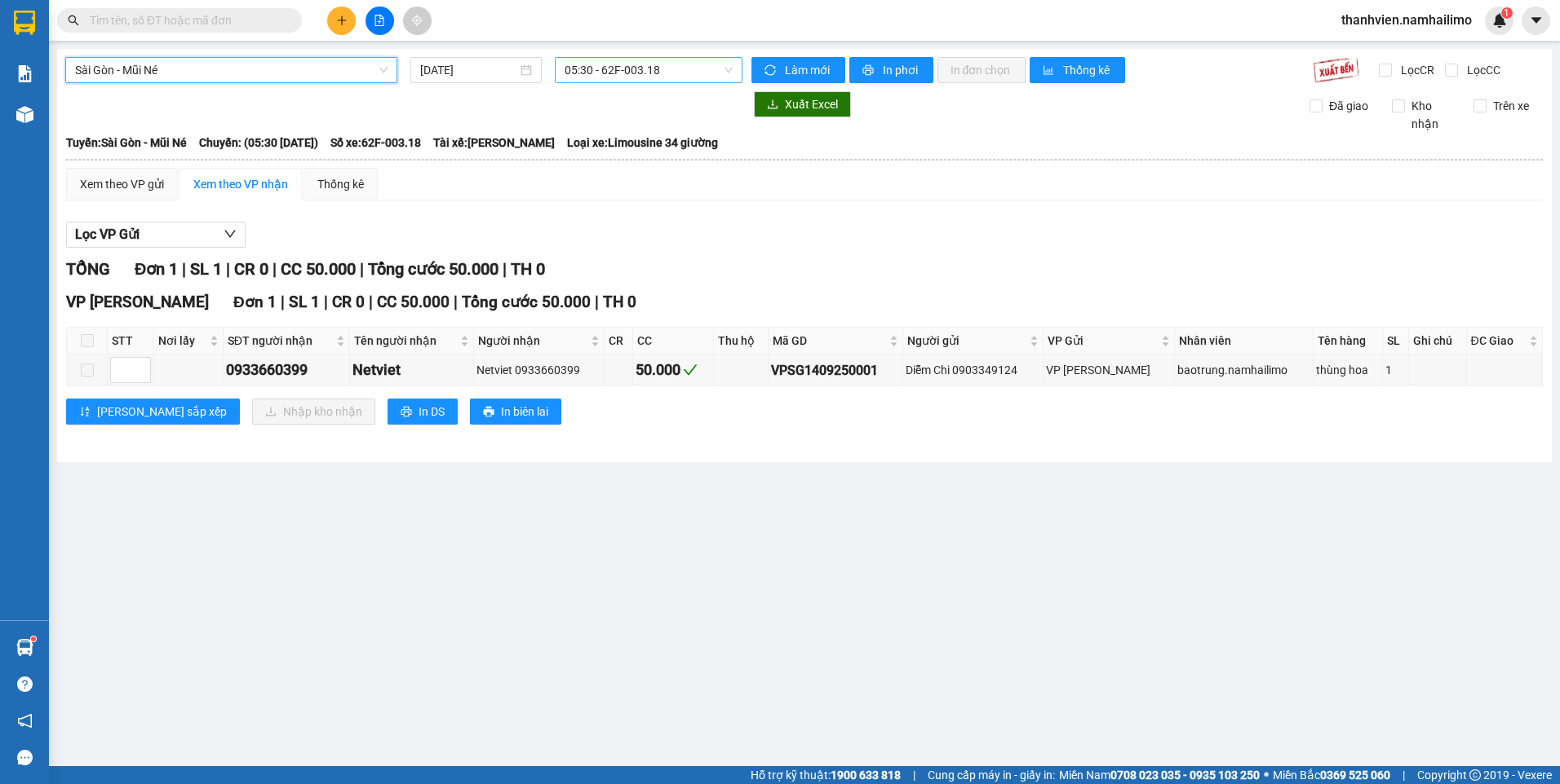
click at [682, 61] on span "05:30 - 62F-003.18" at bounding box center [649, 71] width 169 height 25
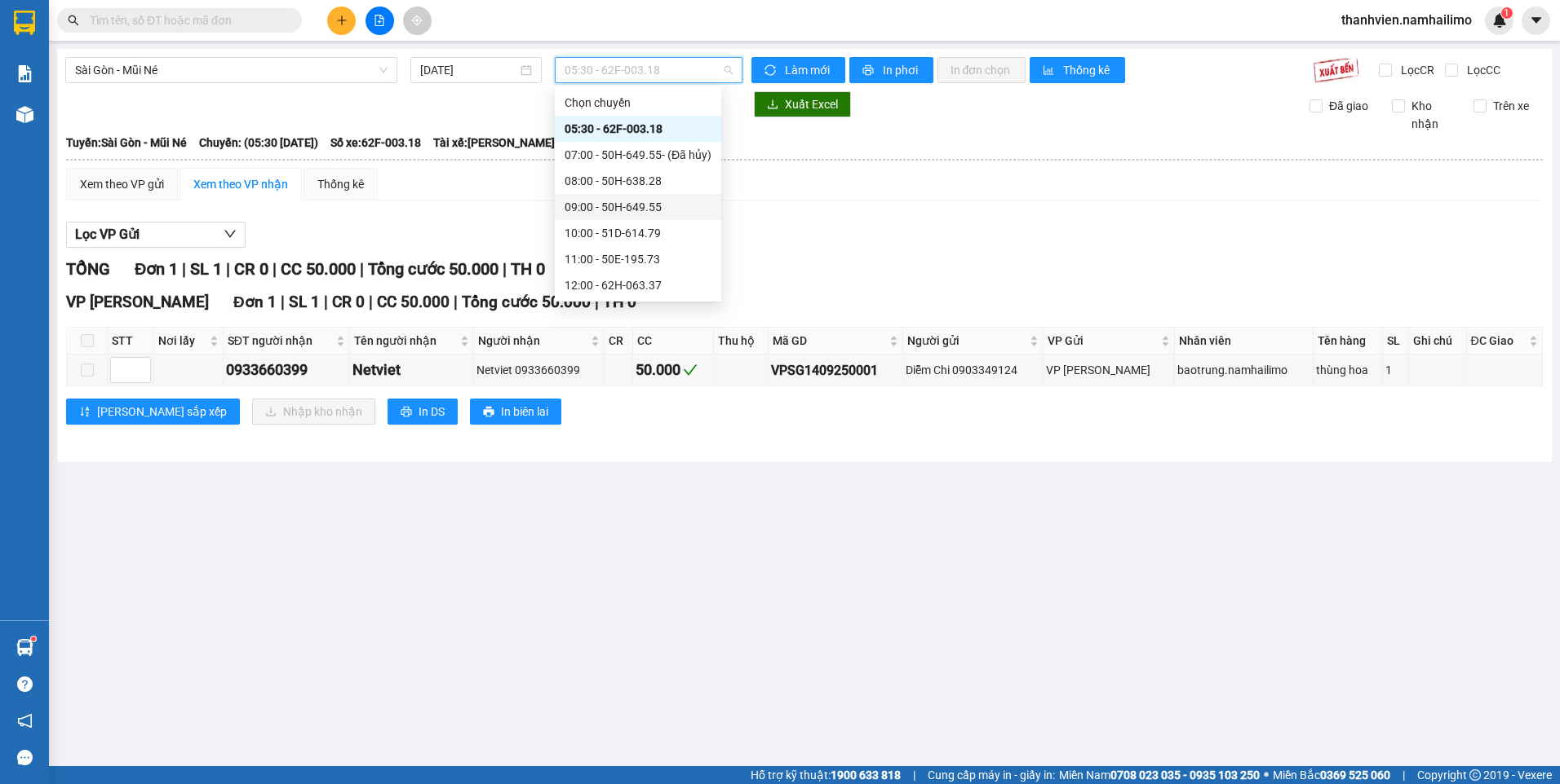
click at [663, 199] on div "09:00 - 50H-649.55" at bounding box center [638, 207] width 147 height 18
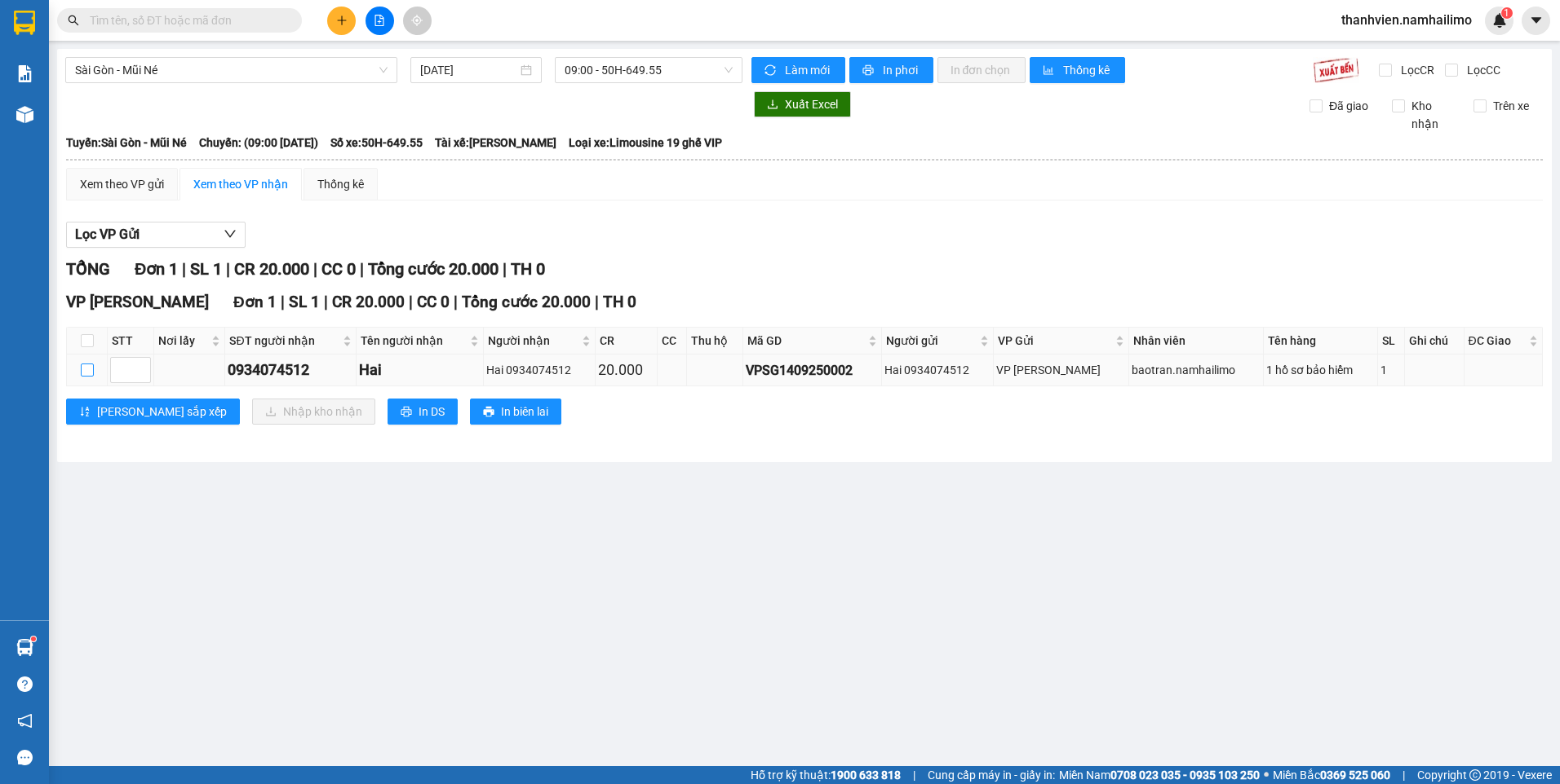
click at [85, 375] on input "checkbox" at bounding box center [88, 371] width 13 height 13
checkbox input "true"
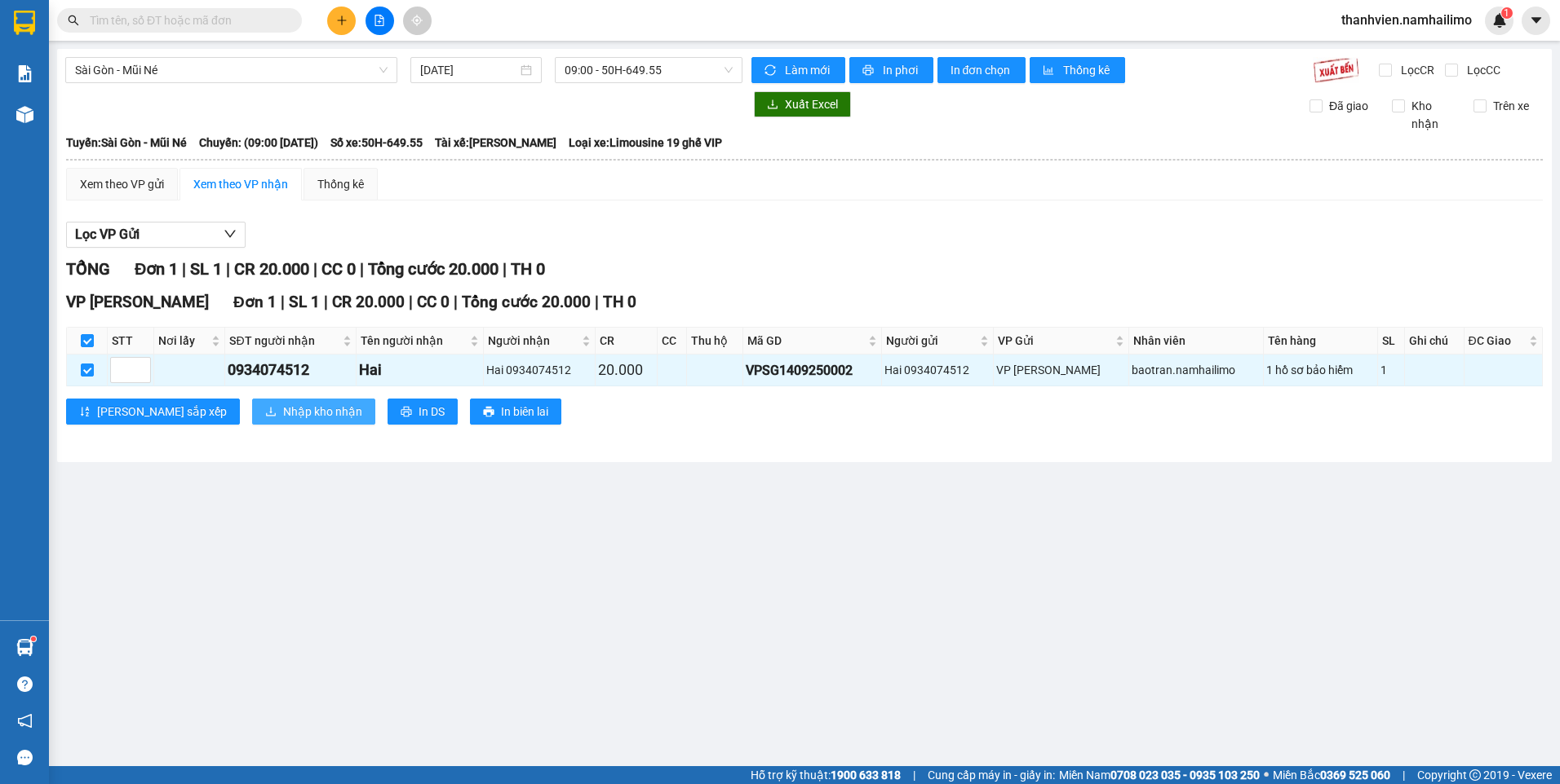
click at [283, 420] on span "Nhập kho nhận" at bounding box center [322, 412] width 79 height 18
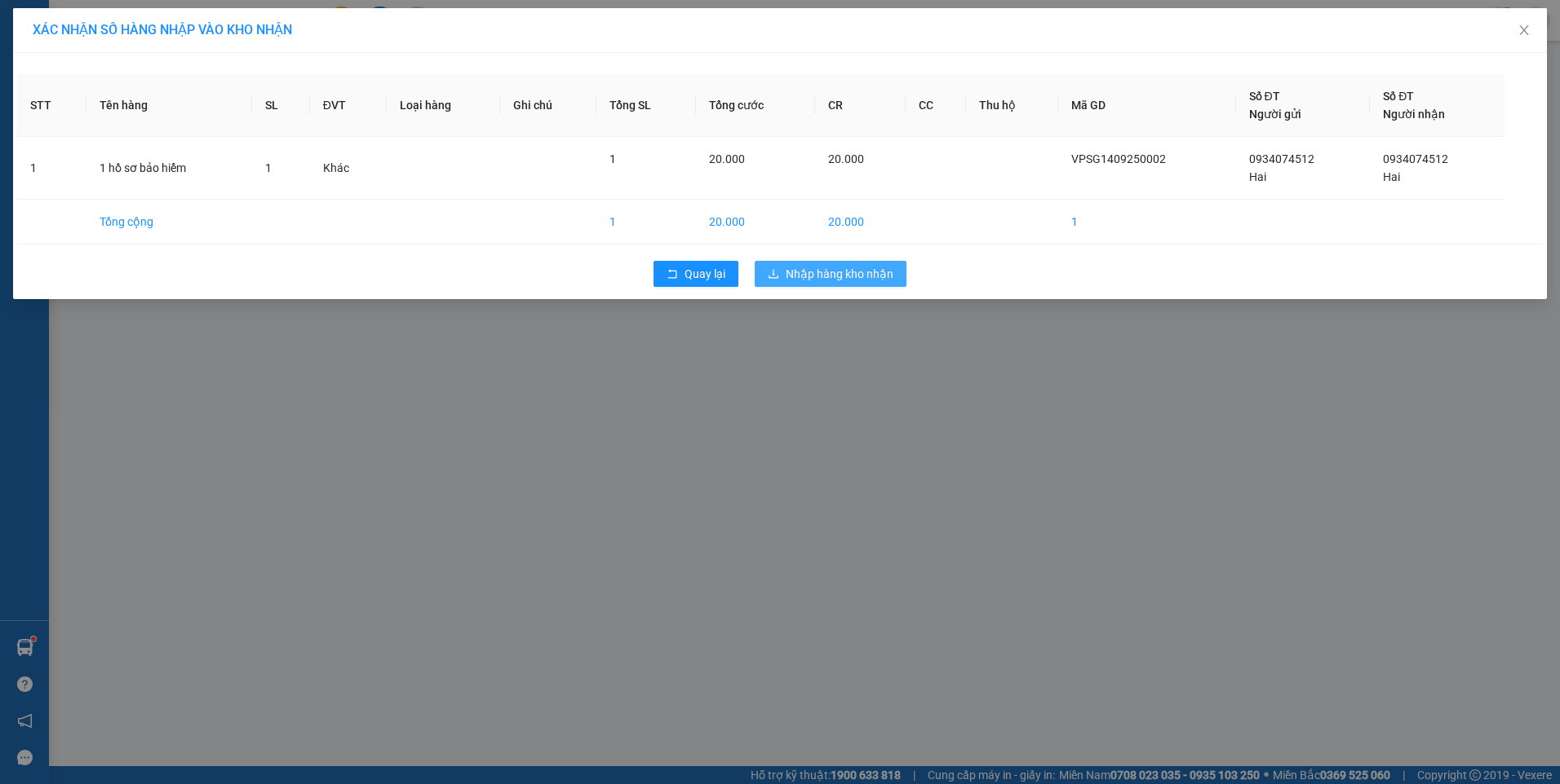
click at [823, 282] on span "Nhập hàng kho nhận" at bounding box center [839, 274] width 108 height 18
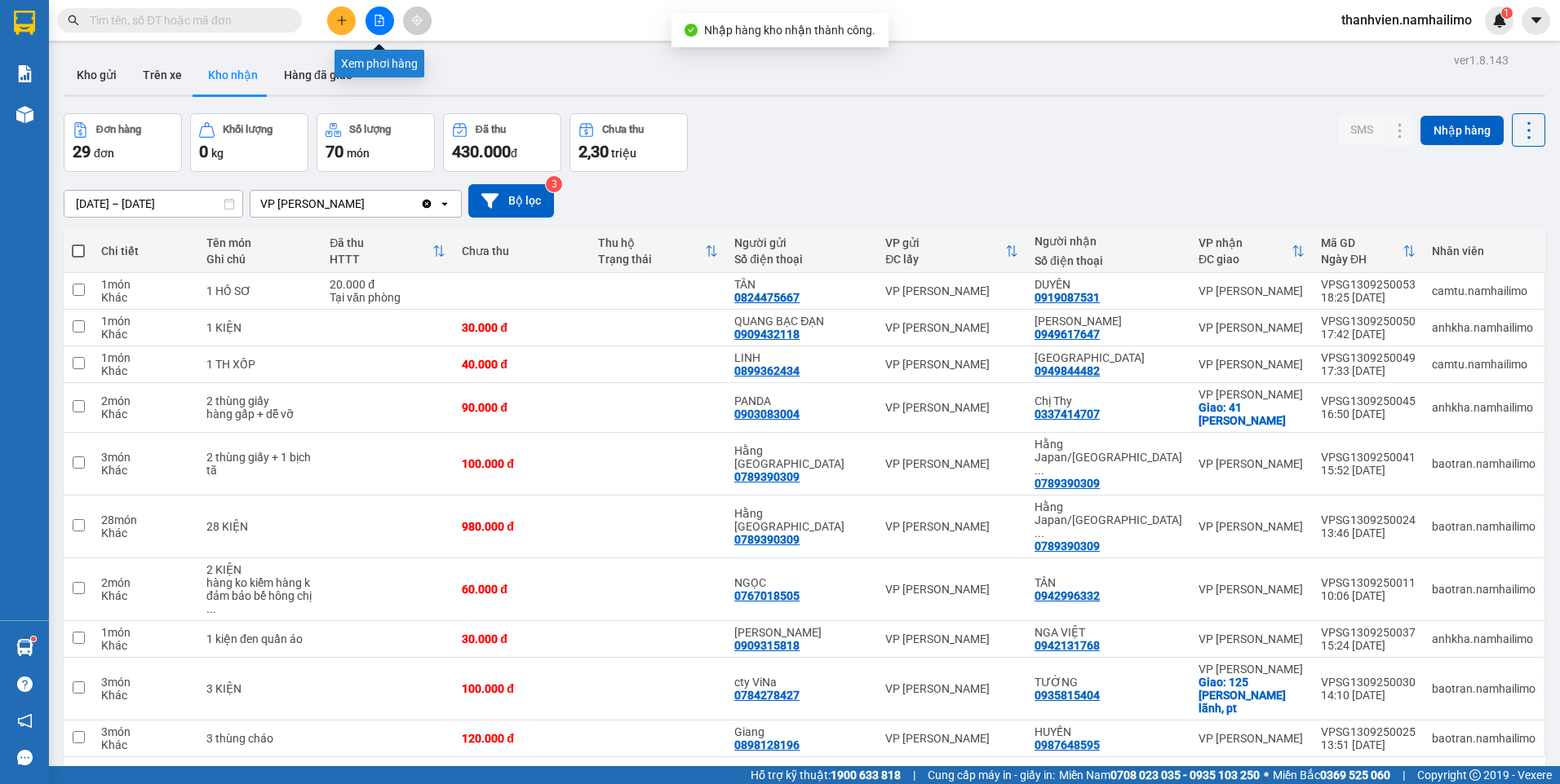
click at [377, 23] on icon "file-add" at bounding box center [379, 20] width 11 height 11
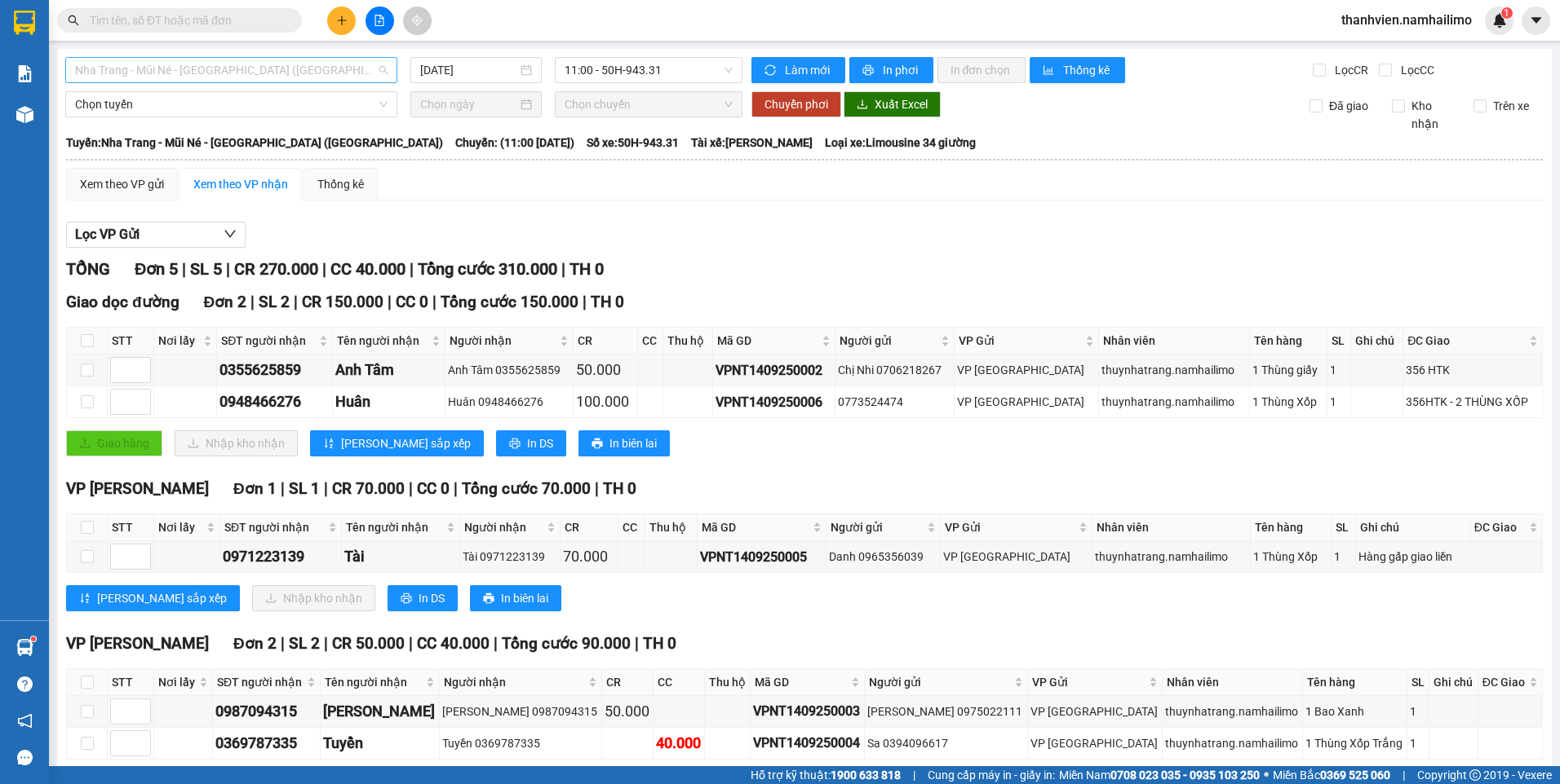
click at [289, 74] on span "Nha Trang - Mũi Né - Sài Gòn (Sáng)" at bounding box center [231, 71] width 312 height 25
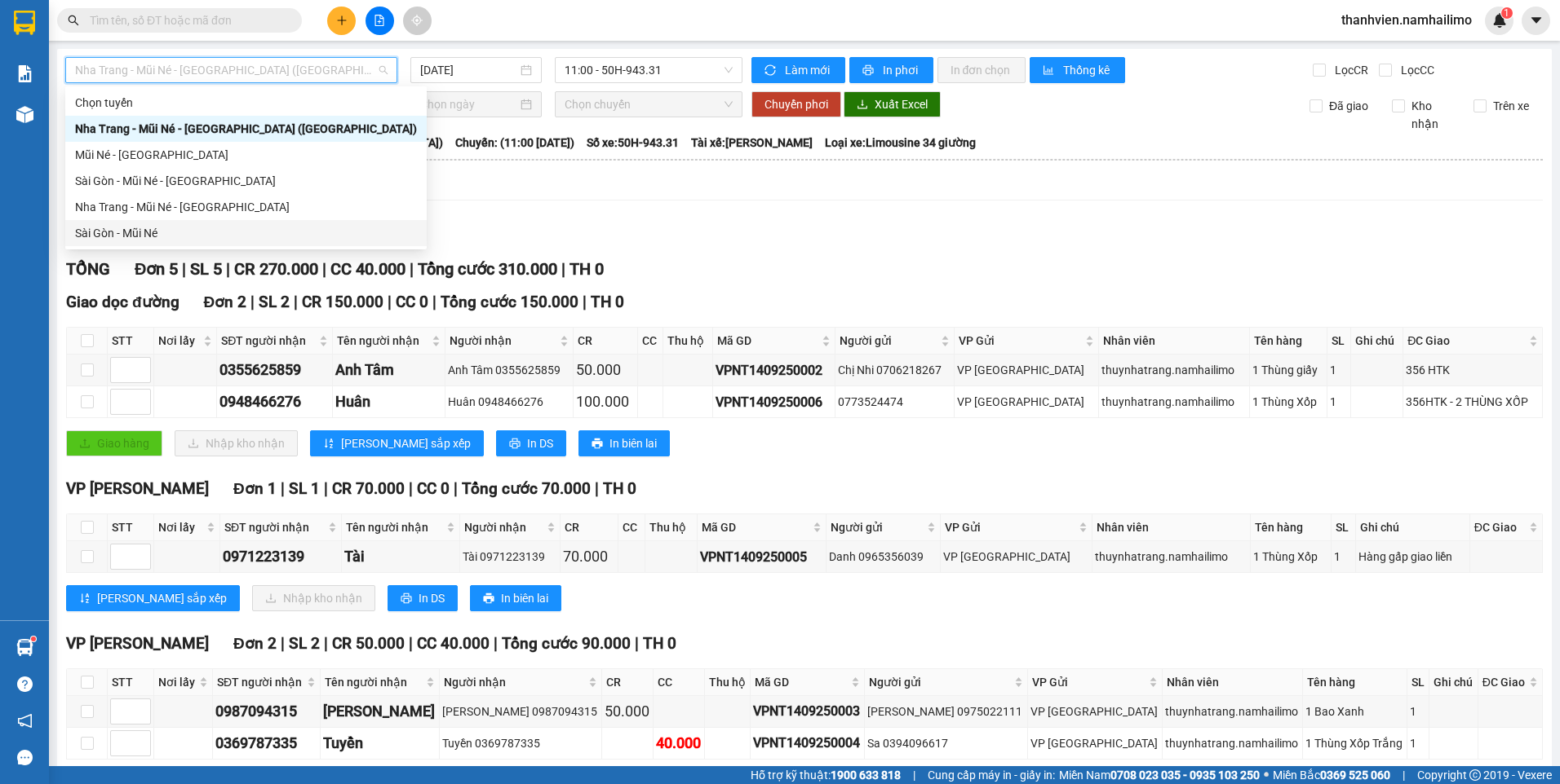
click at [140, 239] on div "Sài Gòn - Mũi Né" at bounding box center [246, 233] width 342 height 18
type input "14/09/2025"
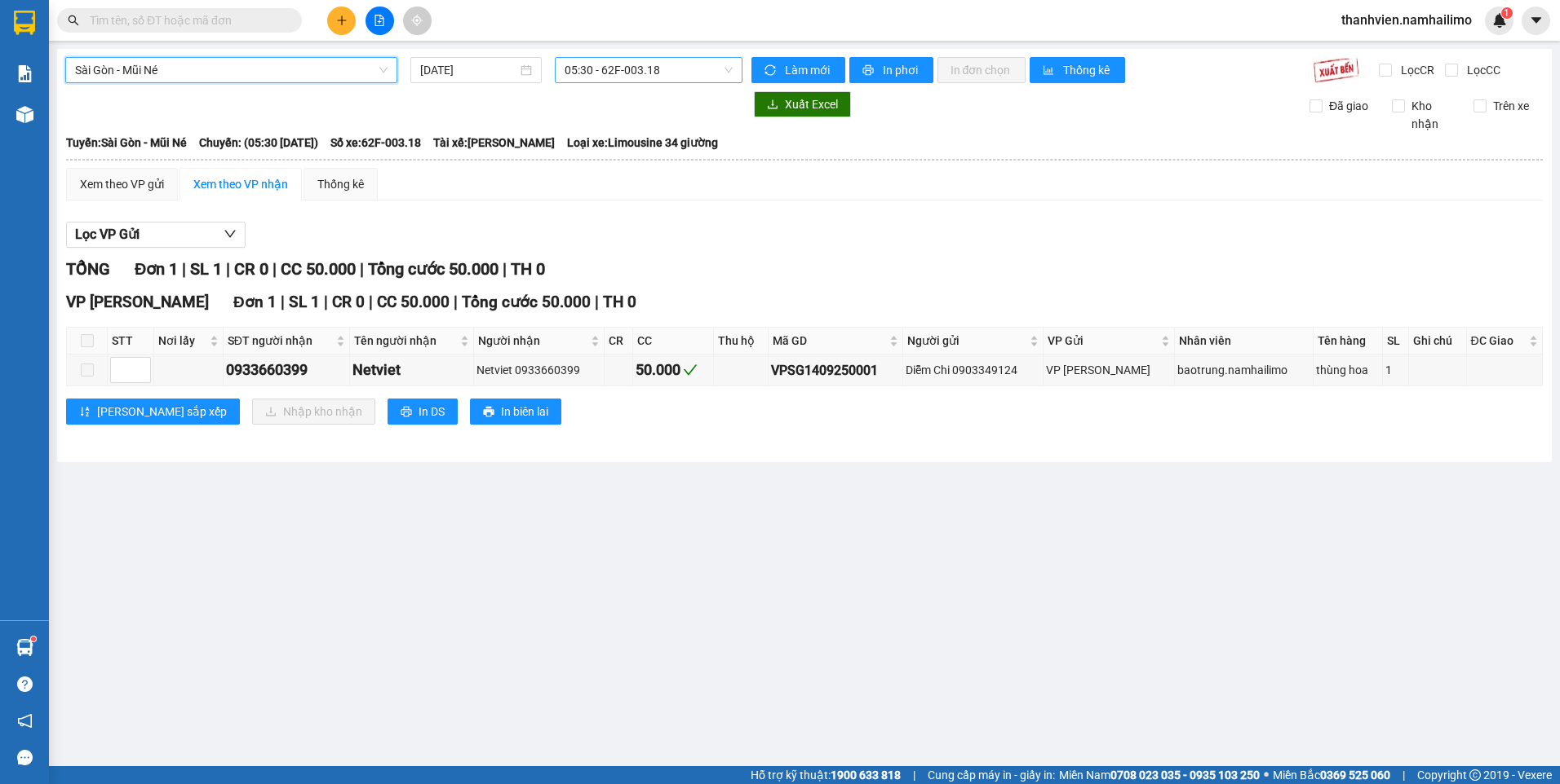
click at [668, 76] on span "05:30 - 62F-003.18" at bounding box center [649, 71] width 169 height 25
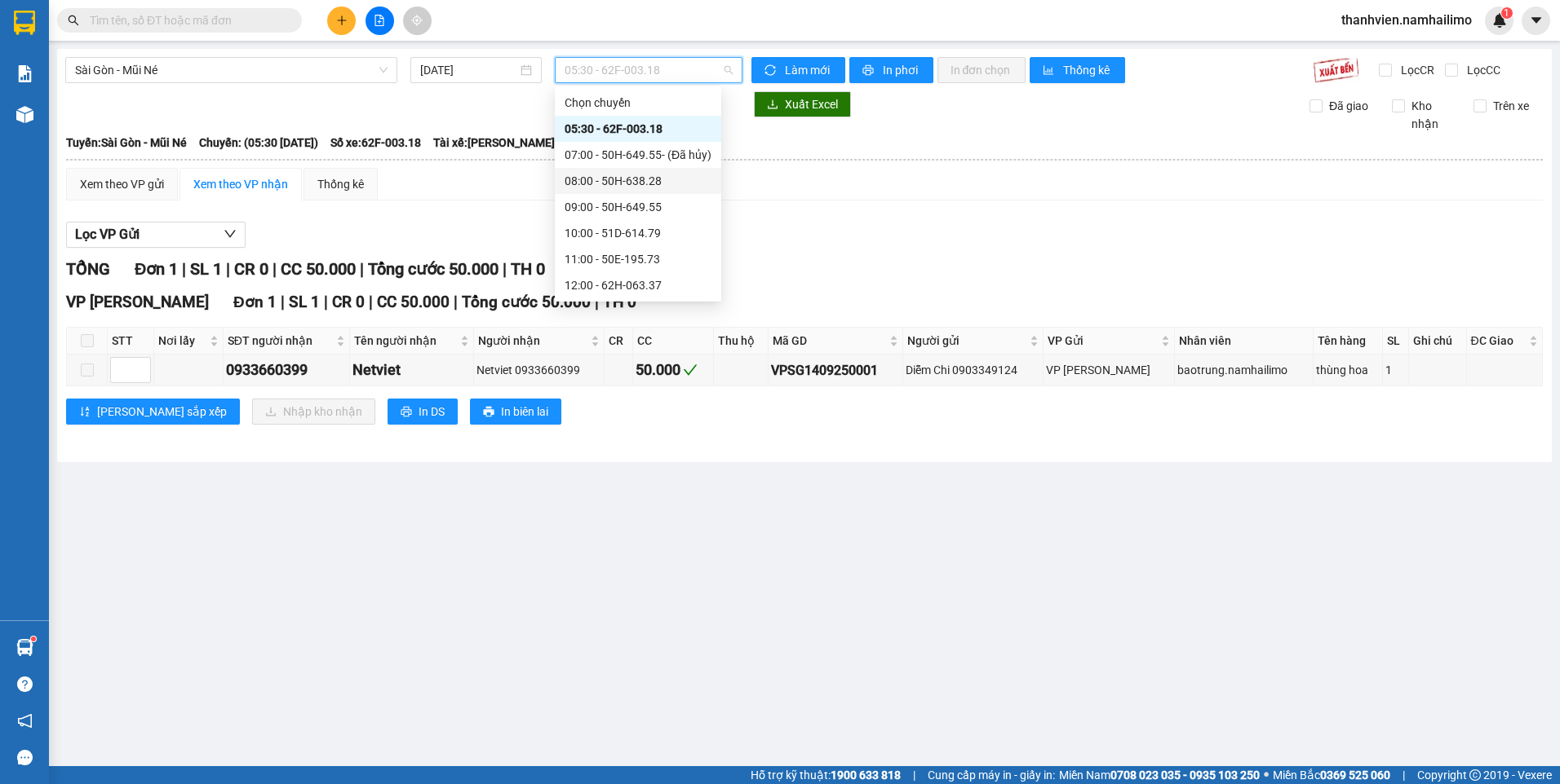
click at [639, 183] on div "08:00 - 50H-638.28" at bounding box center [638, 180] width 147 height 18
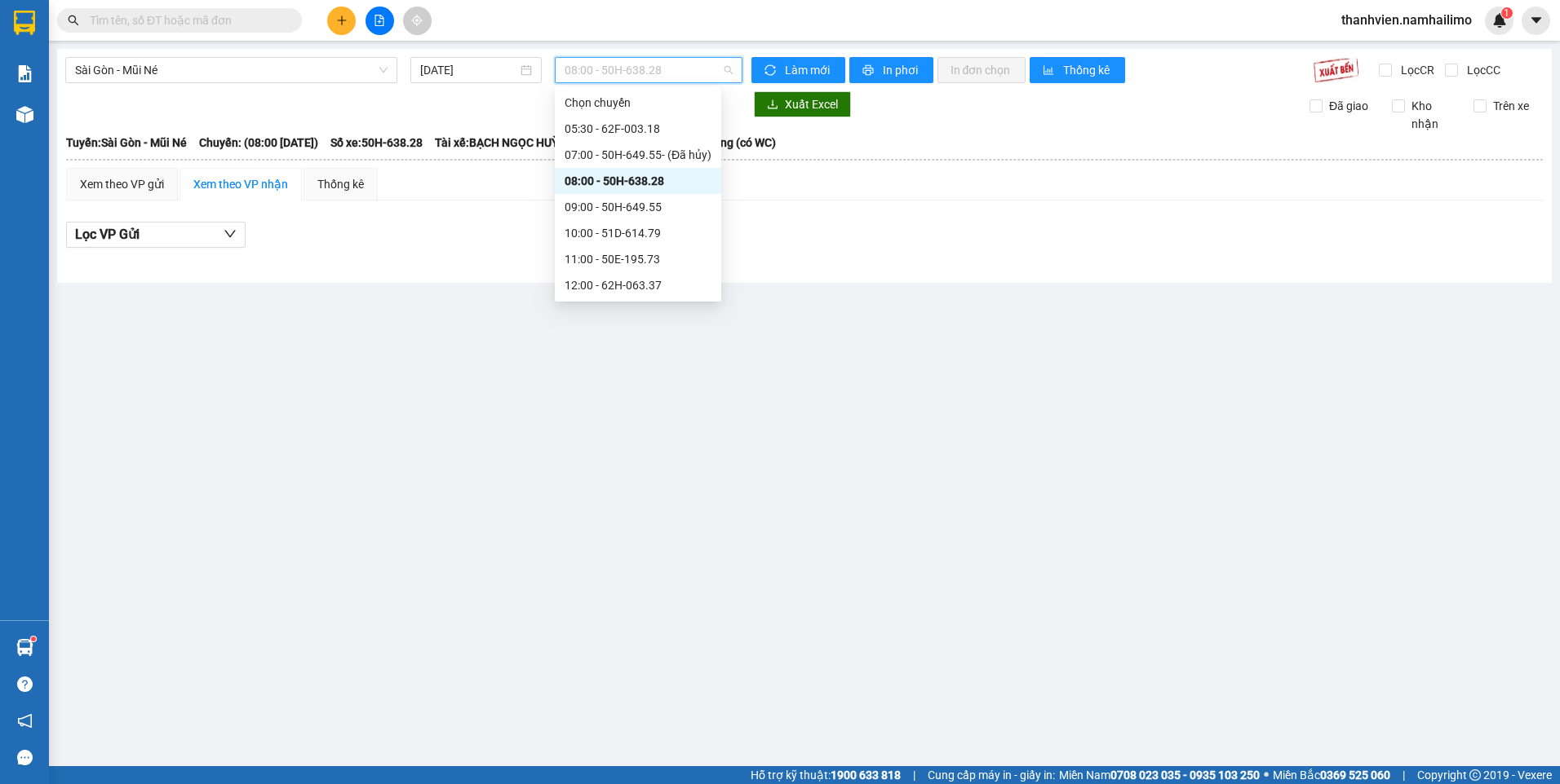
click at [673, 65] on span "08:00 - 50H-638.28" at bounding box center [649, 71] width 169 height 25
click at [651, 204] on div "09:00 - 50H-649.55" at bounding box center [638, 207] width 147 height 18
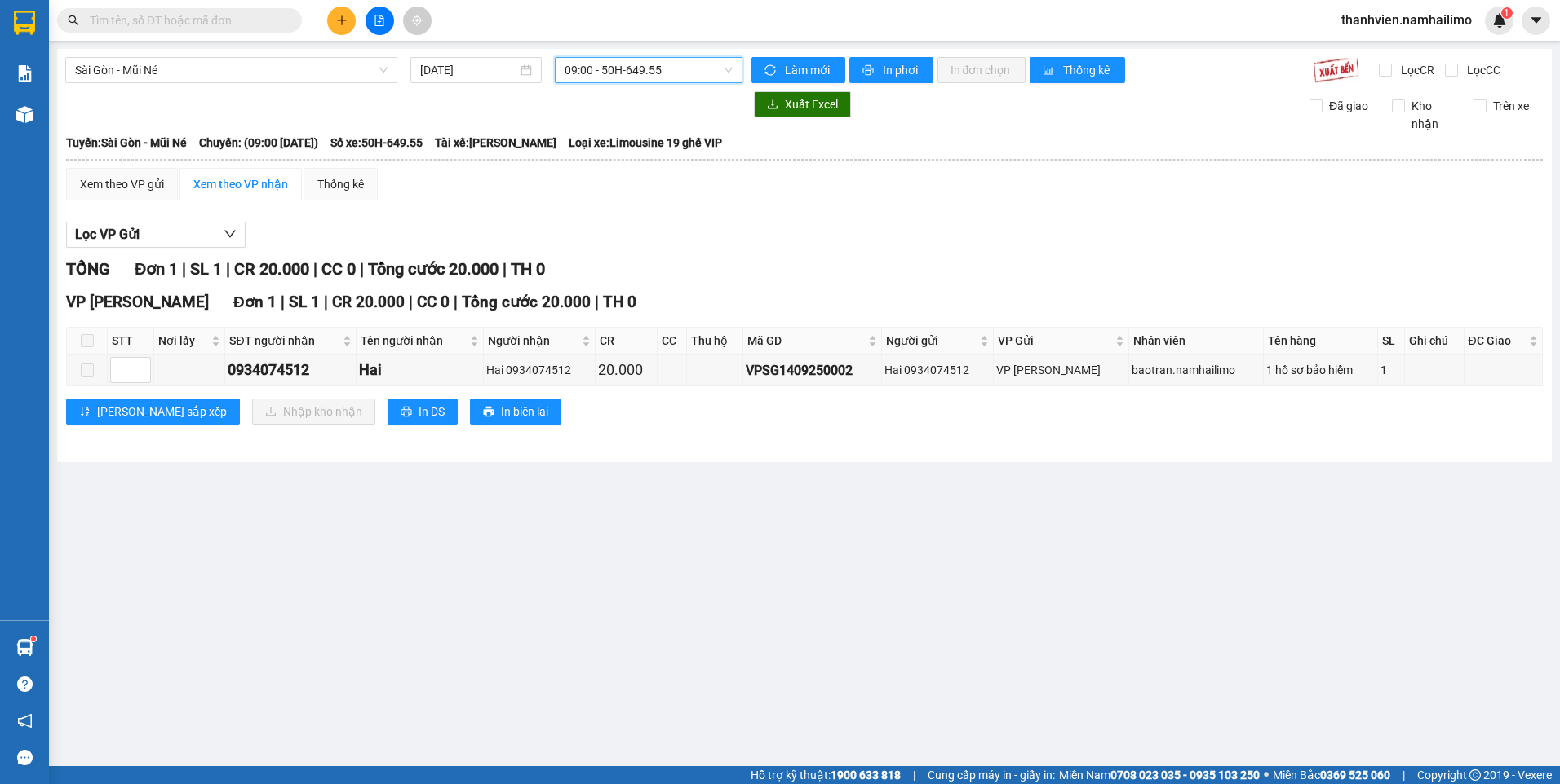
click at [685, 63] on span "09:00 - 50H-649.55" at bounding box center [649, 71] width 169 height 25
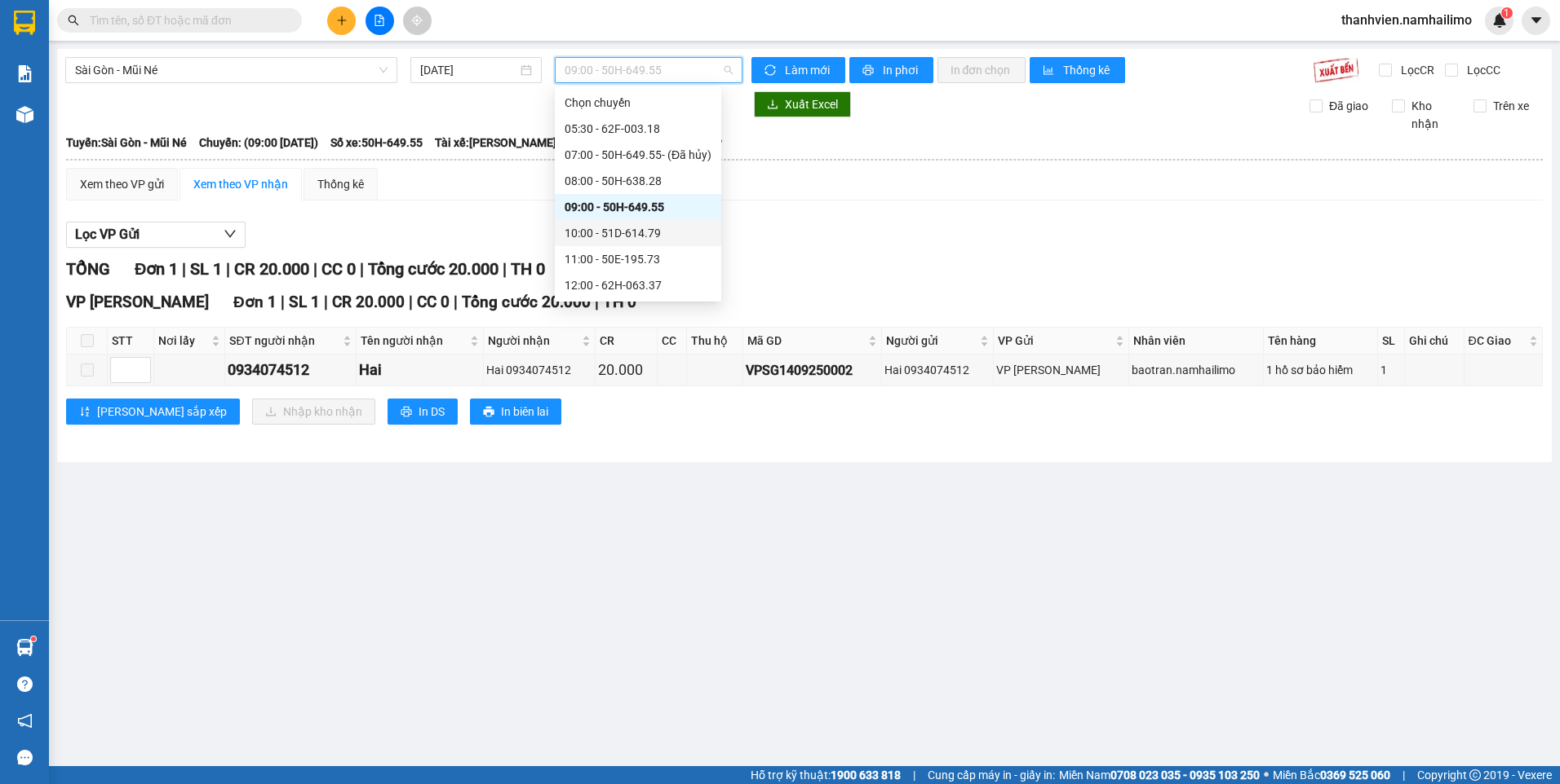
click at [676, 228] on div "10:00 - 51D-614.79" at bounding box center [638, 233] width 147 height 18
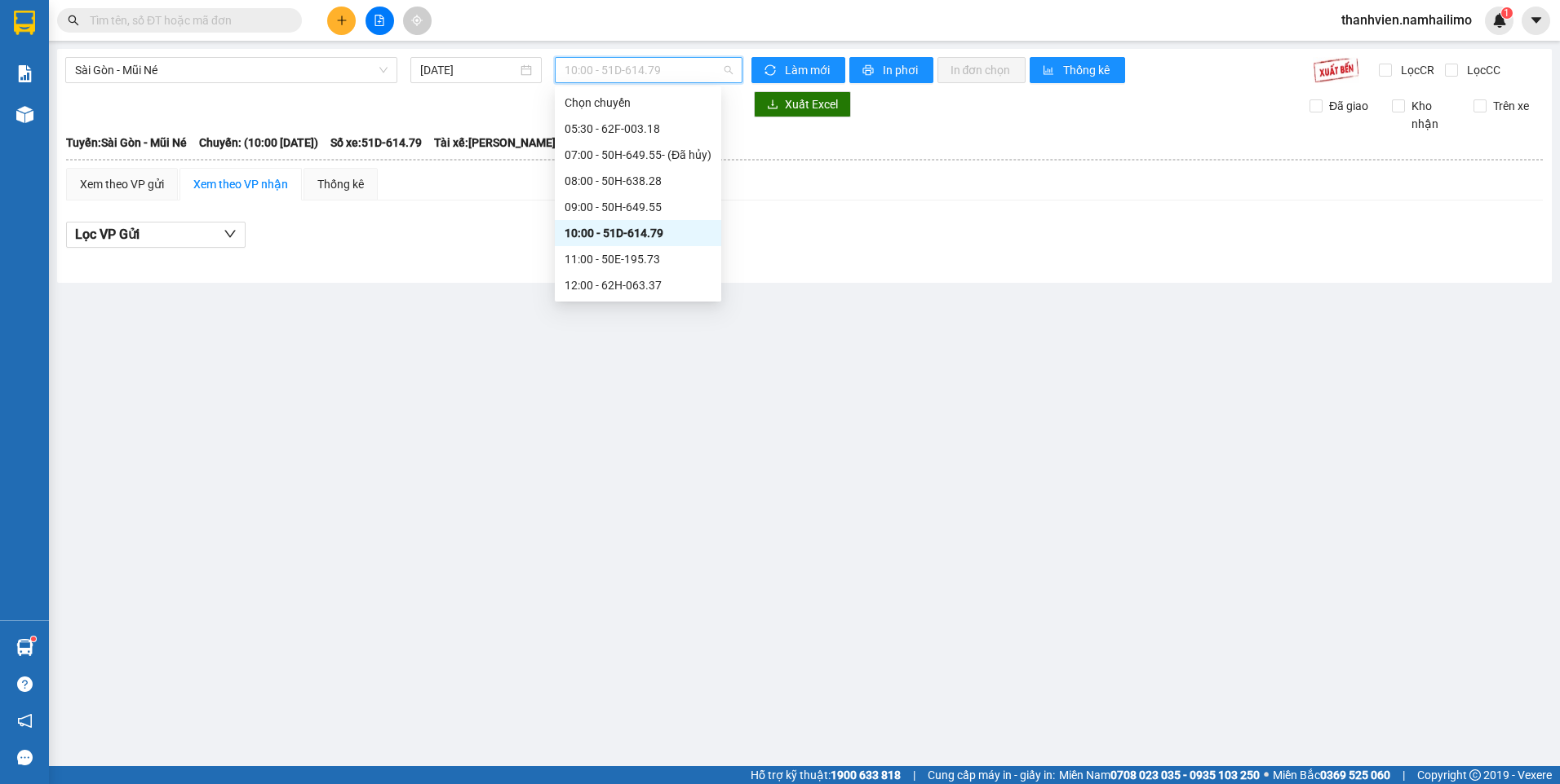
click at [692, 73] on span "10:00 - 51D-614.79" at bounding box center [649, 71] width 169 height 25
click at [681, 258] on div "11:00 - 50E-195.73" at bounding box center [638, 259] width 147 height 18
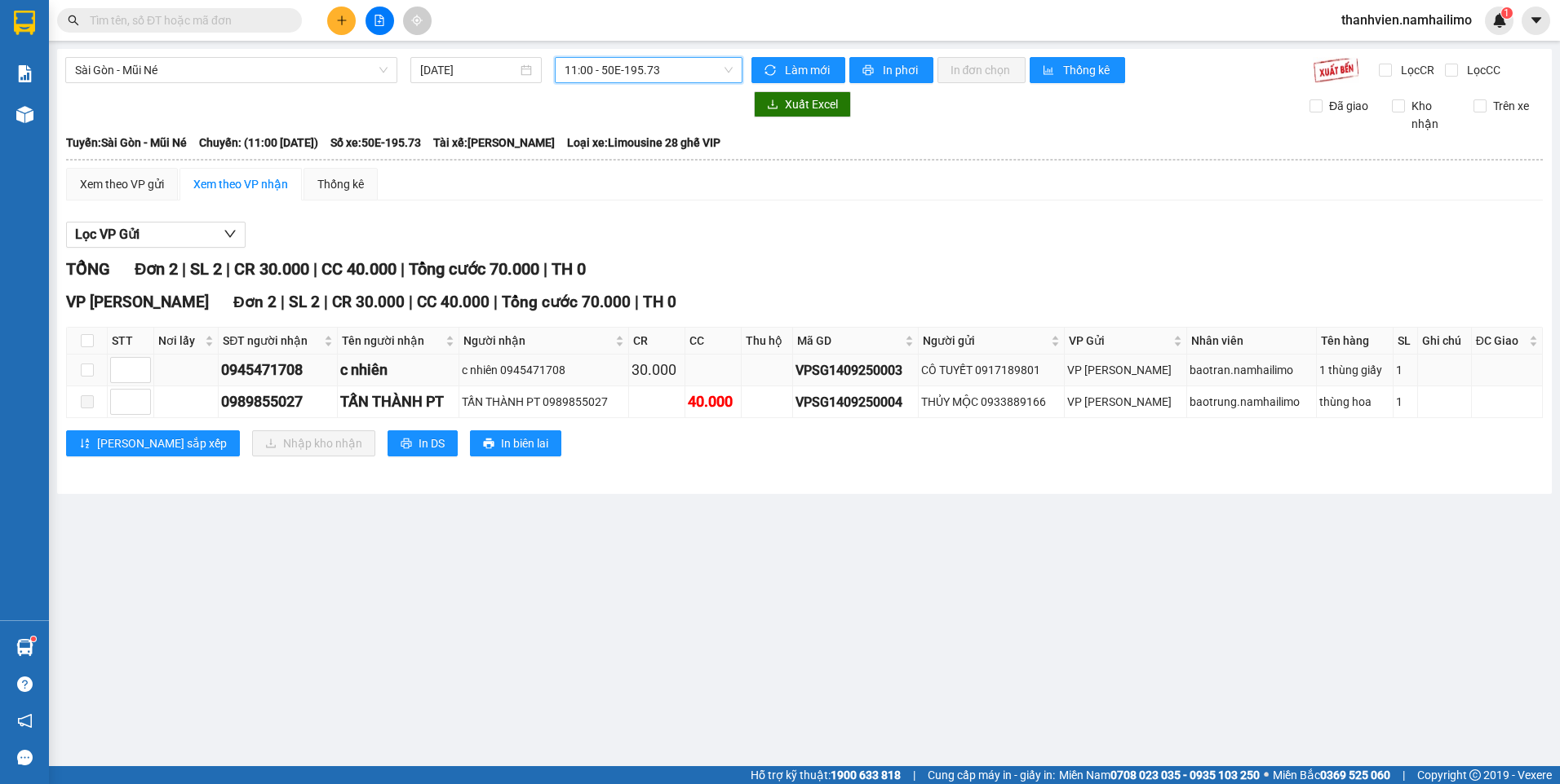
click at [94, 367] on td at bounding box center [87, 370] width 41 height 32
click at [86, 373] on input "checkbox" at bounding box center [88, 371] width 13 height 13
checkbox input "true"
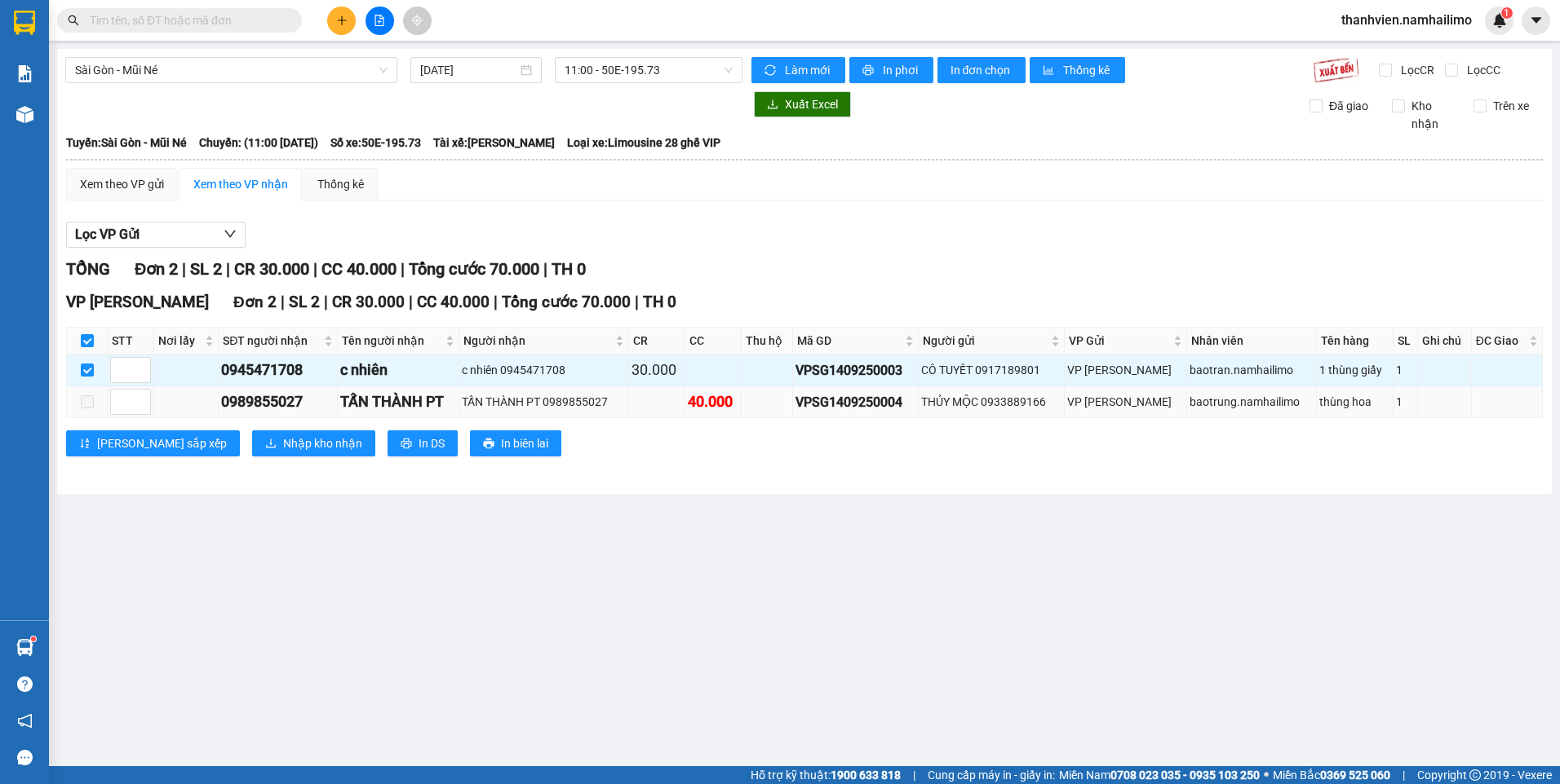
click at [91, 404] on span at bounding box center [88, 402] width 13 height 13
click at [283, 441] on span "Nhập kho nhận" at bounding box center [322, 443] width 79 height 18
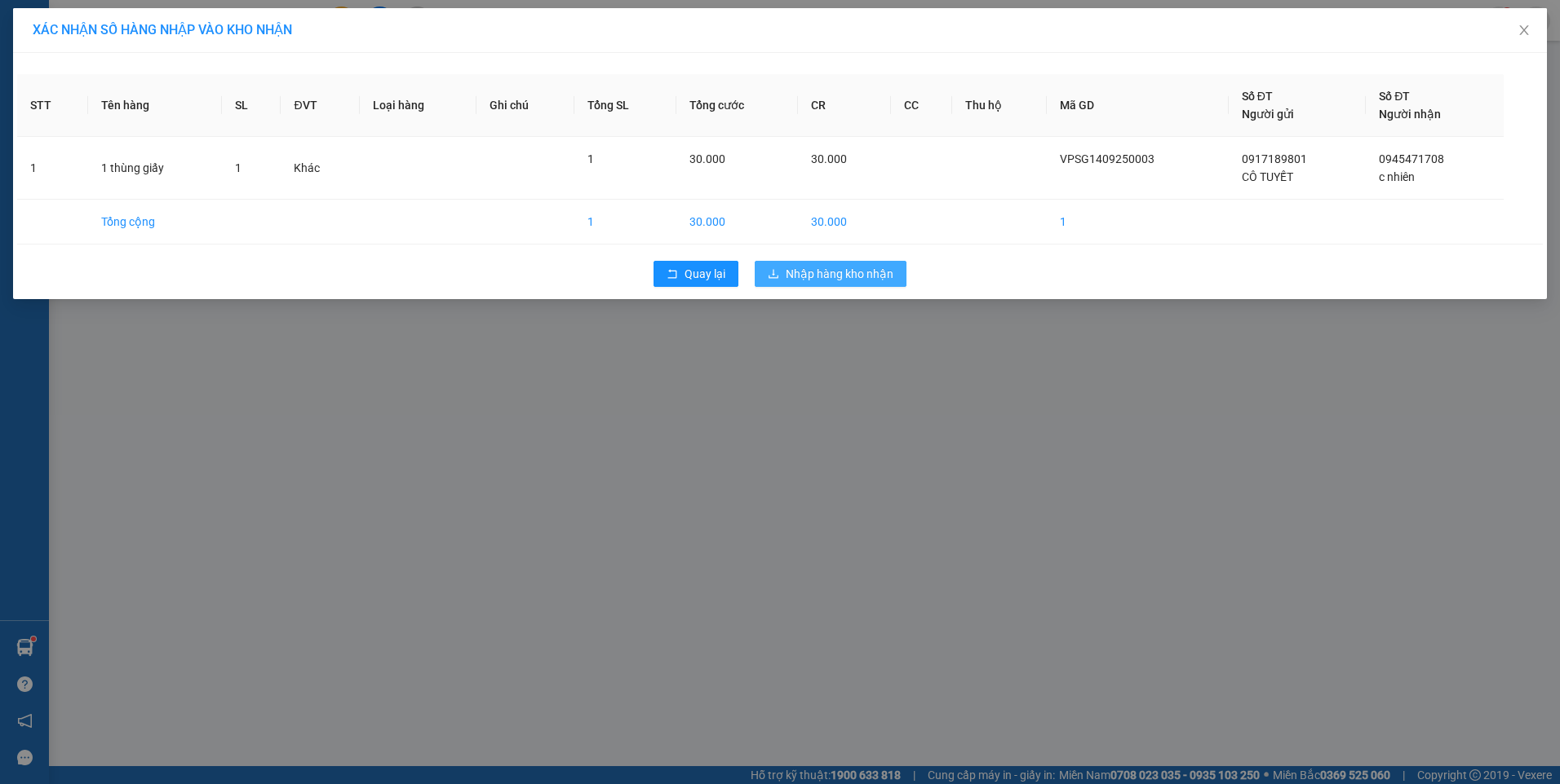
click at [852, 264] on button "Nhập hàng kho nhận" at bounding box center [830, 273] width 152 height 26
